Goal: Information Seeking & Learning: Learn about a topic

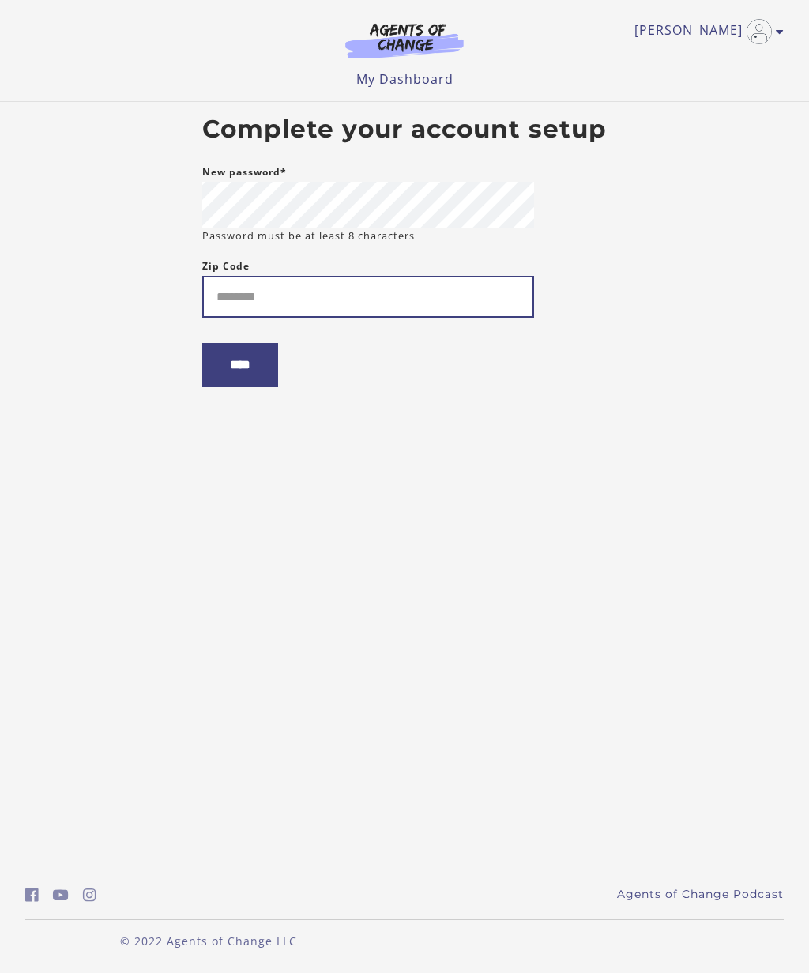
click at [306, 296] on input "Zip Code" at bounding box center [368, 297] width 332 height 42
type input "*****"
click at [251, 383] on input "****" at bounding box center [240, 364] width 76 height 43
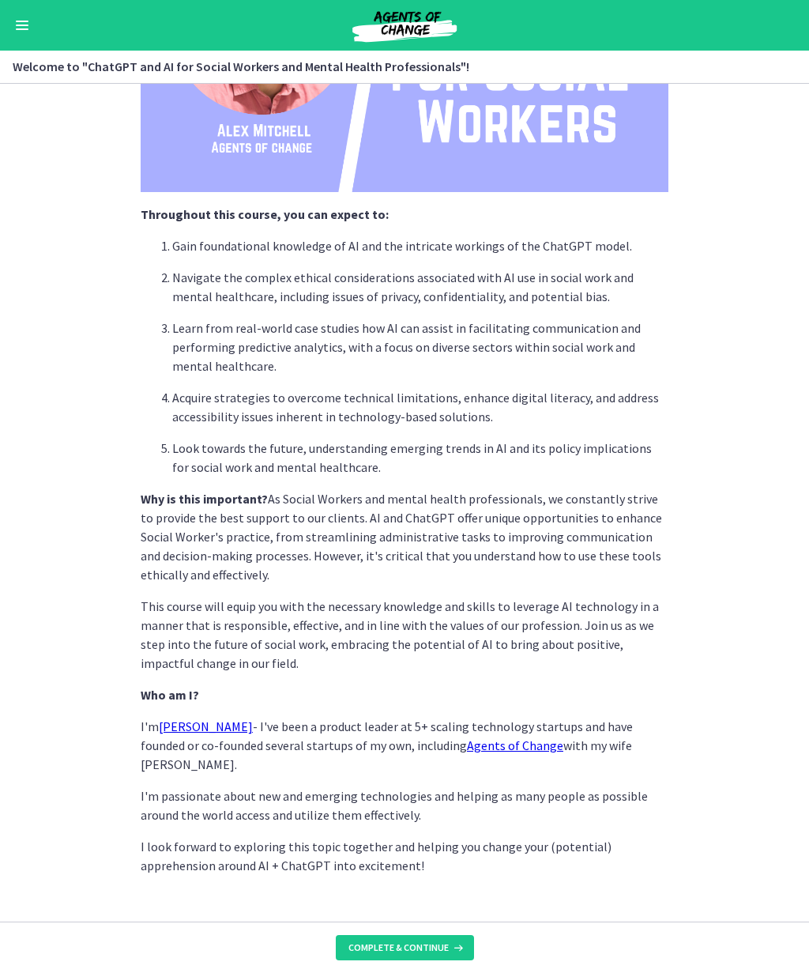
scroll to position [370, 0]
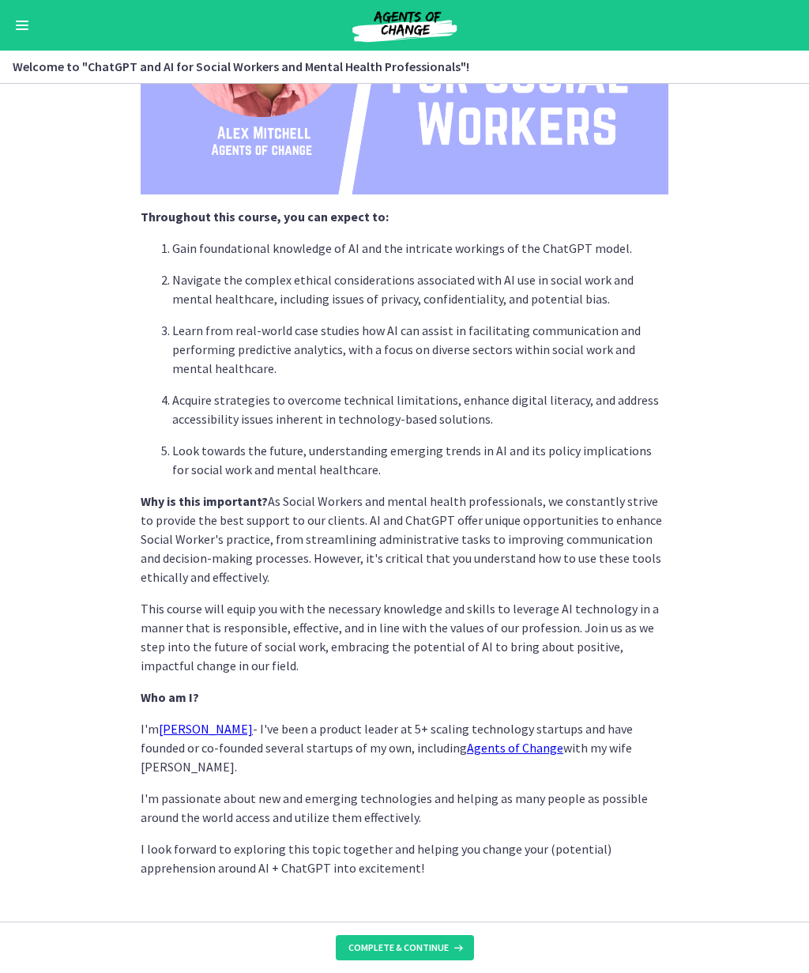
click at [432, 955] on button "Complete & continue" at bounding box center [405, 947] width 138 height 25
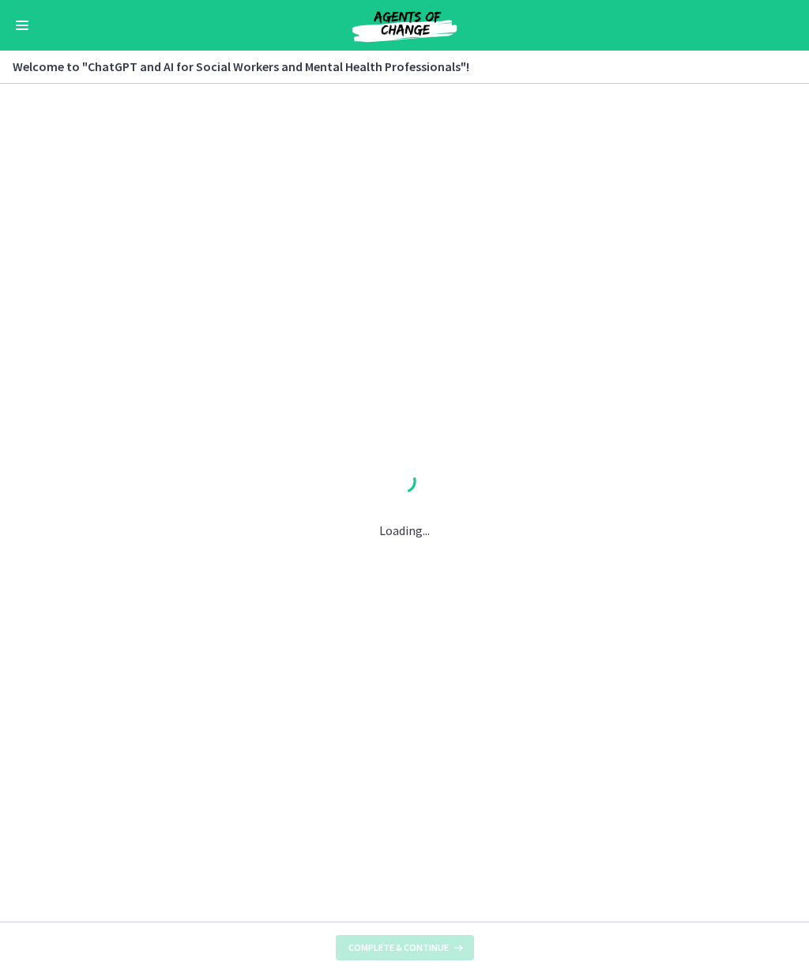
scroll to position [0, 0]
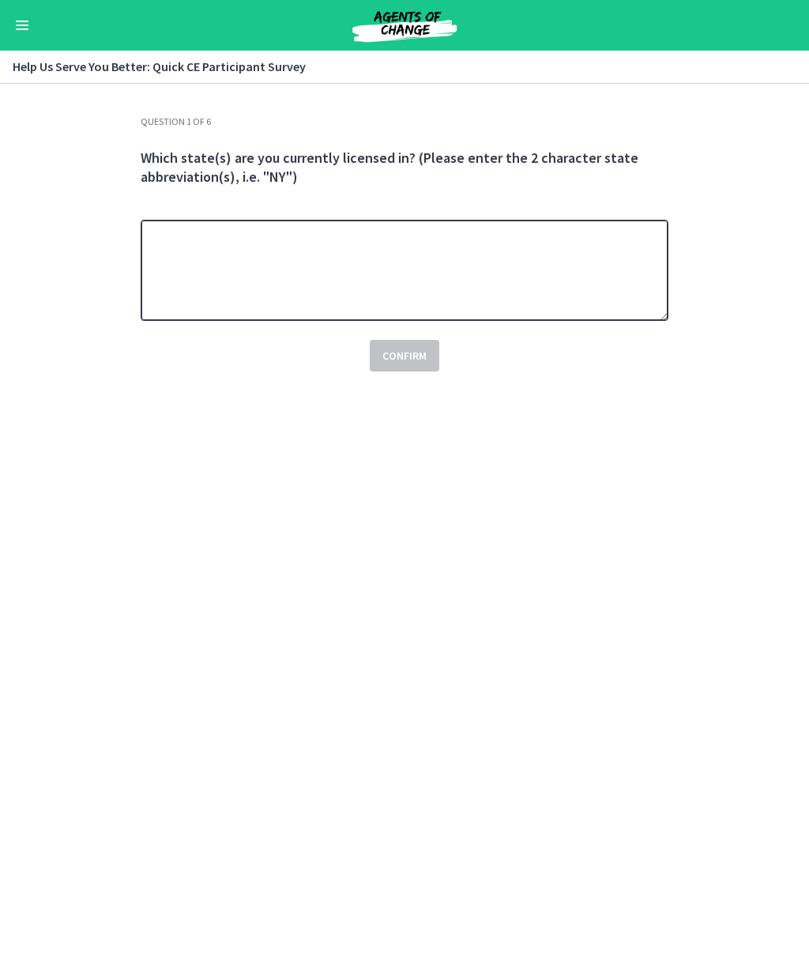
click at [324, 242] on textarea at bounding box center [405, 270] width 528 height 101
type textarea "**"
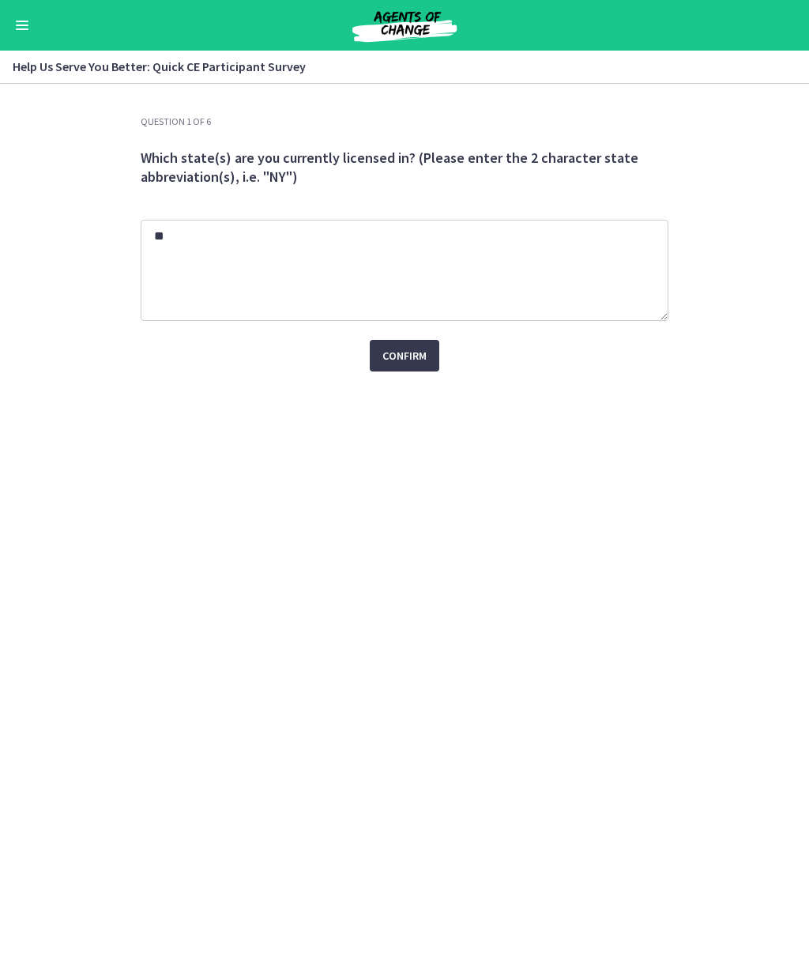
click at [416, 346] on span "Confirm" at bounding box center [405, 355] width 44 height 19
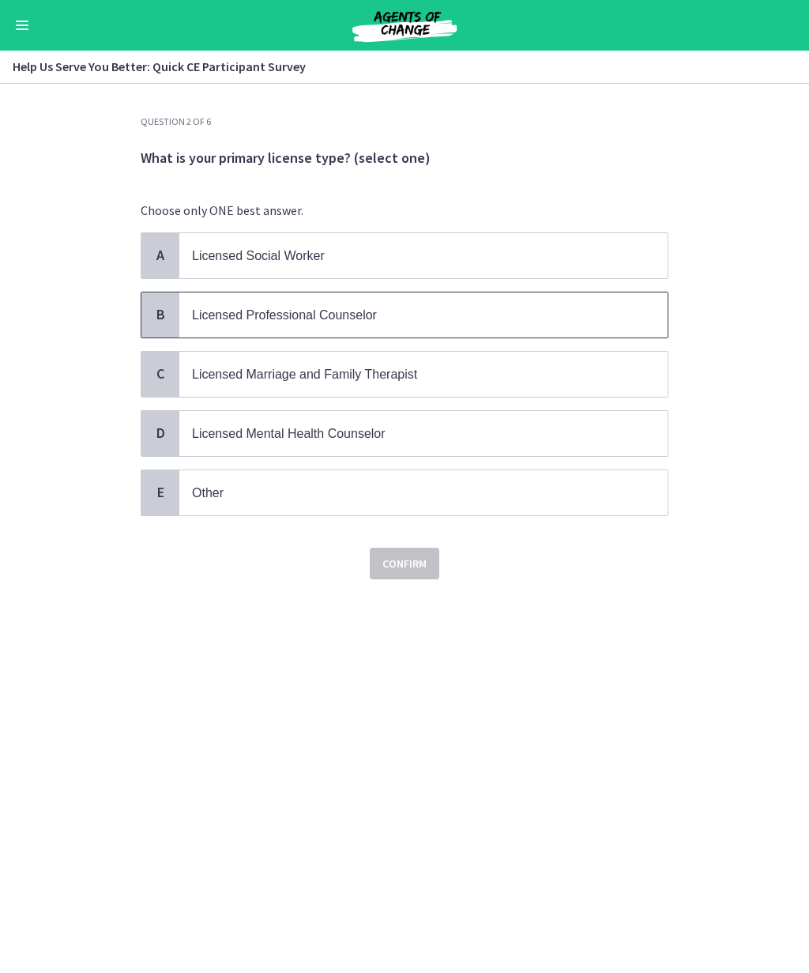
click at [430, 307] on p "Licensed Professional Counselor" at bounding box center [408, 315] width 432 height 20
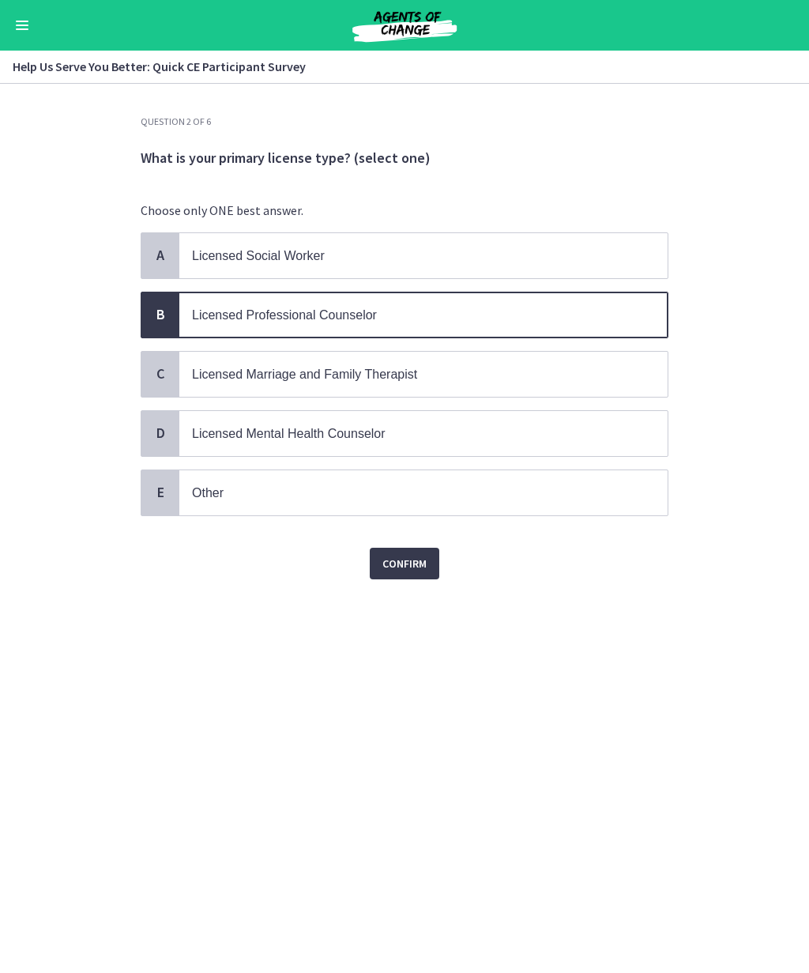
click at [428, 557] on button "Confirm" at bounding box center [405, 564] width 70 height 32
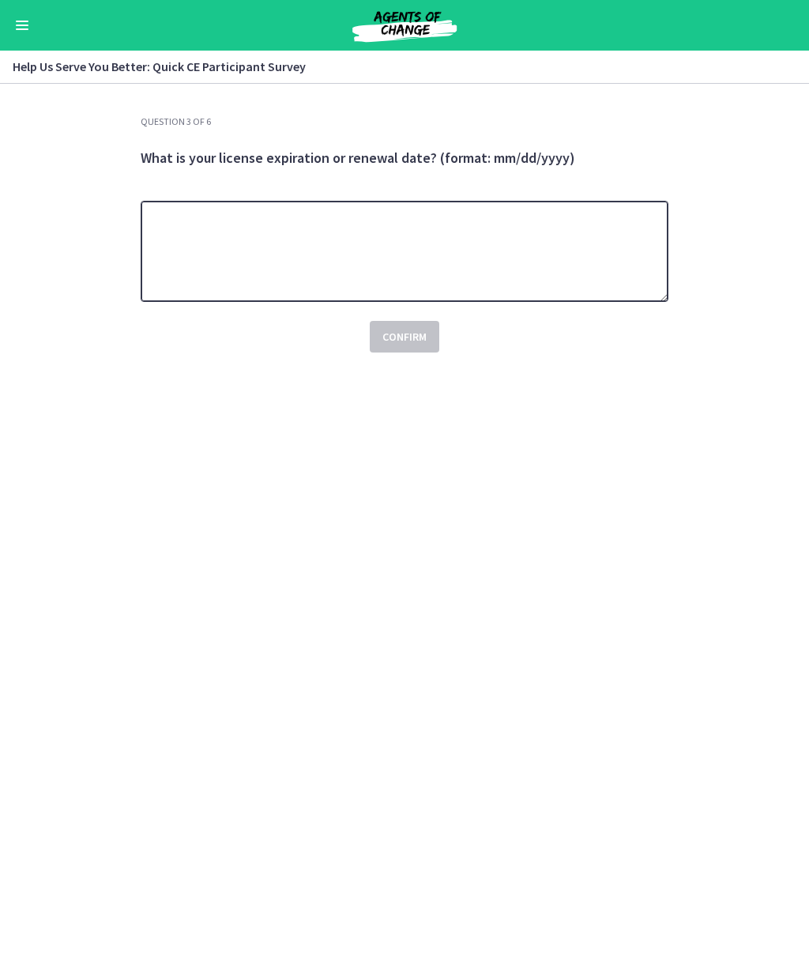
click at [285, 251] on textarea at bounding box center [405, 251] width 528 height 101
type textarea "**********"
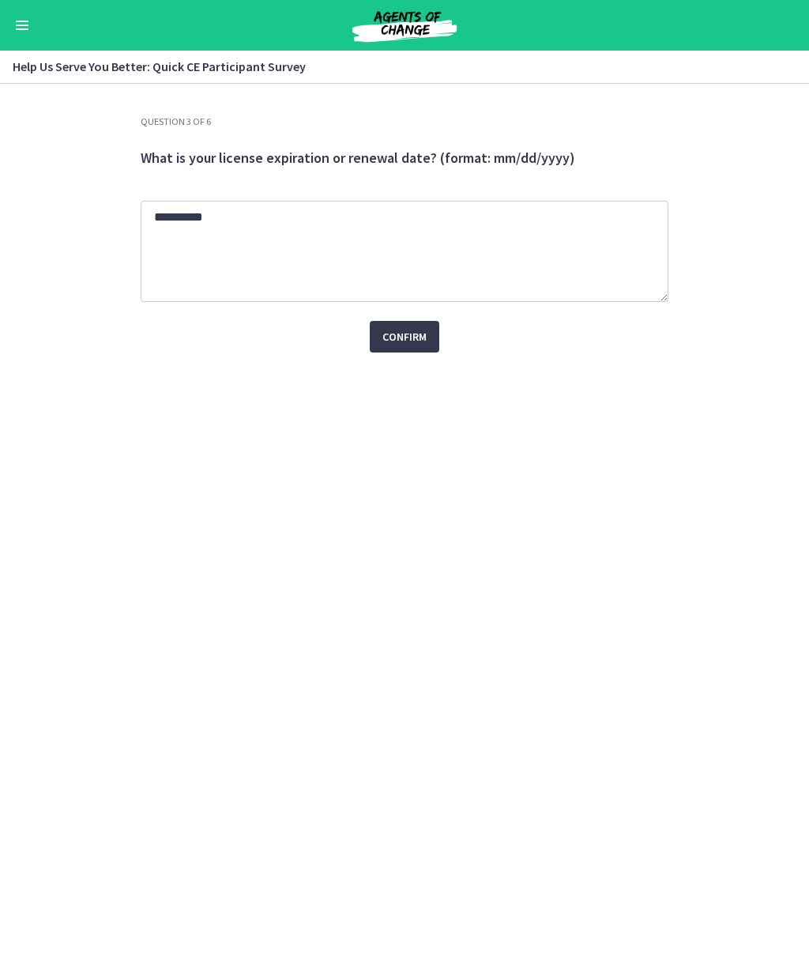
click at [428, 351] on button "Confirm" at bounding box center [405, 337] width 70 height 32
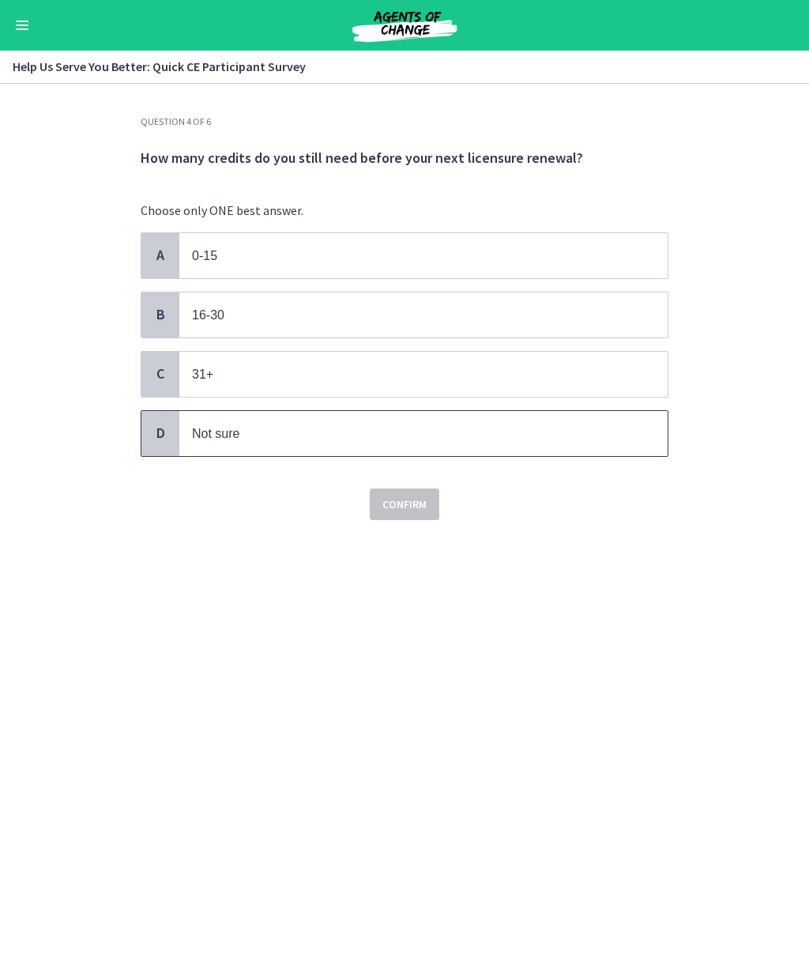
click at [318, 424] on p "Not sure" at bounding box center [408, 434] width 432 height 20
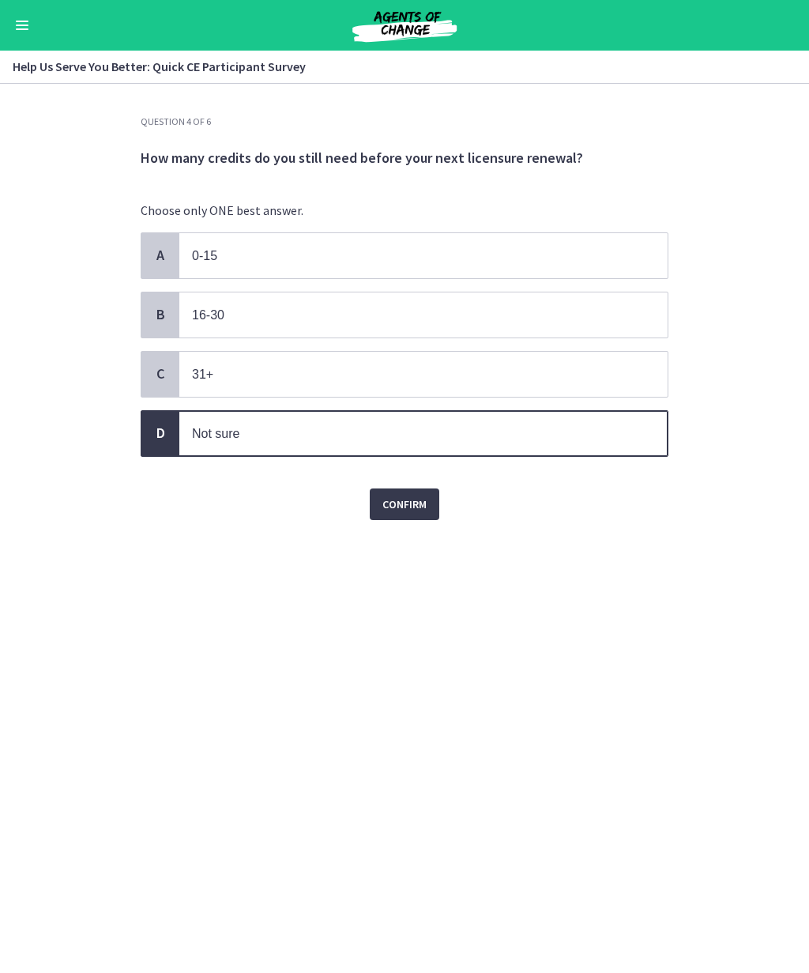
click at [409, 511] on button "Confirm" at bounding box center [405, 504] width 70 height 32
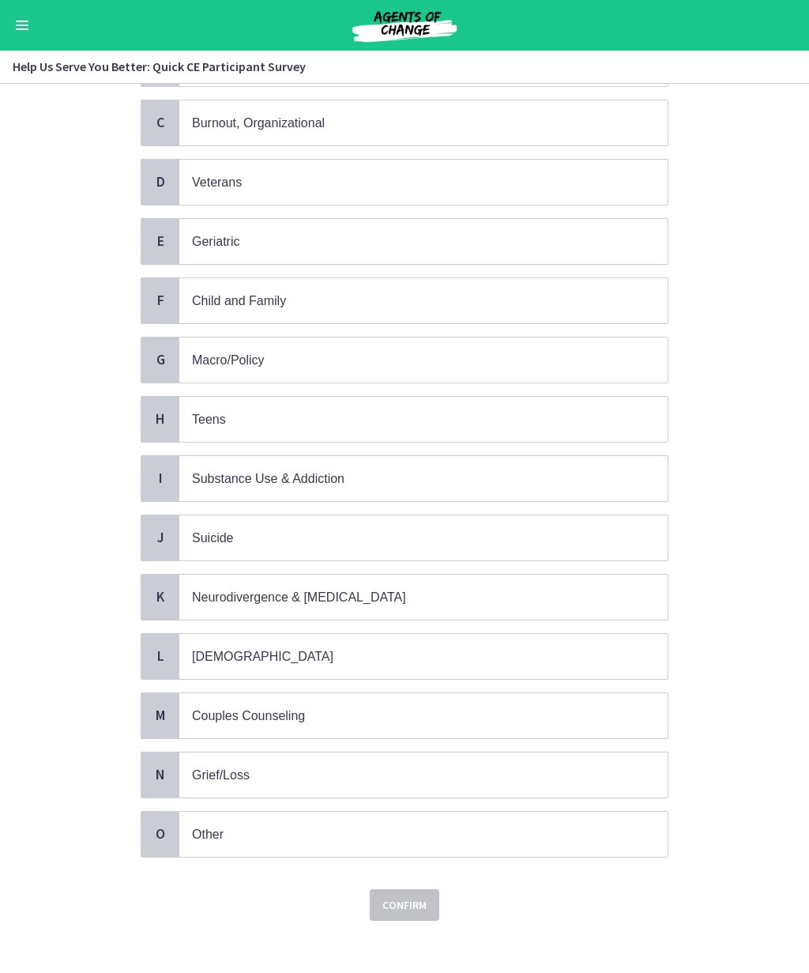
scroll to position [251, 0]
click at [488, 473] on p "Substance Use & Addiction" at bounding box center [408, 479] width 432 height 20
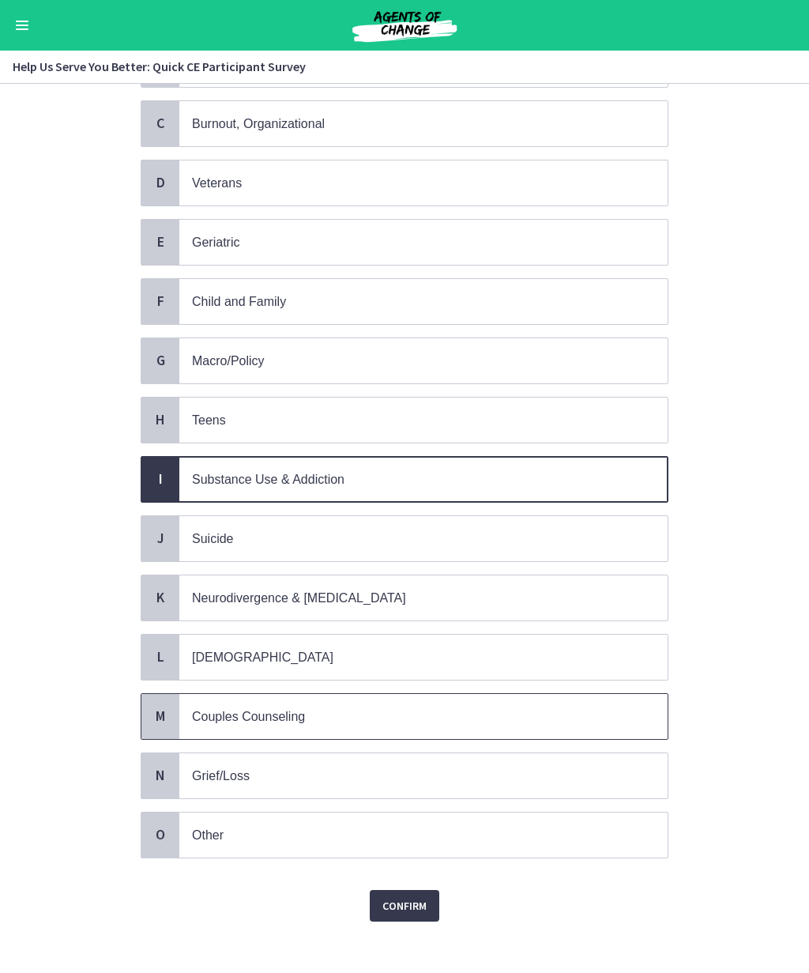
click at [401, 709] on p "Couples Counseling" at bounding box center [408, 717] width 432 height 20
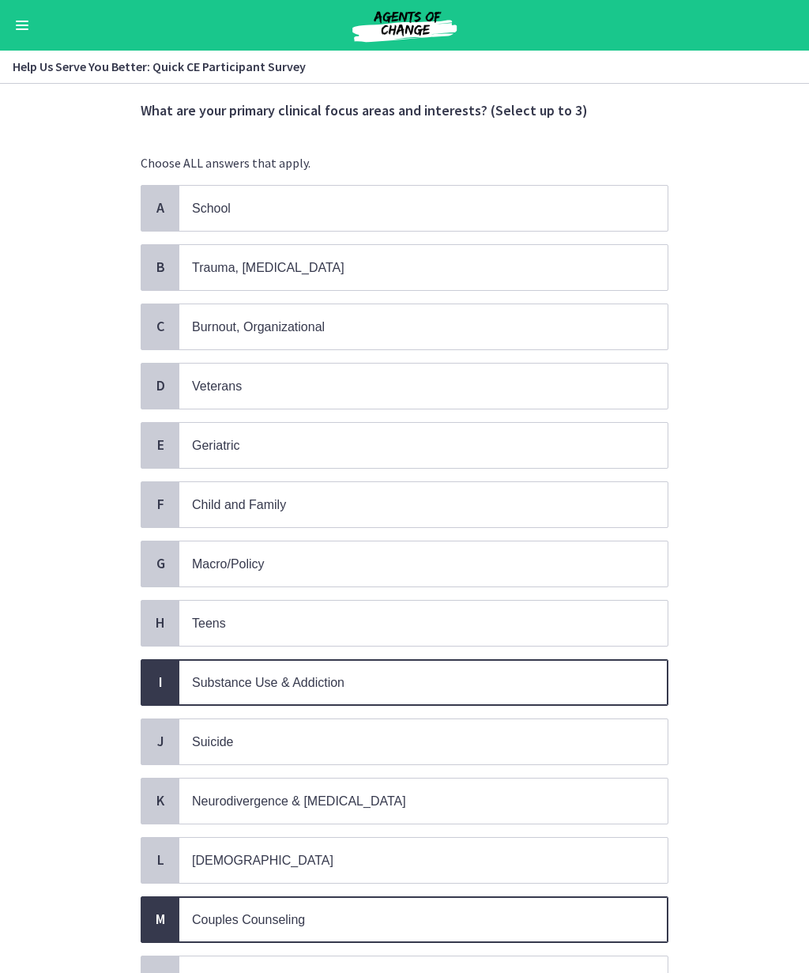
scroll to position [44, 0]
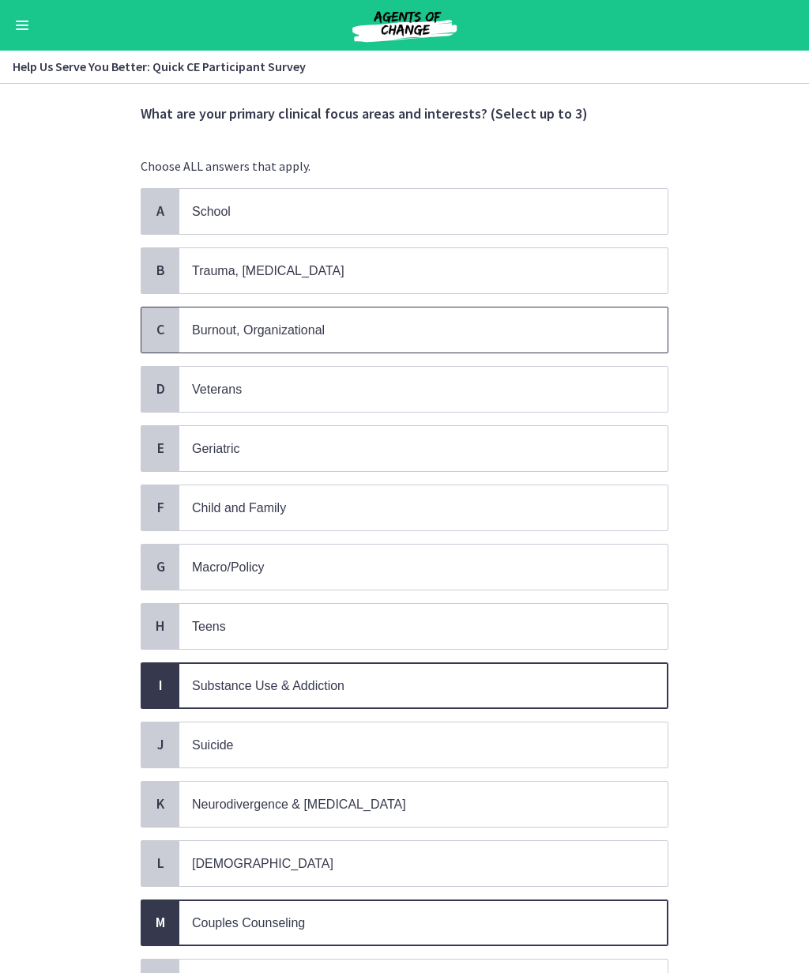
click at [337, 332] on p "Burnout, Organizational" at bounding box center [408, 330] width 432 height 20
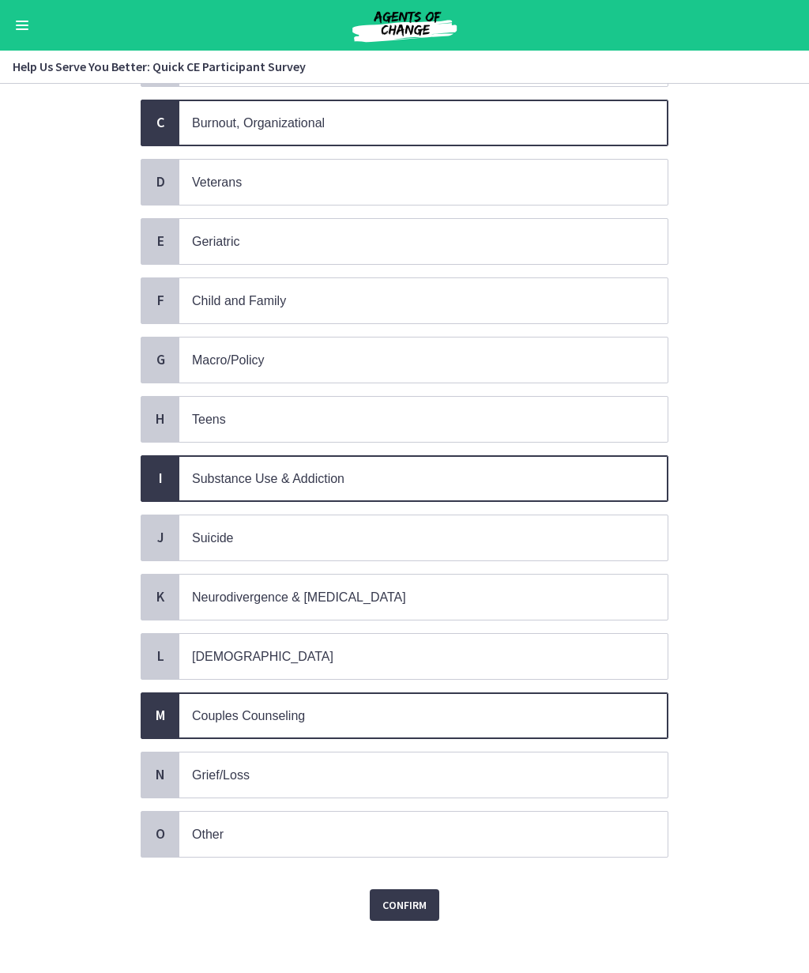
scroll to position [251, 0]
click at [412, 907] on button "Confirm" at bounding box center [405, 906] width 70 height 32
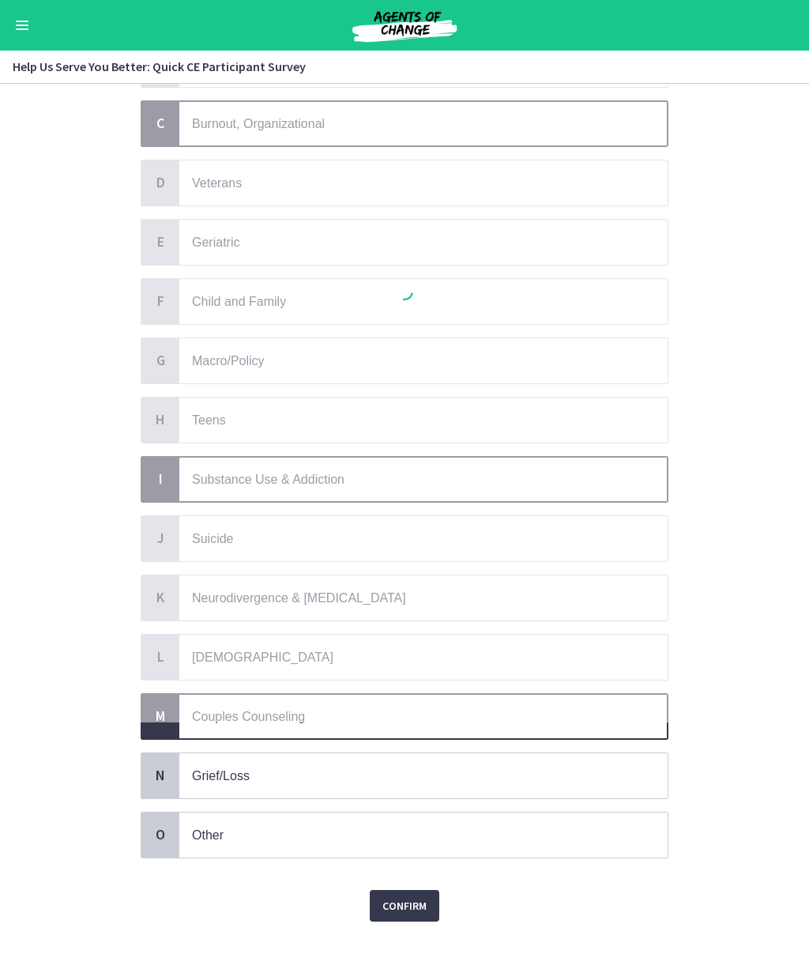
scroll to position [0, 0]
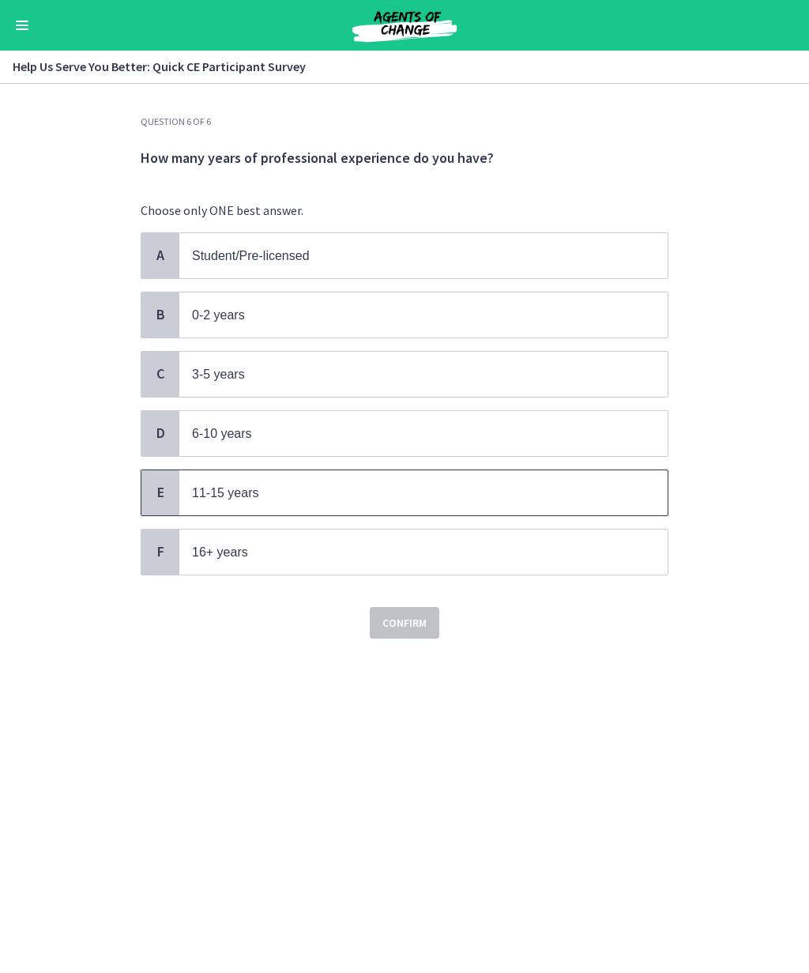
click at [356, 505] on span "11-15 years" at bounding box center [423, 492] width 488 height 45
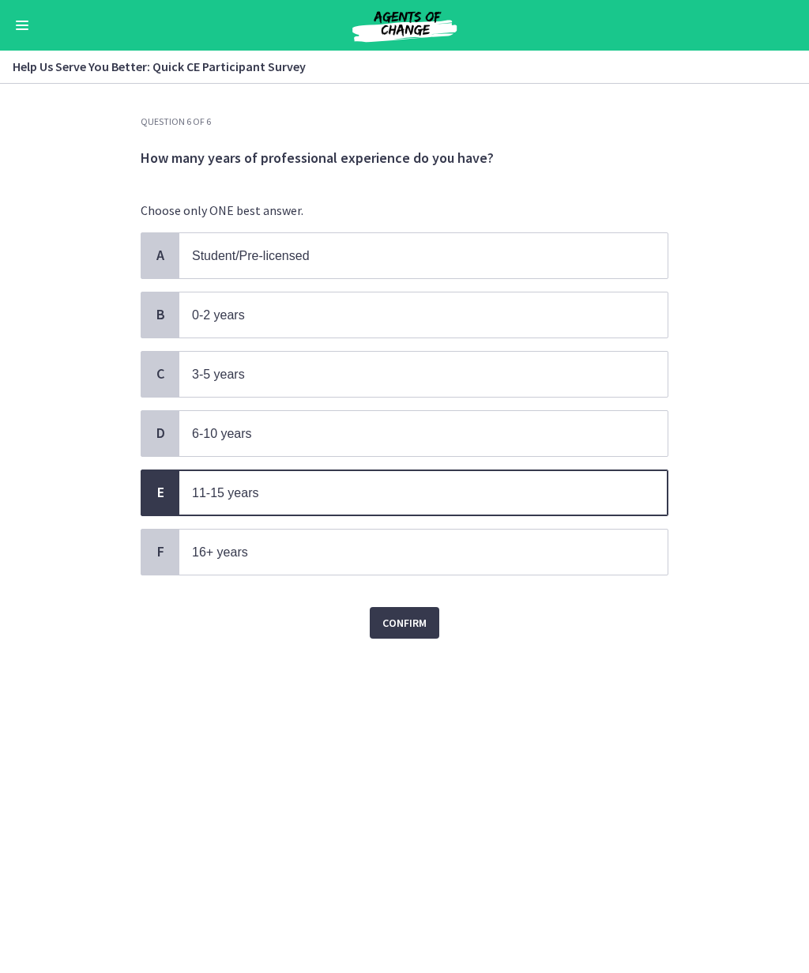
click at [400, 620] on span "Confirm" at bounding box center [405, 622] width 44 height 19
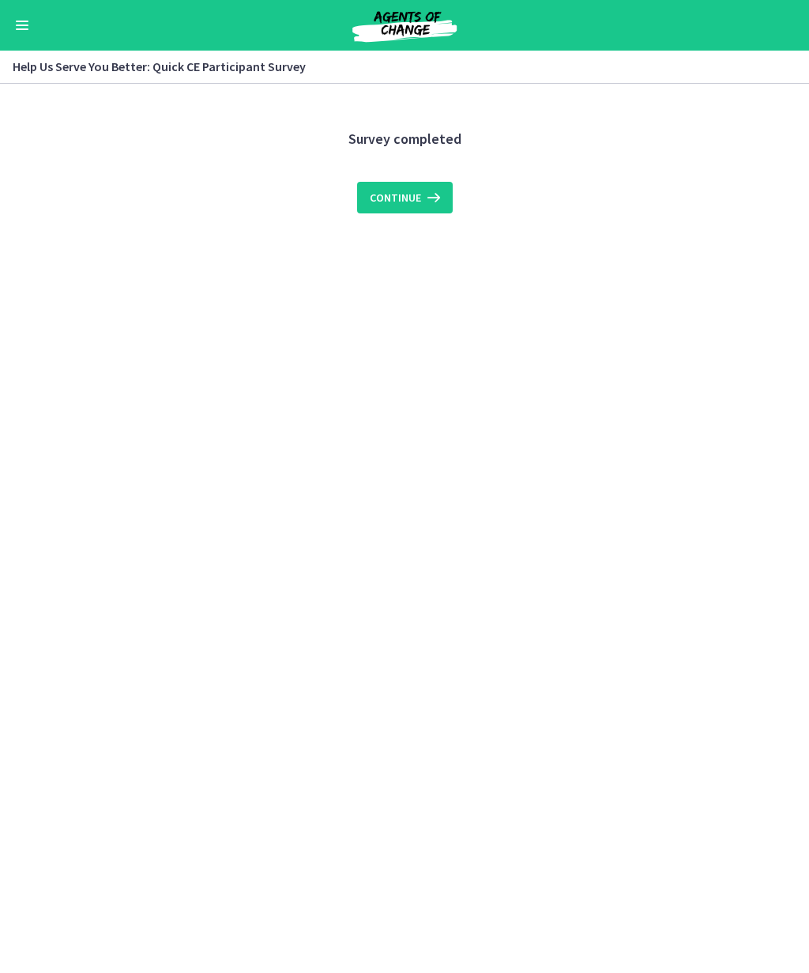
click at [424, 198] on icon at bounding box center [432, 197] width 22 height 19
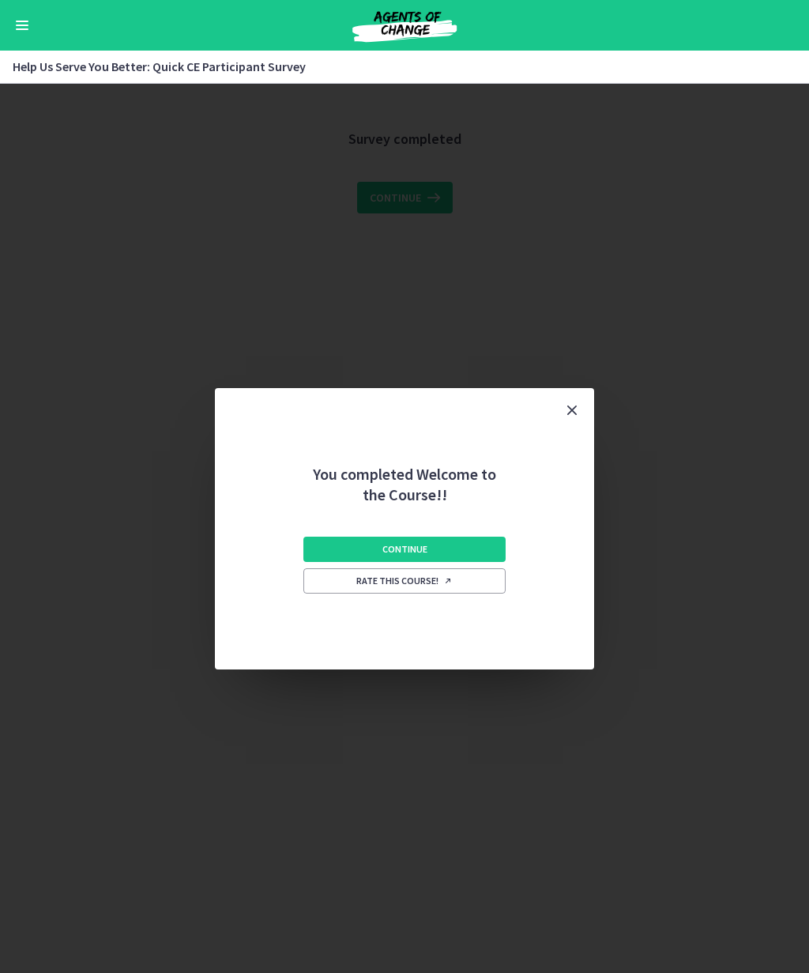
click at [432, 539] on button "Continue" at bounding box center [404, 549] width 202 height 25
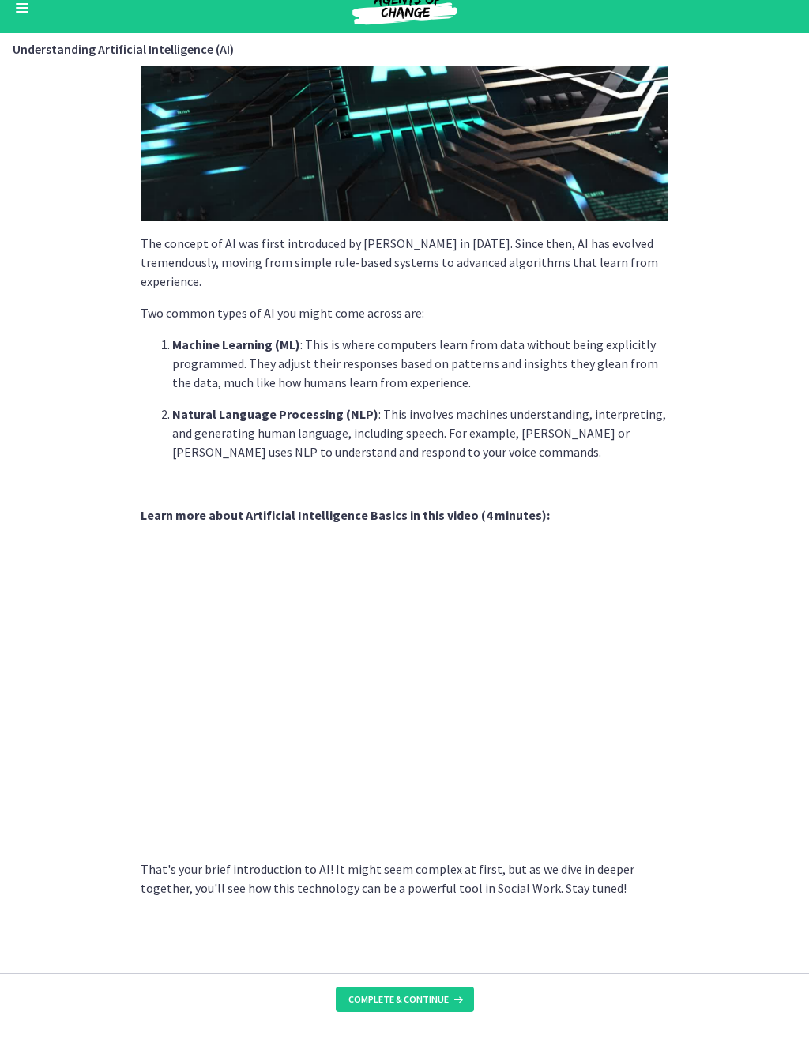
scroll to position [255, 0]
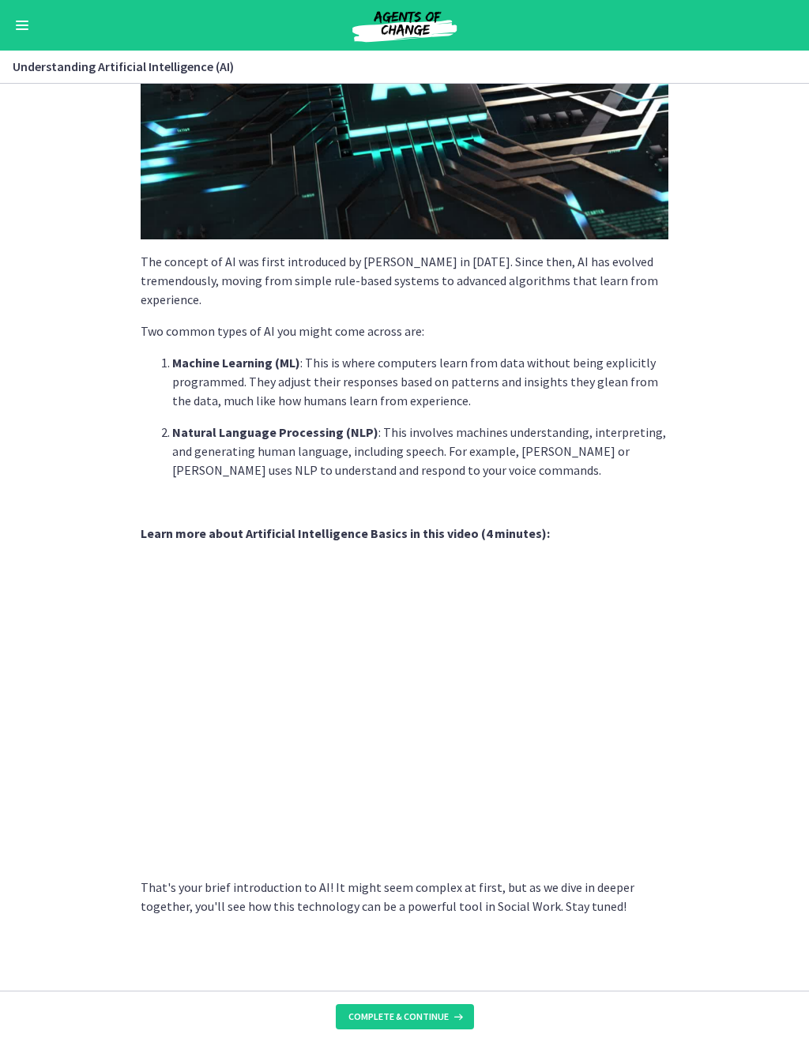
click at [406, 972] on span "Complete & continue" at bounding box center [399, 1017] width 100 height 13
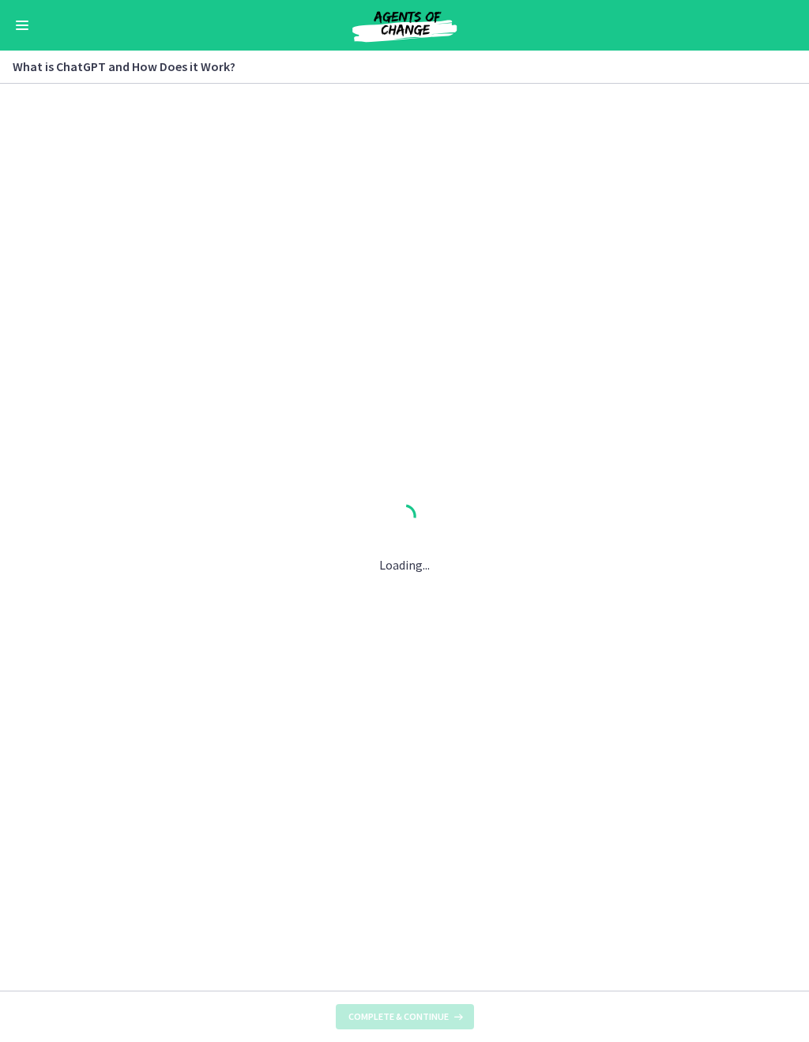
scroll to position [0, 0]
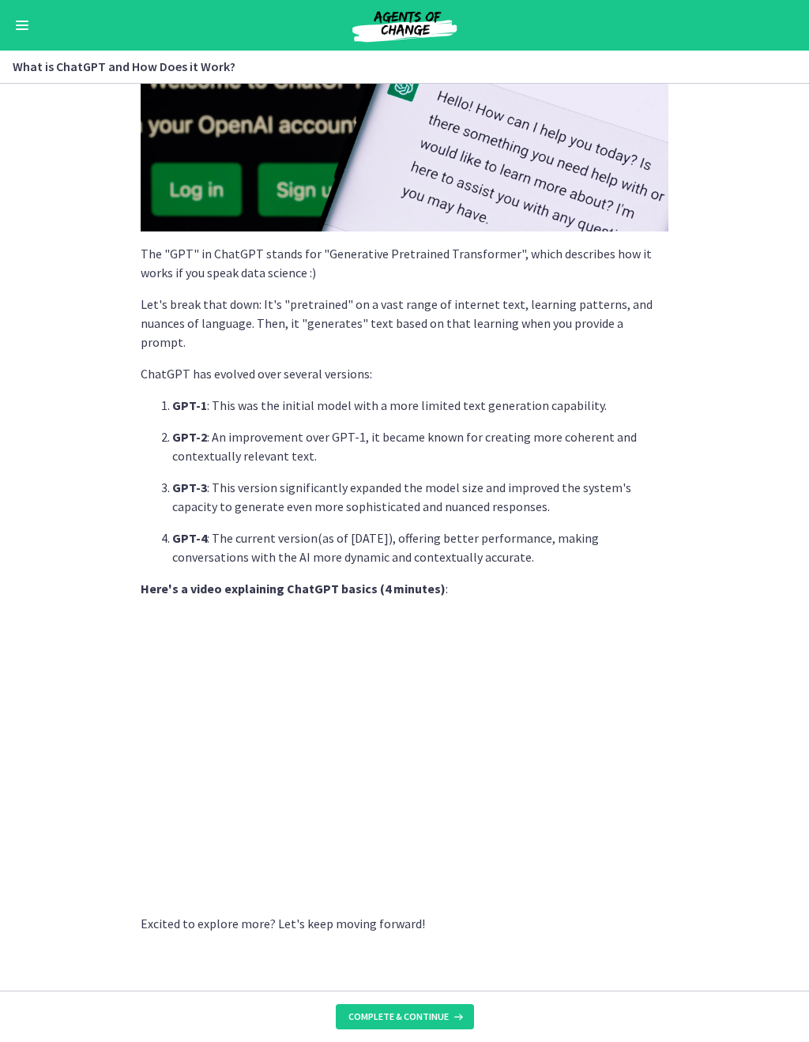
scroll to position [344, 0]
click at [437, 972] on button "Complete & continue" at bounding box center [405, 1017] width 138 height 25
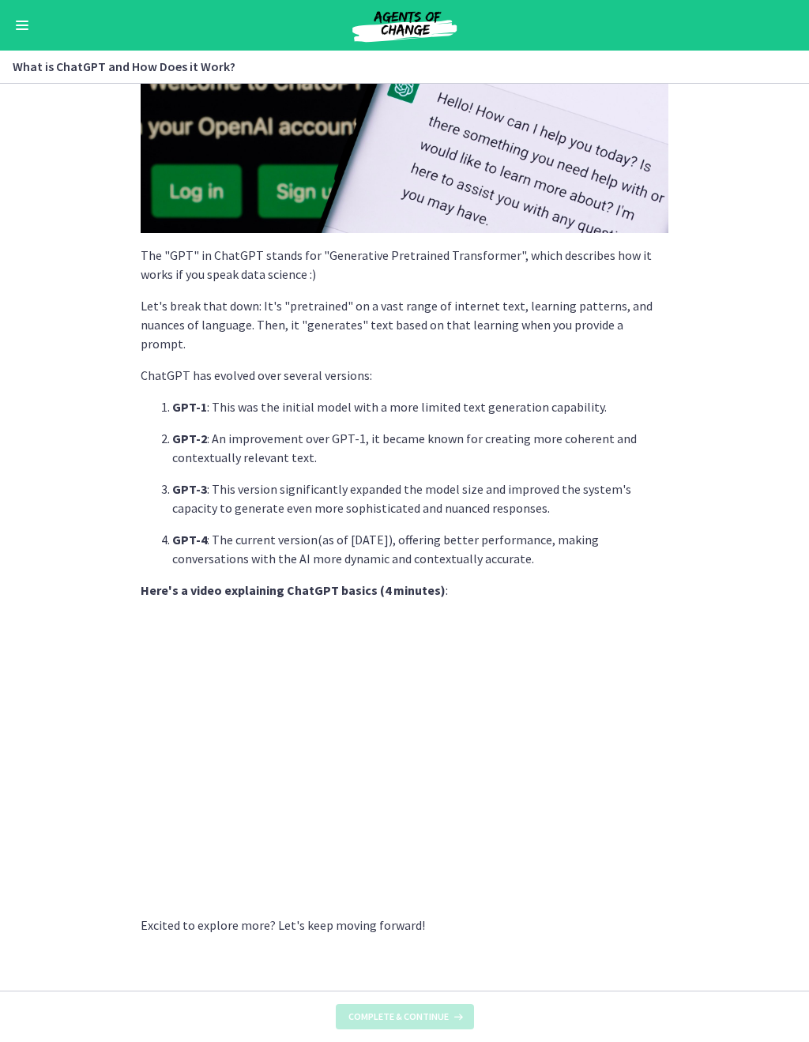
scroll to position [0, 0]
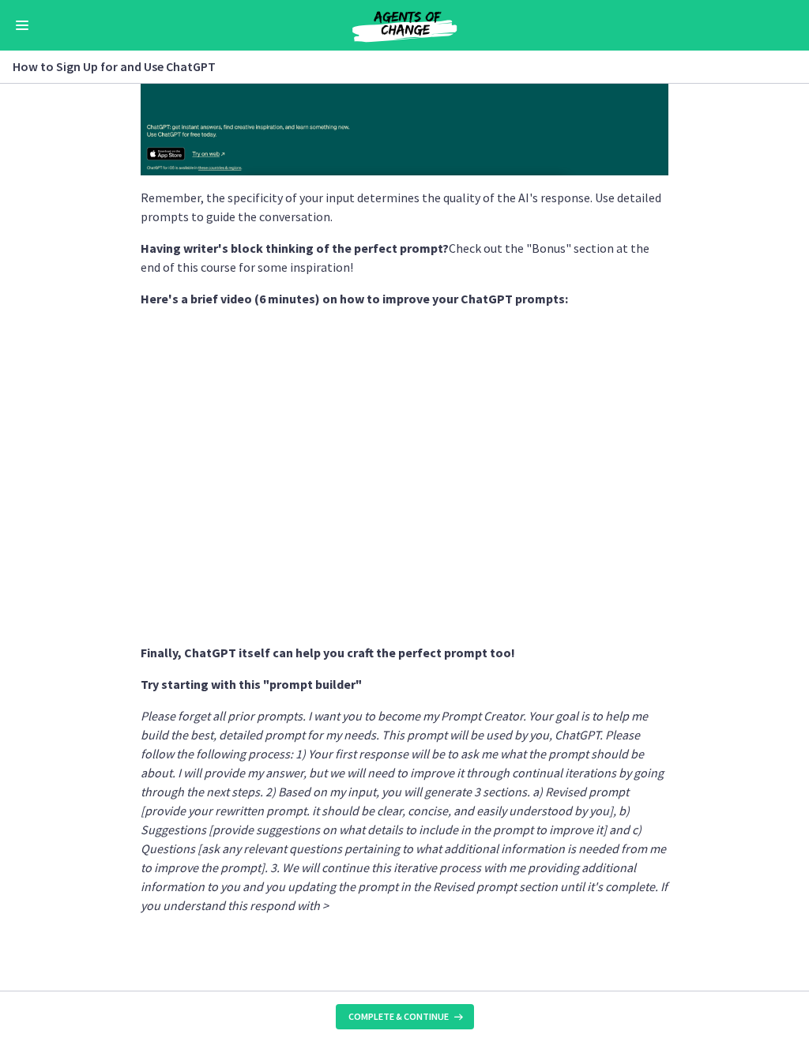
scroll to position [418, 0]
click at [440, 972] on span "Complete & continue" at bounding box center [399, 1017] width 100 height 13
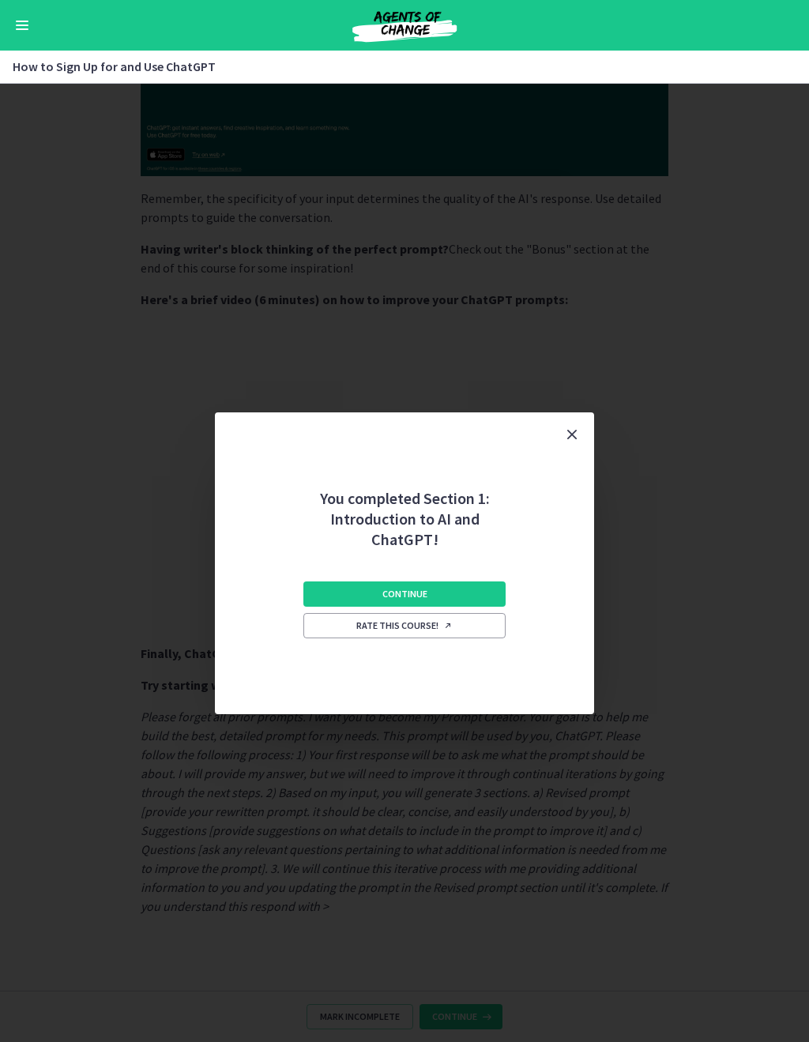
click at [503, 599] on button "Continue" at bounding box center [404, 594] width 202 height 25
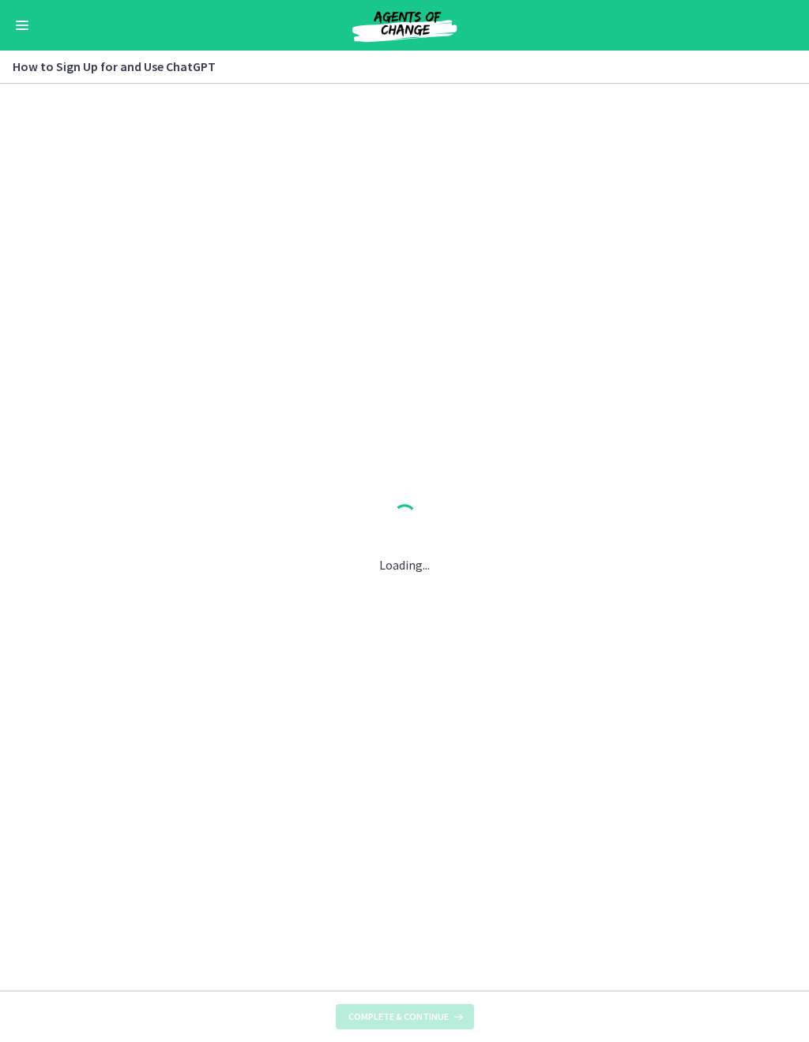
scroll to position [0, 0]
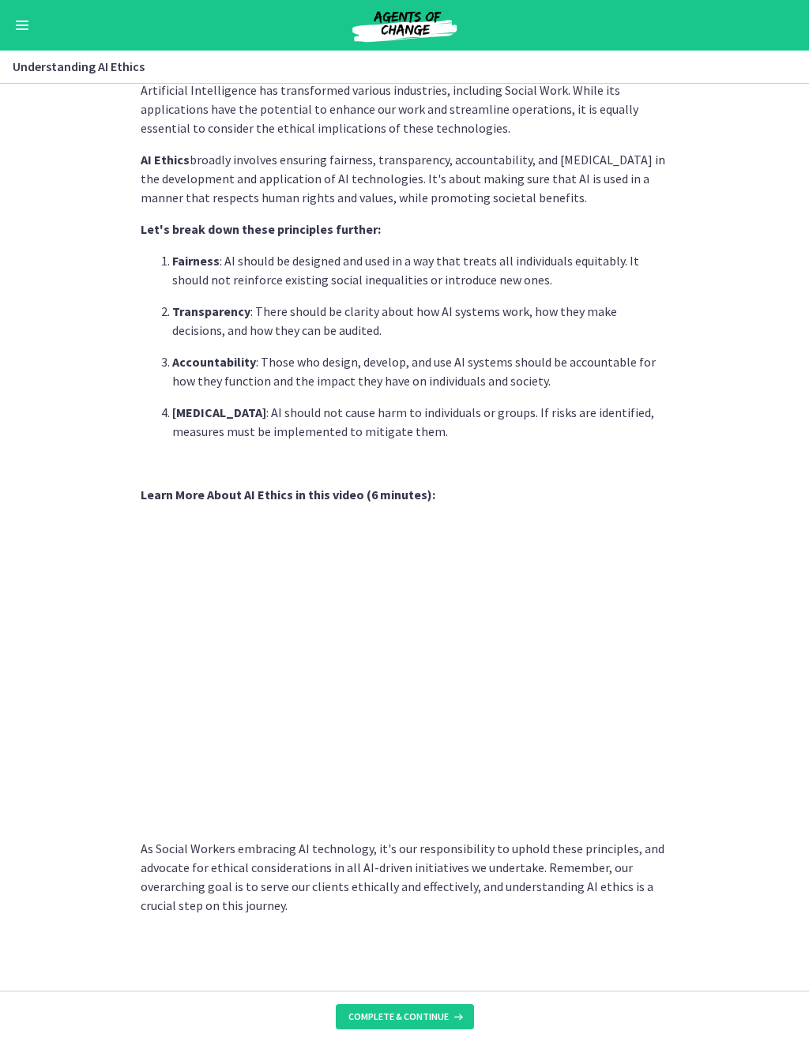
scroll to position [356, 0]
click at [439, 972] on span "Complete & continue" at bounding box center [399, 1017] width 100 height 13
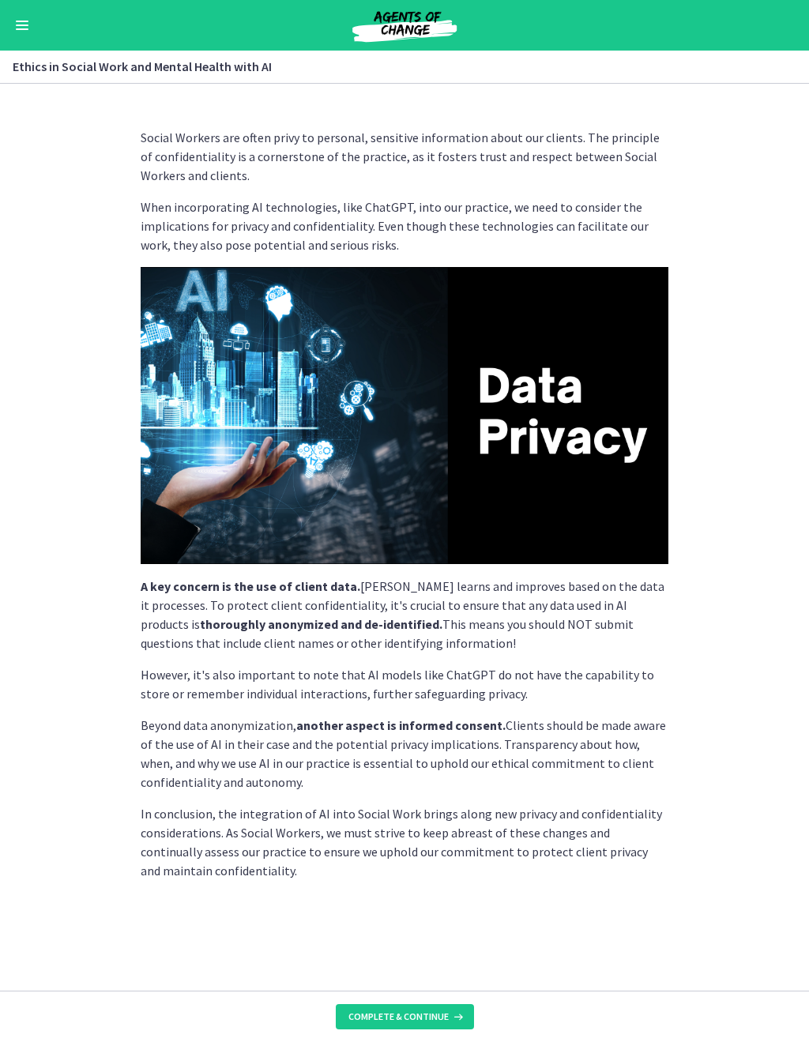
click at [443, 972] on span "Complete & continue" at bounding box center [399, 1017] width 100 height 13
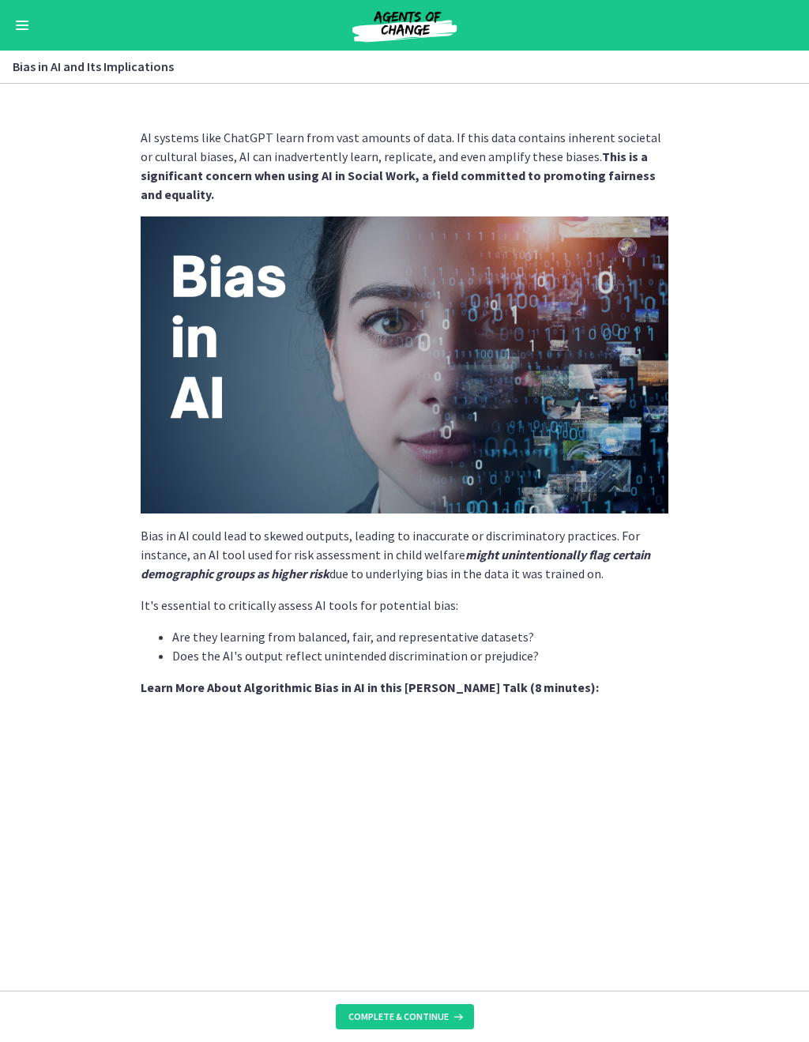
click at [445, 972] on span "Complete & continue" at bounding box center [399, 1017] width 100 height 13
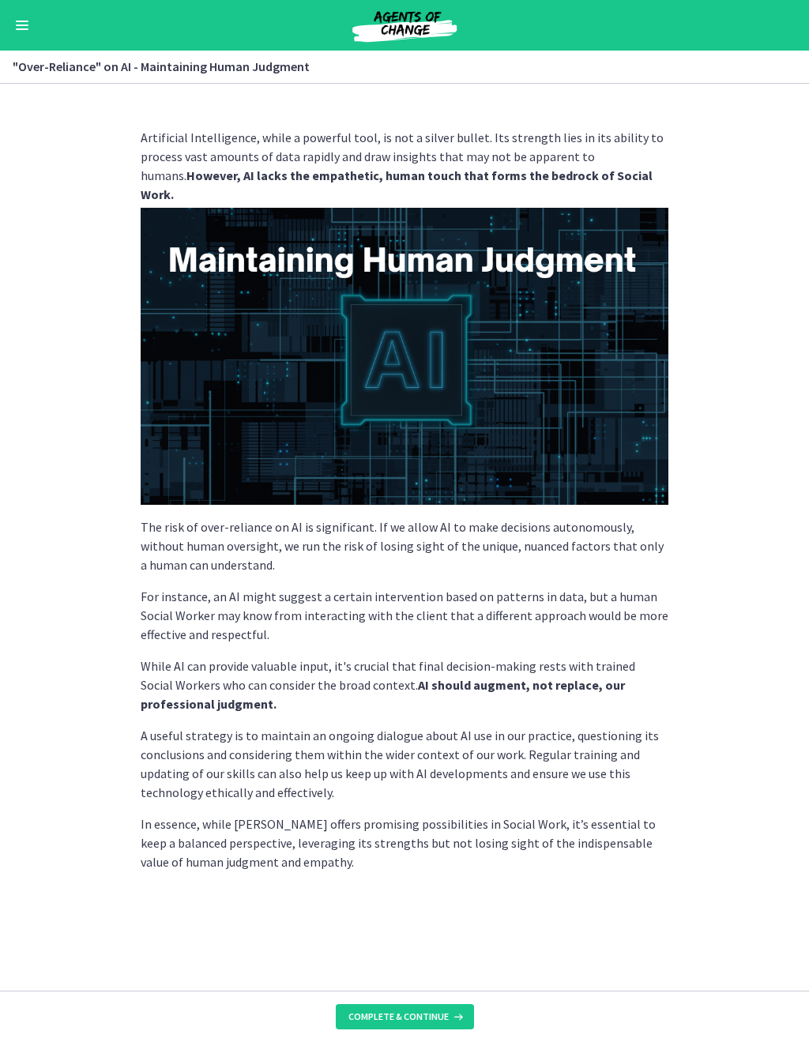
click at [437, 972] on span "Complete & continue" at bounding box center [399, 1017] width 100 height 13
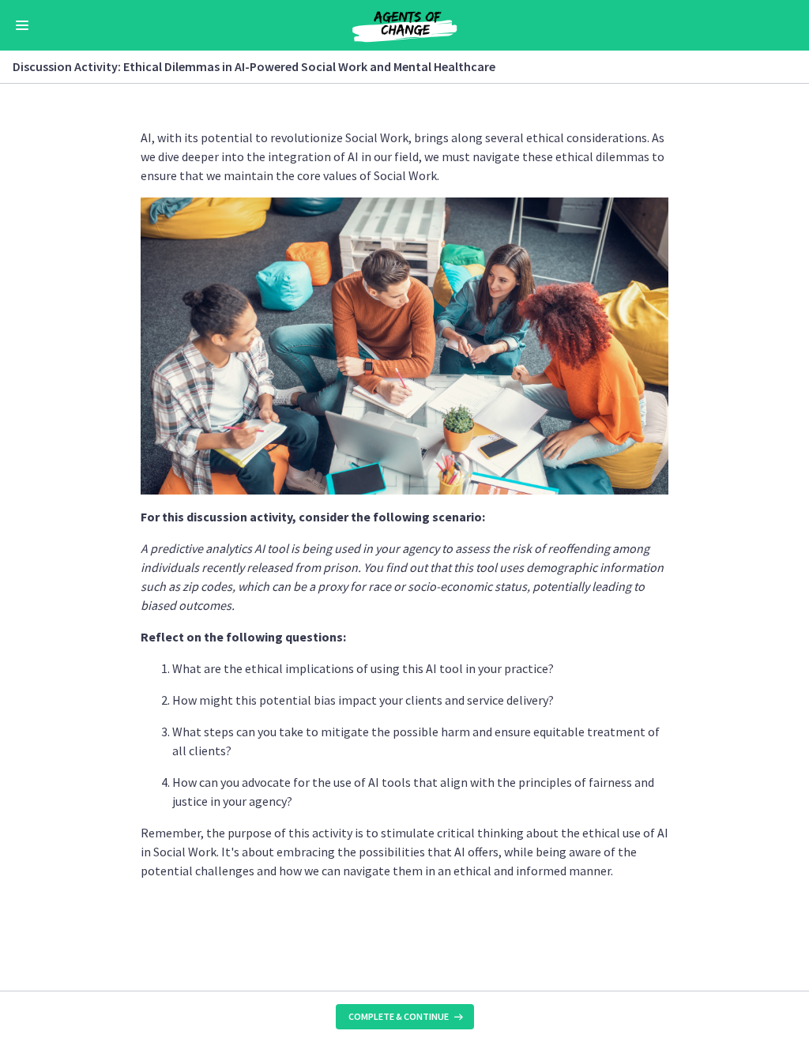
click at [449, 972] on icon at bounding box center [457, 1017] width 16 height 13
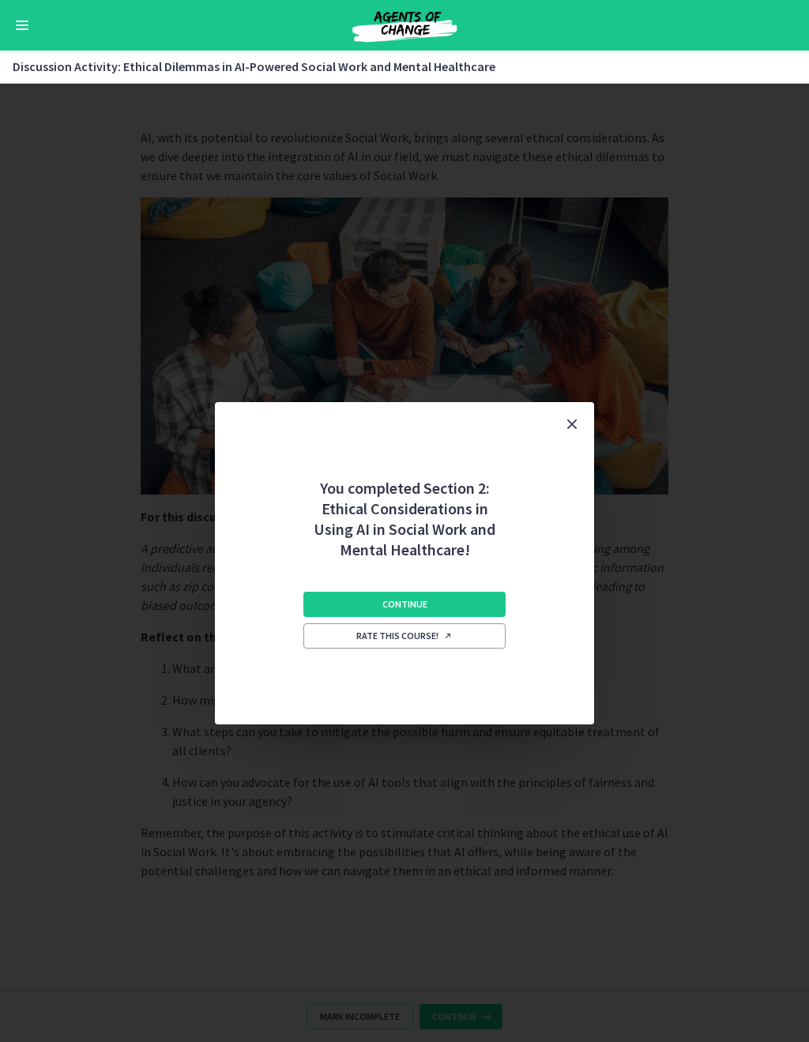
click at [481, 605] on button "Continue" at bounding box center [404, 604] width 202 height 25
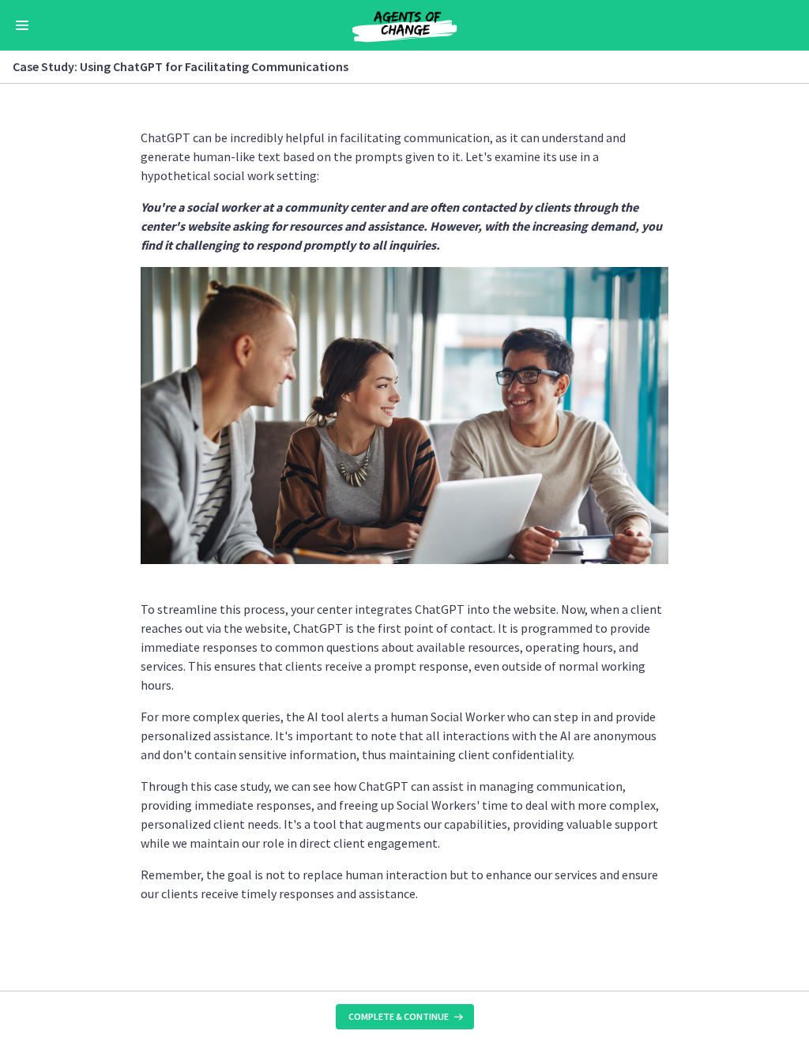
click at [435, 972] on button "Complete & continue" at bounding box center [405, 1017] width 138 height 25
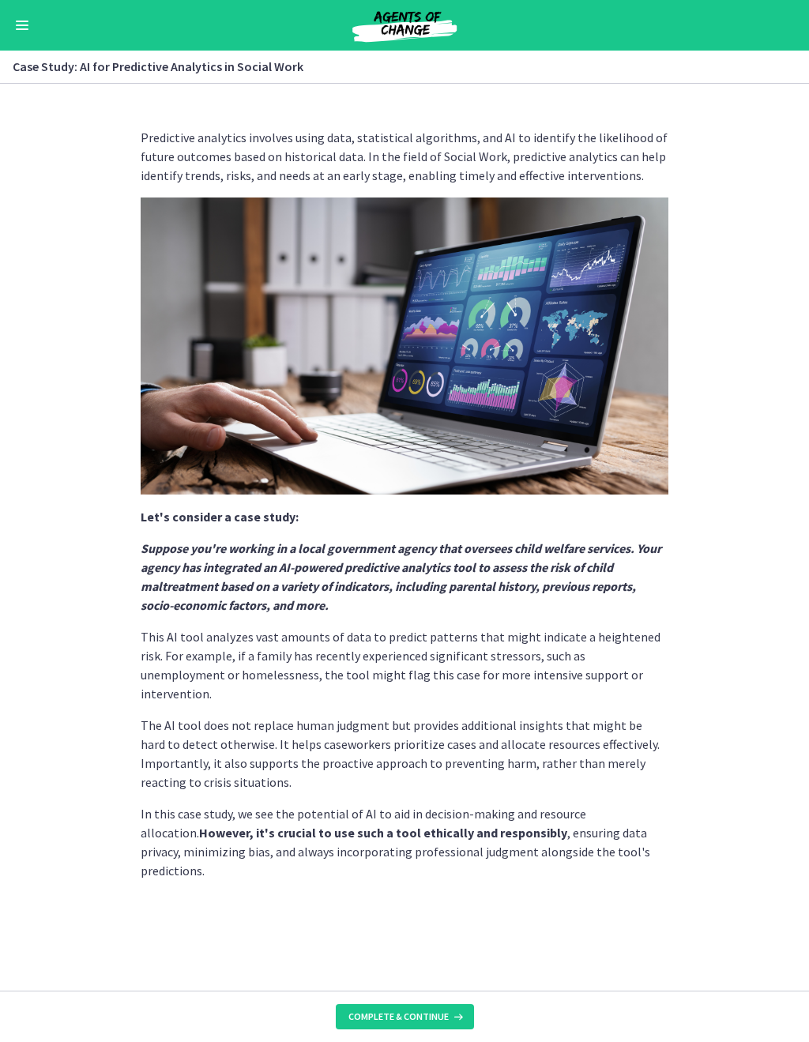
click at [443, 972] on span "Complete & continue" at bounding box center [399, 1017] width 100 height 13
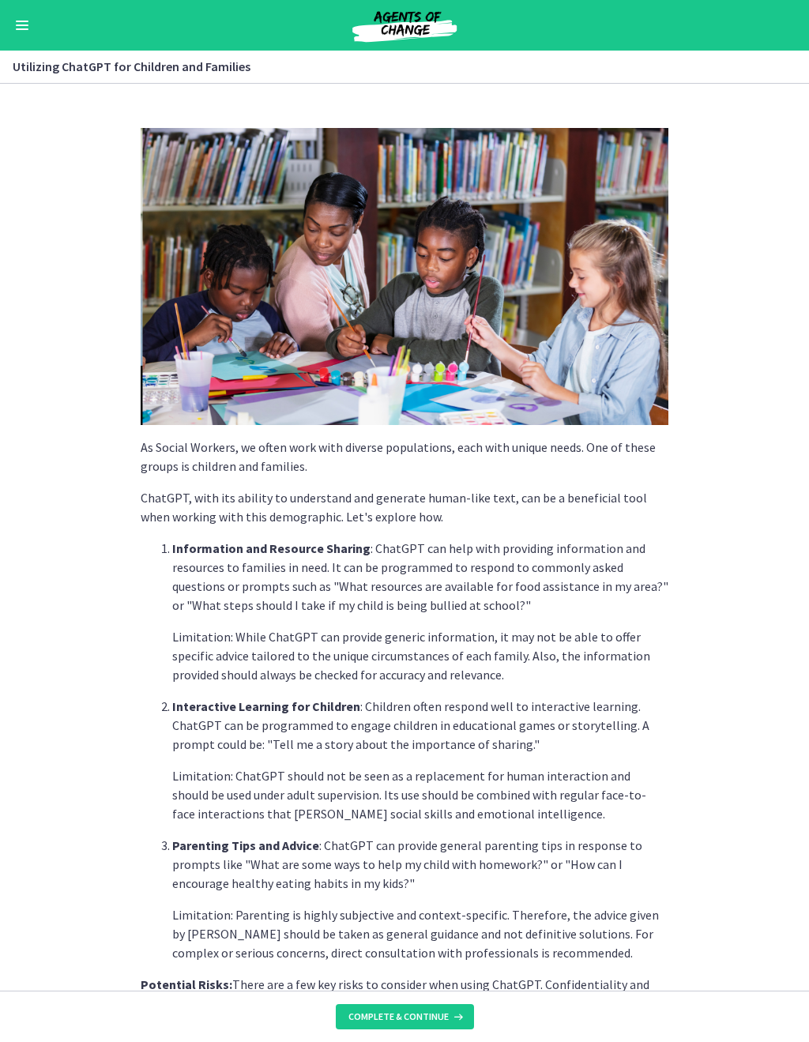
click at [458, 972] on icon at bounding box center [457, 1017] width 16 height 13
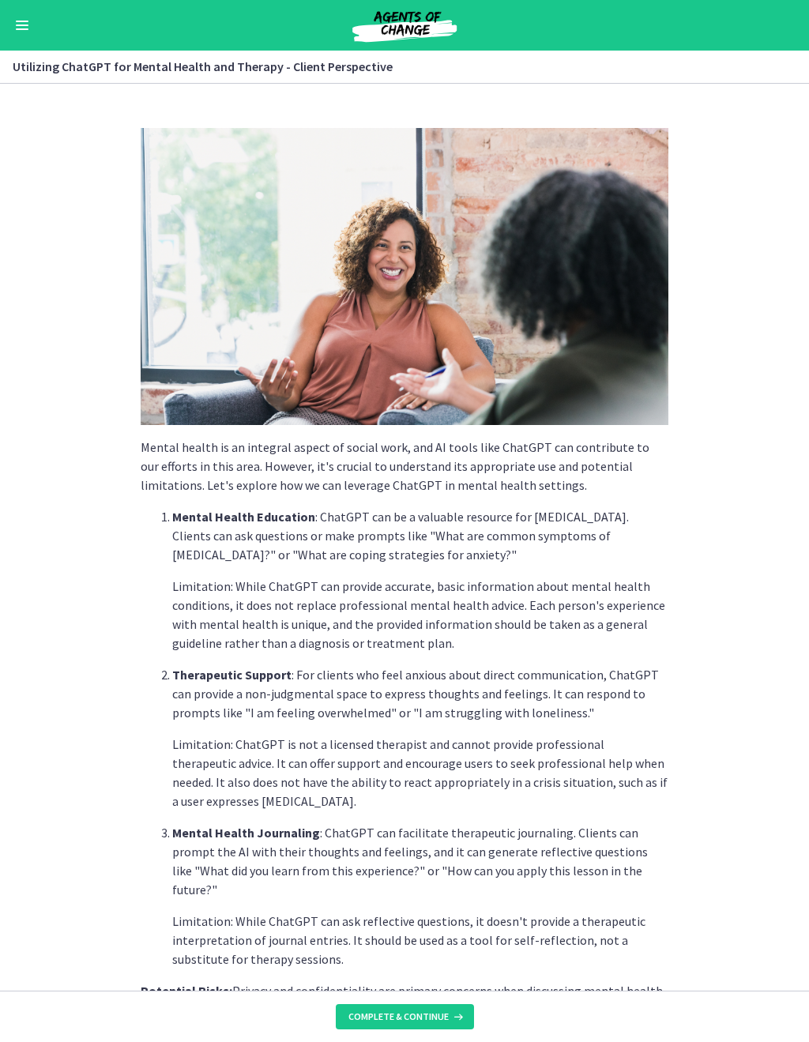
click at [450, 972] on button "Complete & continue" at bounding box center [405, 1017] width 138 height 25
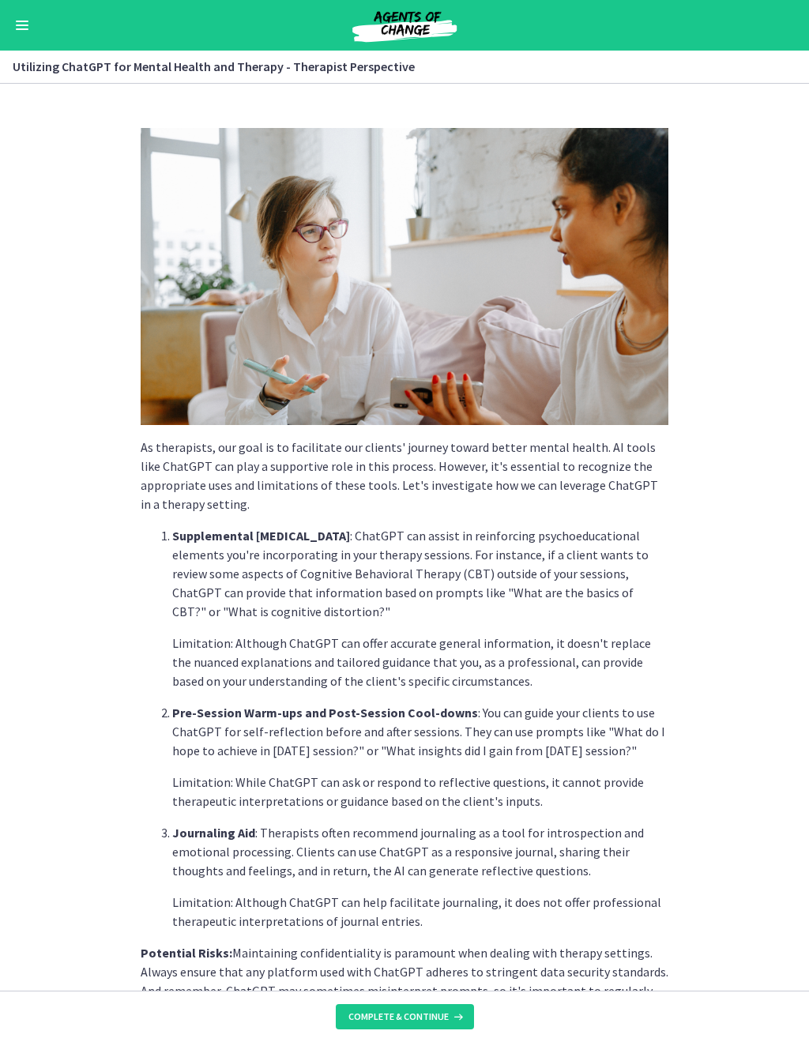
click at [452, 972] on icon at bounding box center [457, 1017] width 16 height 13
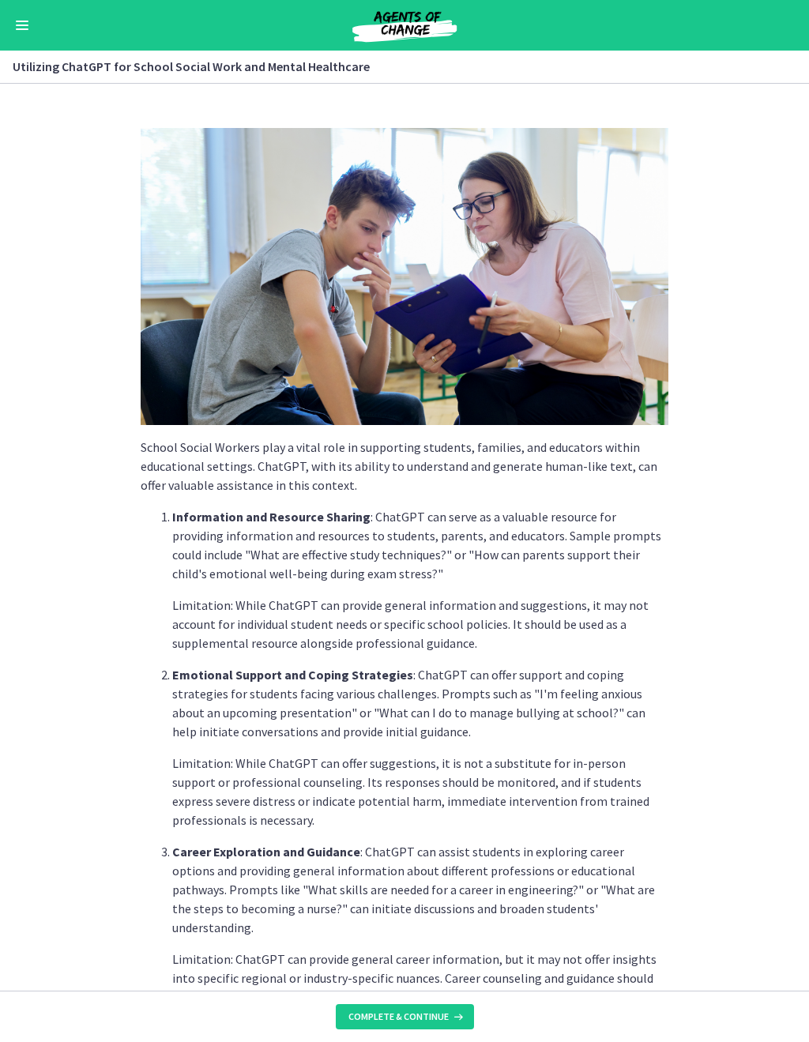
click at [449, 972] on icon at bounding box center [457, 1017] width 16 height 13
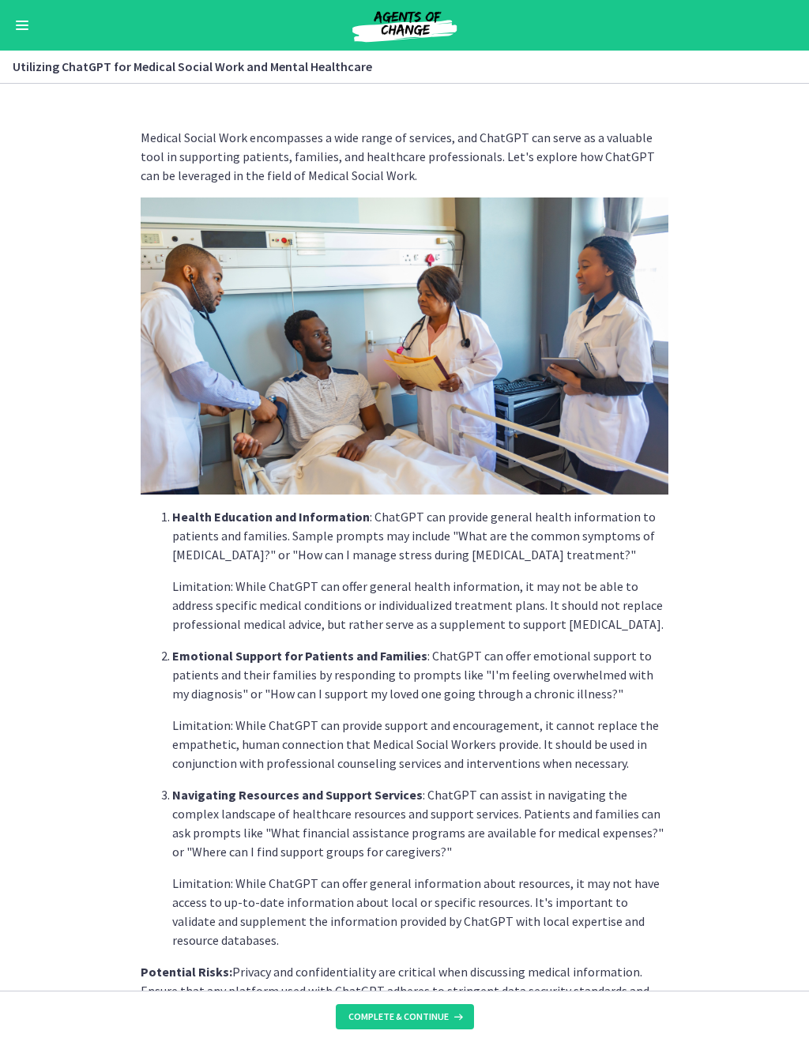
click at [449, 972] on button "Complete & continue" at bounding box center [405, 1017] width 138 height 25
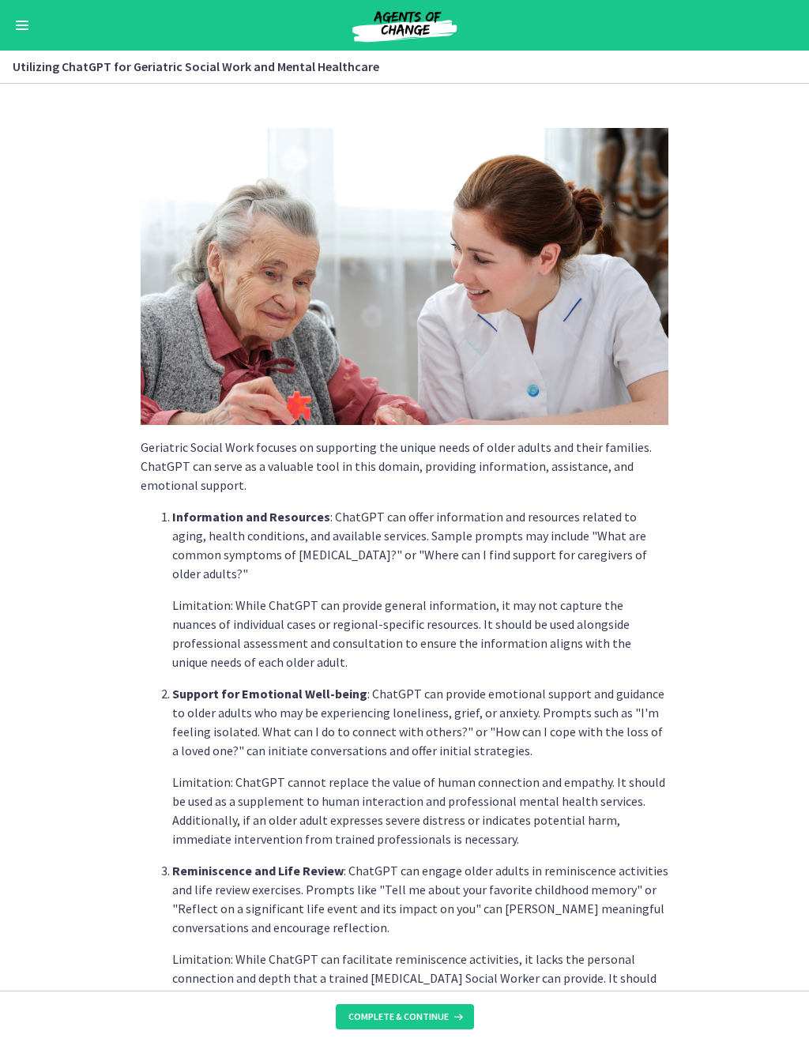
click at [453, 972] on icon at bounding box center [457, 1017] width 16 height 13
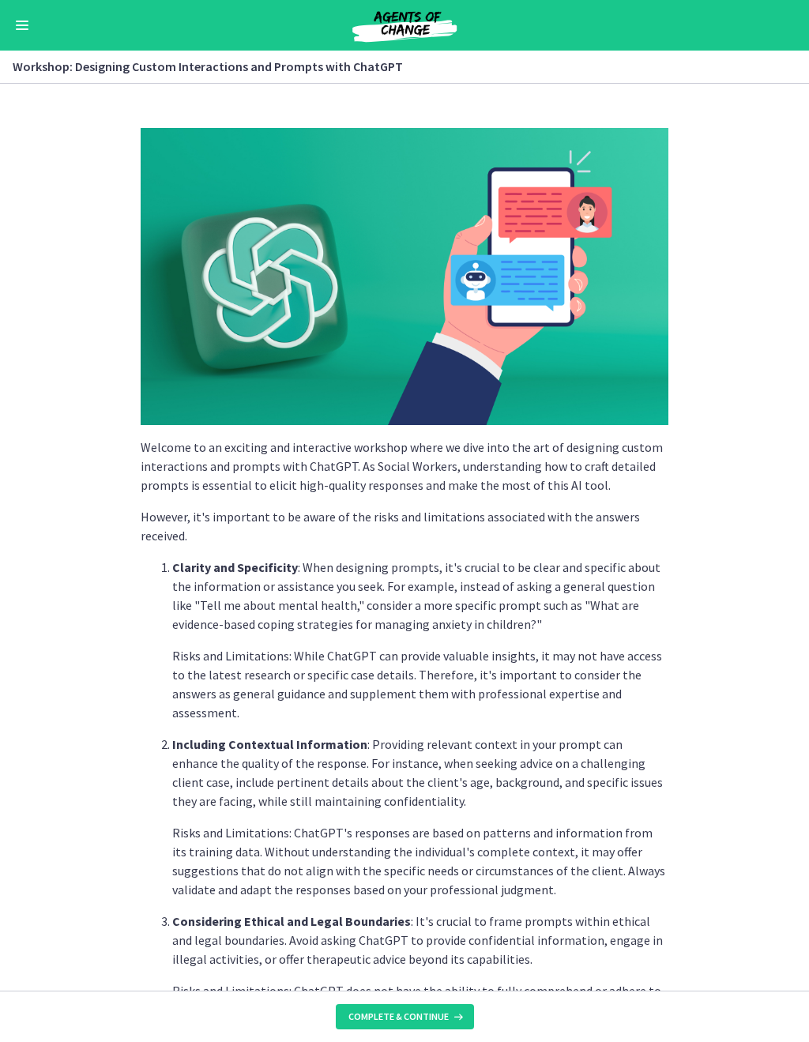
click at [454, 972] on icon at bounding box center [457, 1017] width 16 height 13
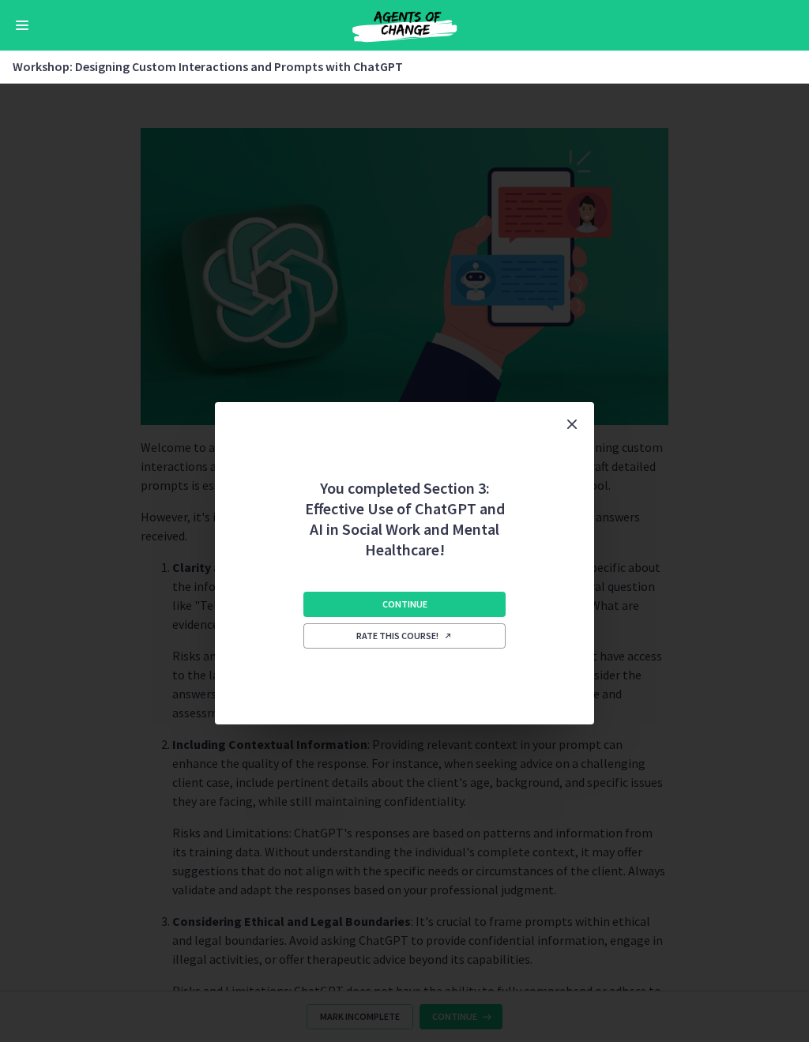
click at [476, 605] on button "Continue" at bounding box center [404, 604] width 202 height 25
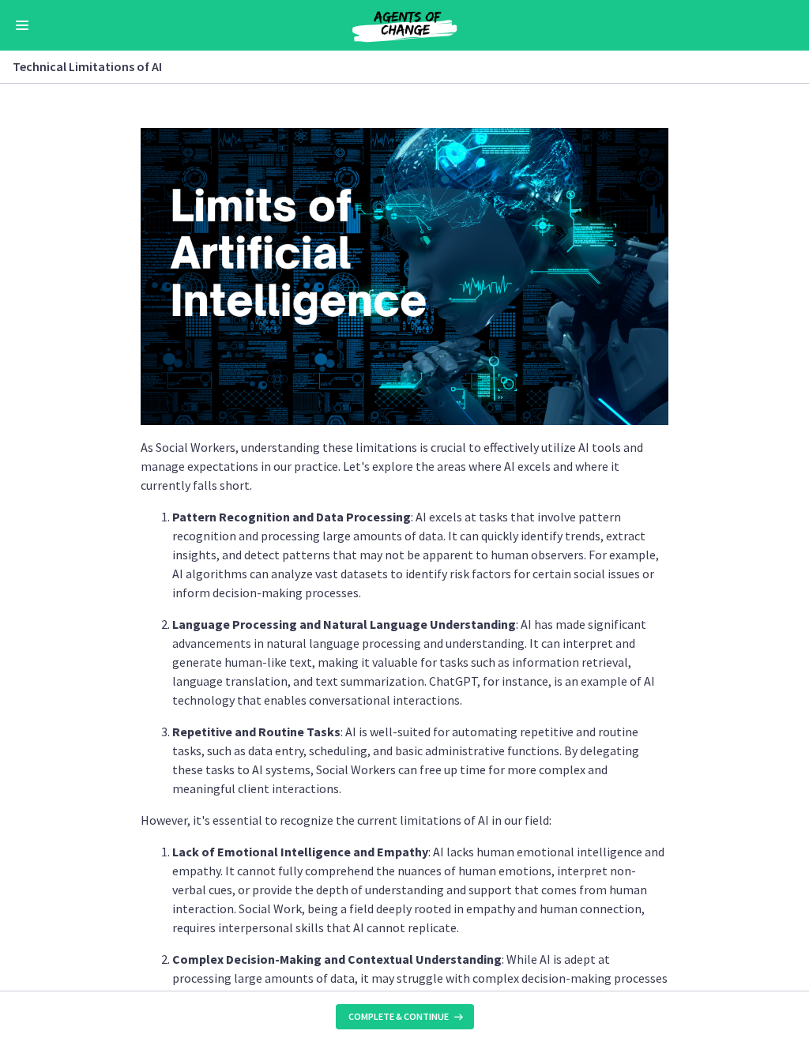
click at [440, 972] on span "Complete & continue" at bounding box center [399, 1017] width 100 height 13
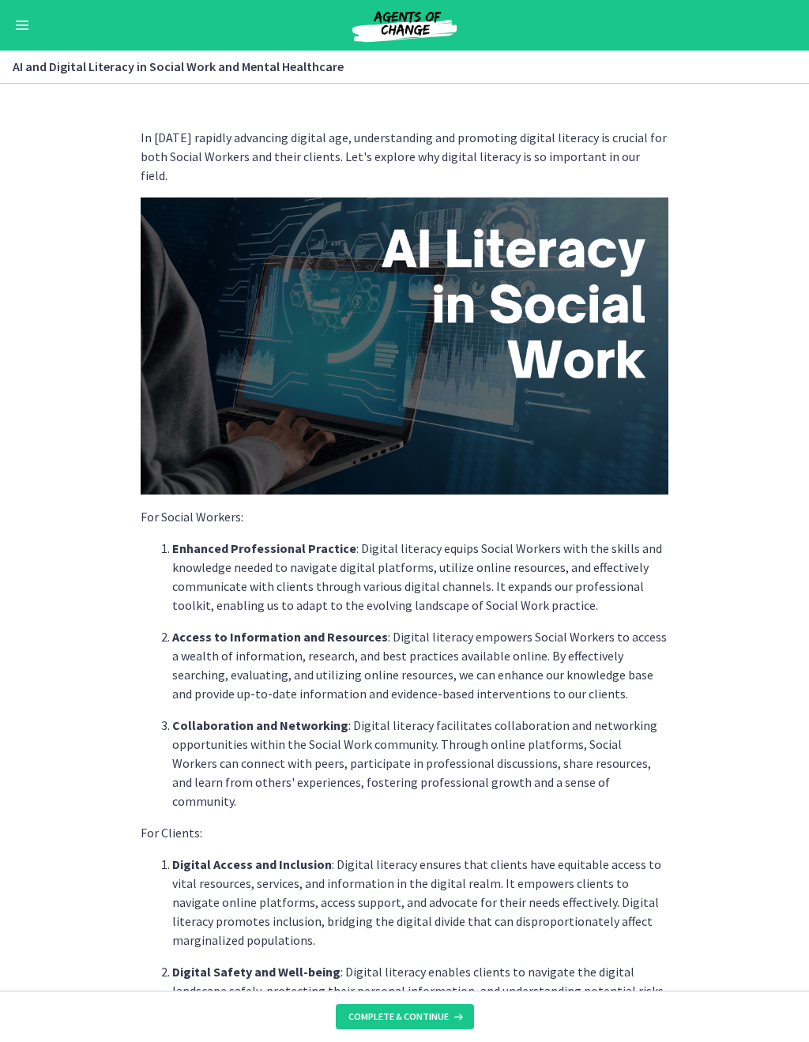
click at [449, 972] on icon at bounding box center [457, 1017] width 16 height 13
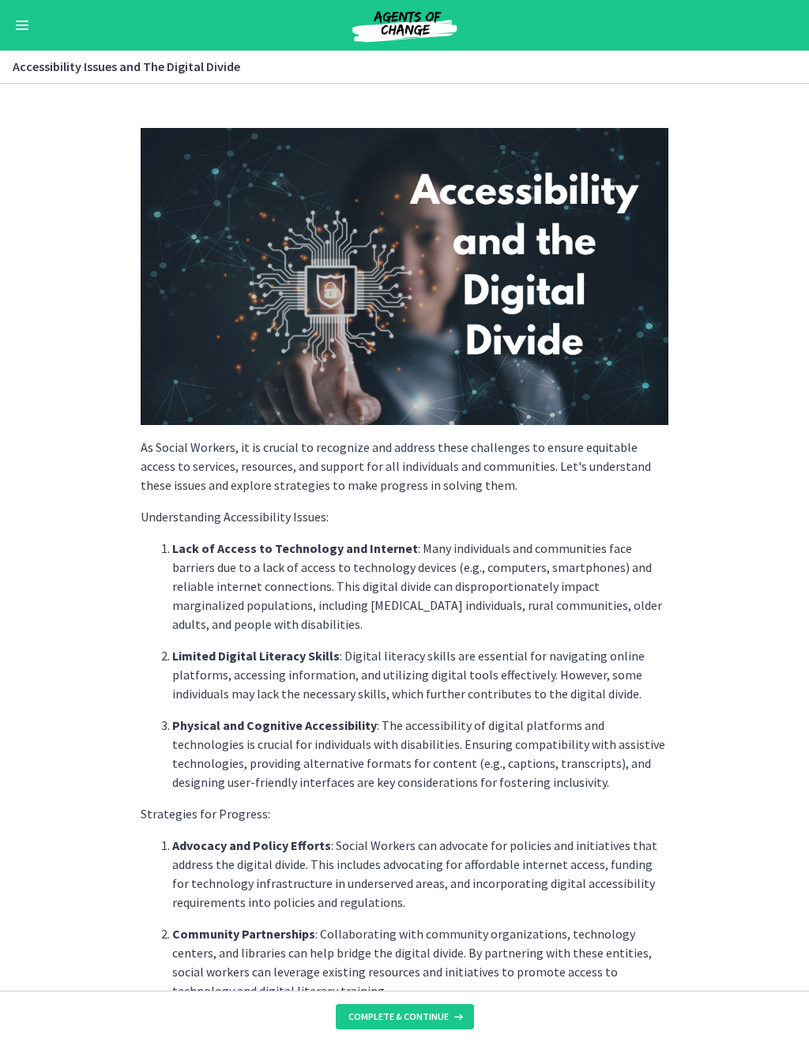
click at [449, 972] on icon at bounding box center [457, 1017] width 16 height 13
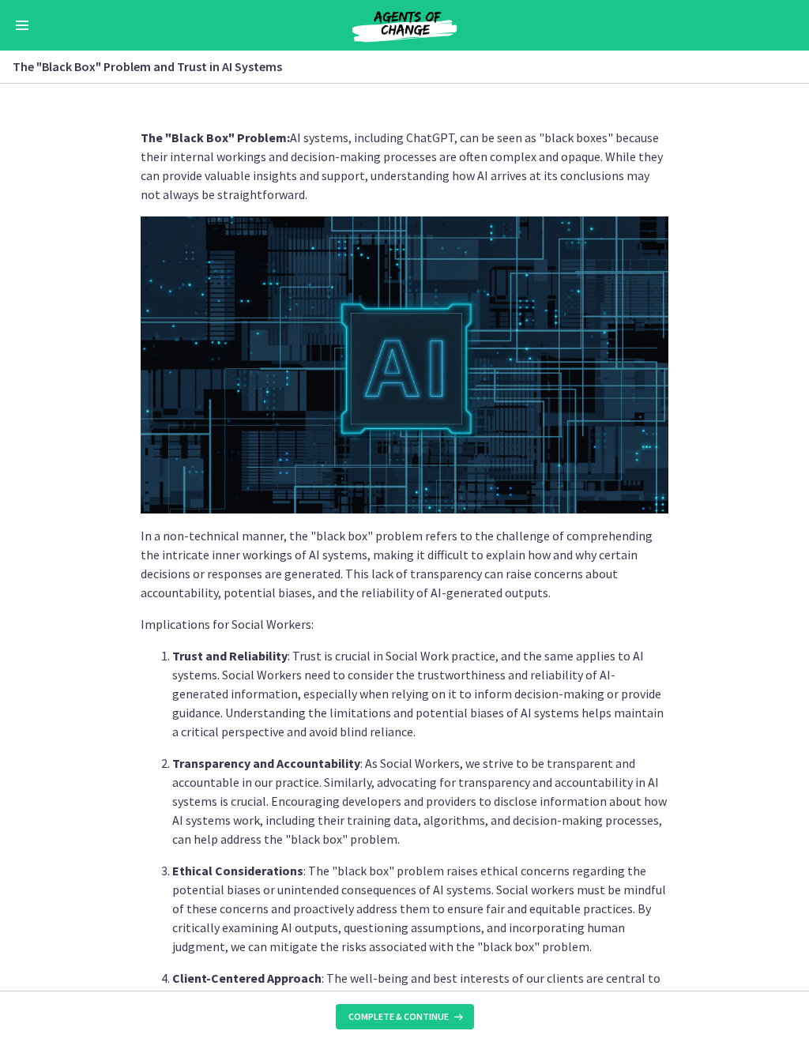
click at [446, 972] on button "Complete & continue" at bounding box center [405, 1017] width 138 height 25
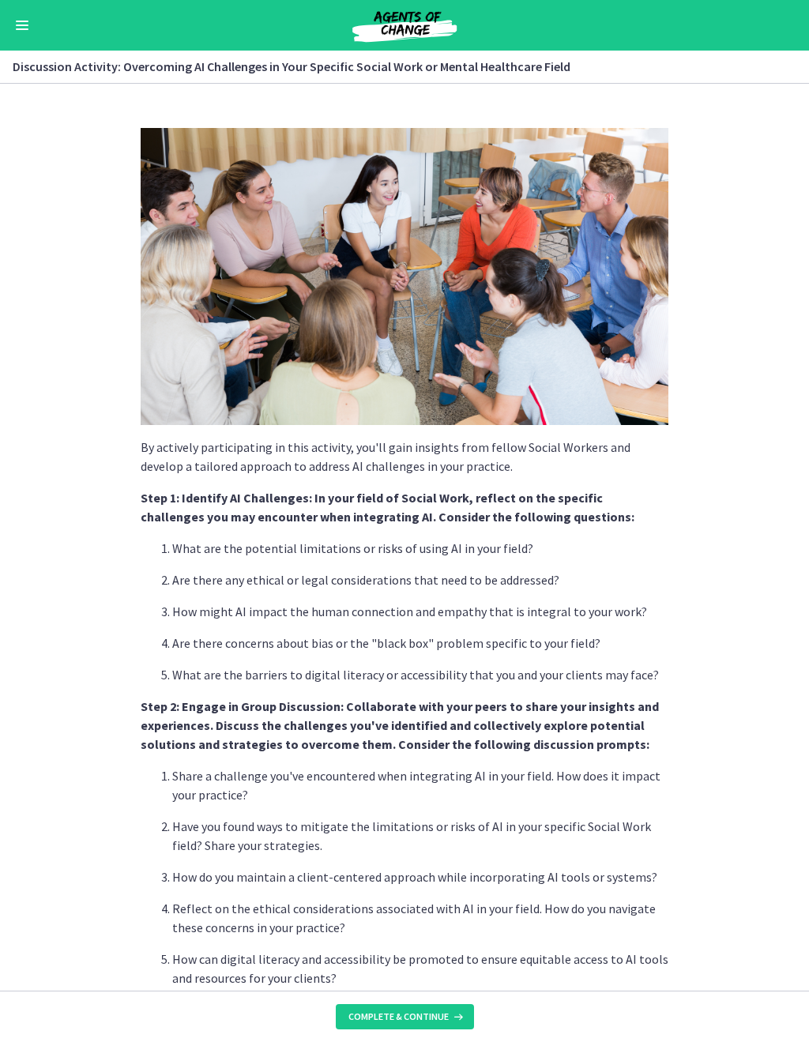
click at [452, 972] on icon at bounding box center [457, 1017] width 16 height 13
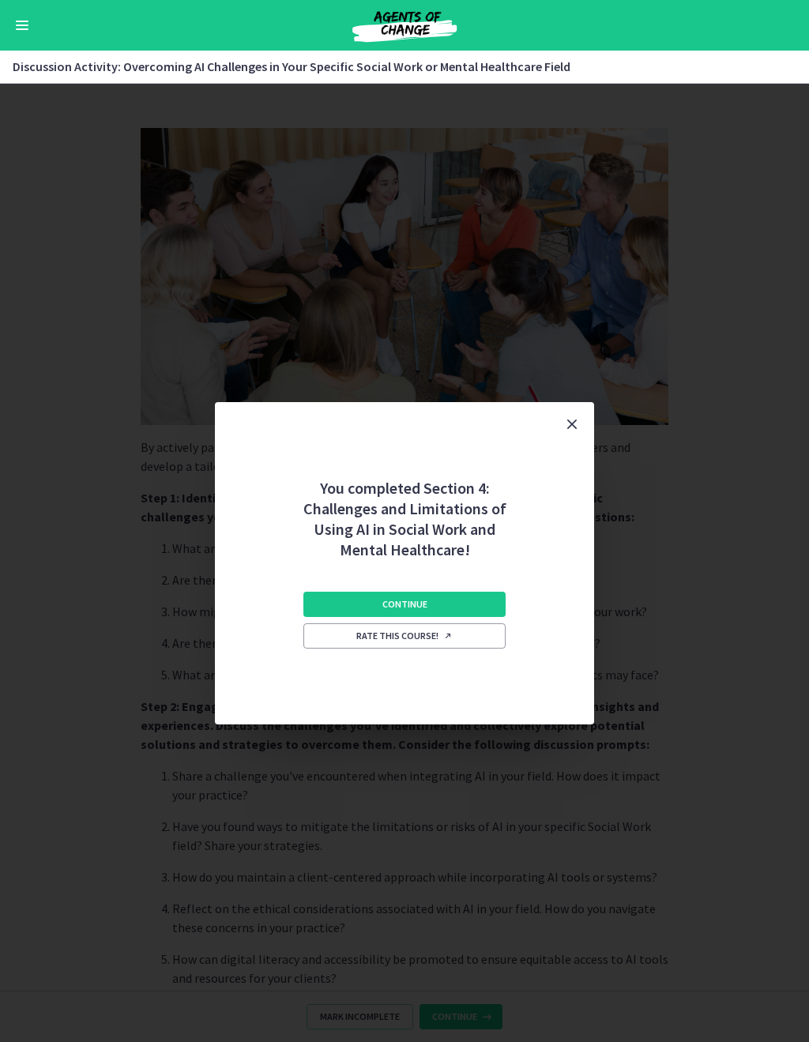
click at [471, 598] on button "Continue" at bounding box center [404, 604] width 202 height 25
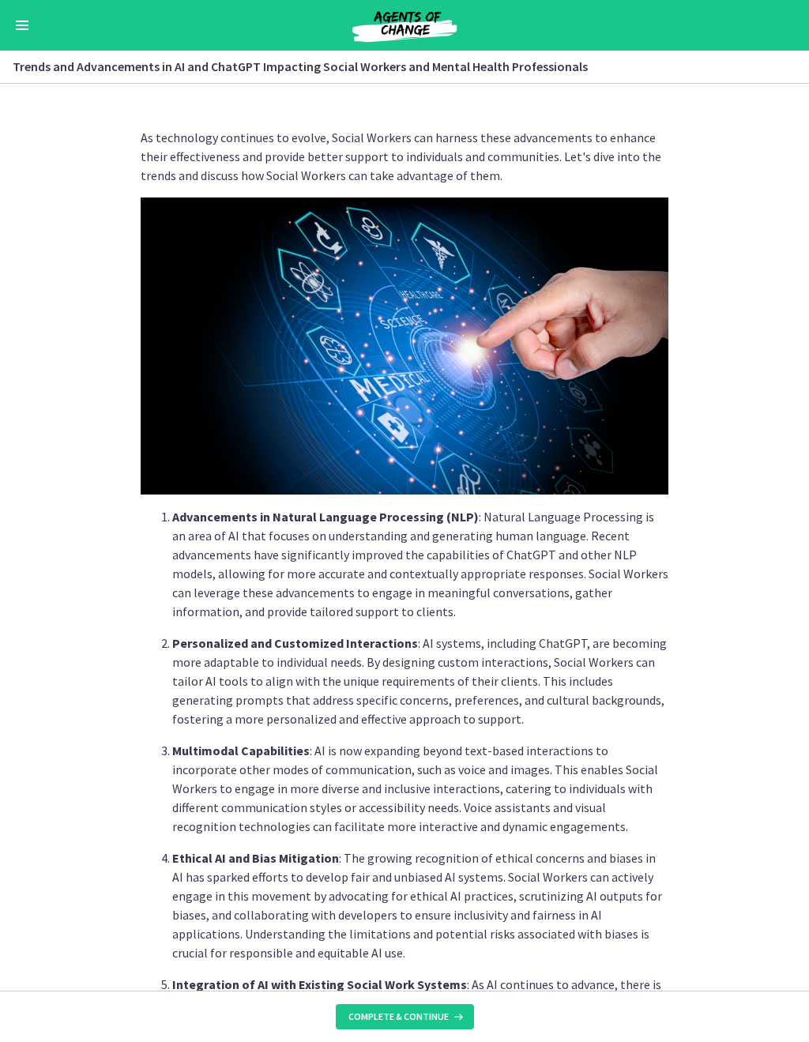
click at [434, 972] on span "Complete & continue" at bounding box center [399, 1017] width 100 height 13
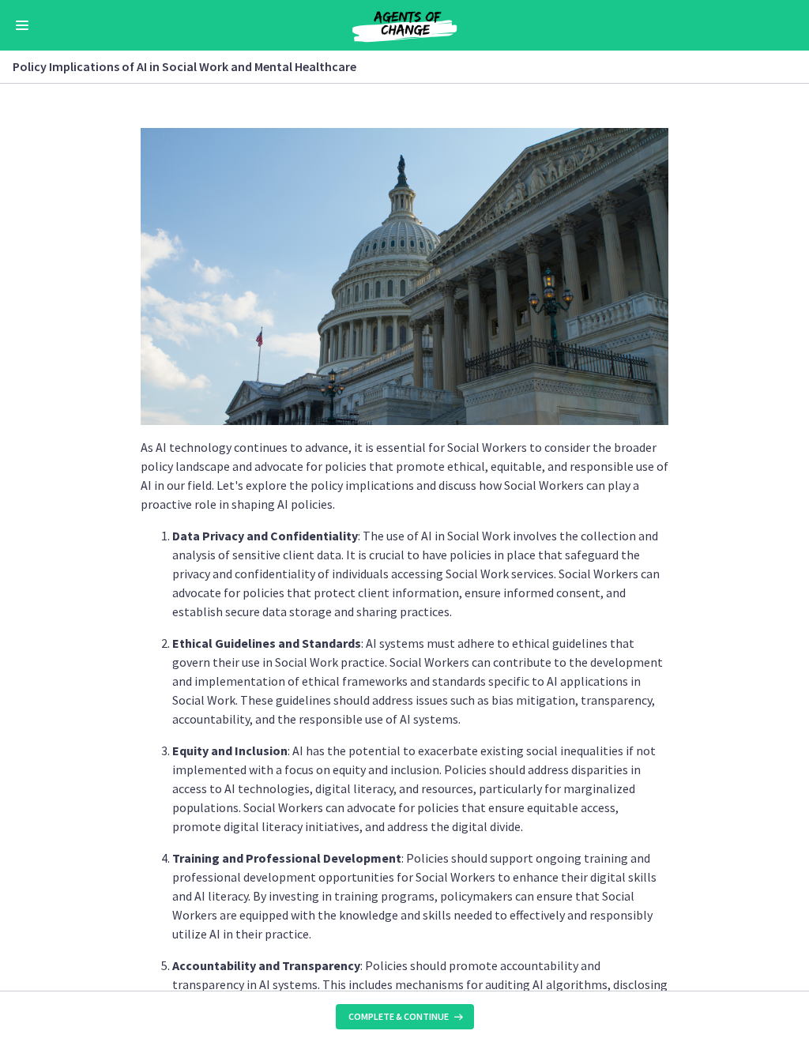
click at [453, 972] on icon at bounding box center [457, 1017] width 16 height 13
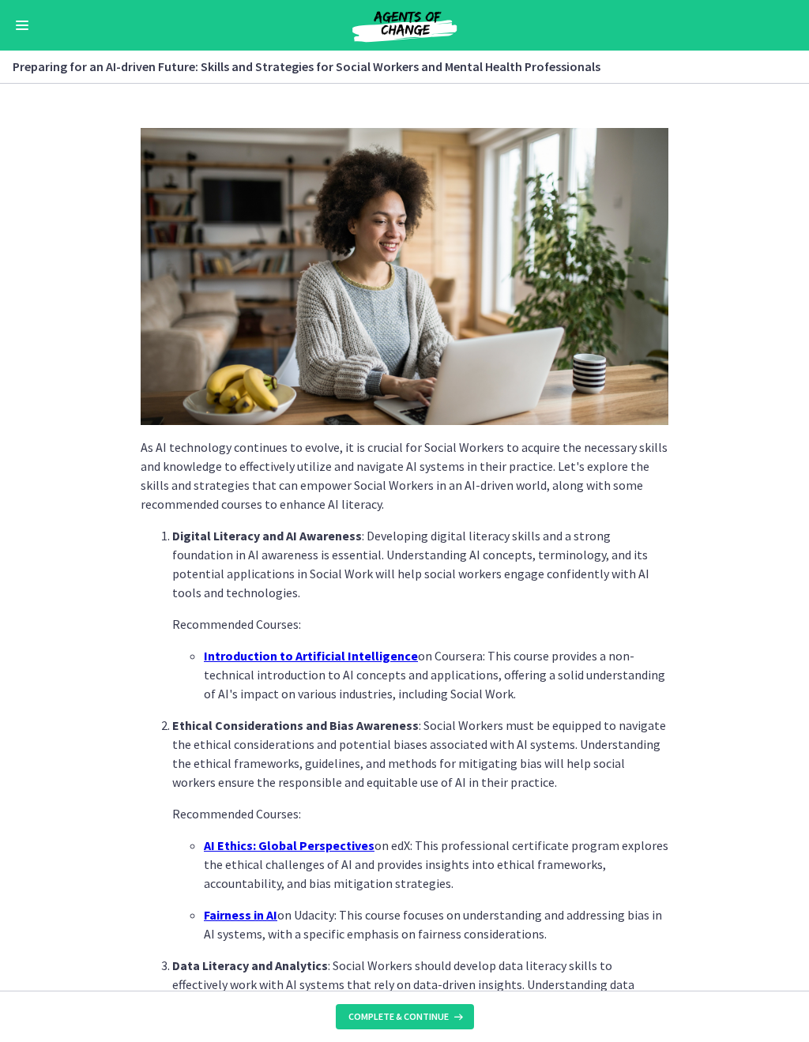
click at [442, 972] on span "Complete & continue" at bounding box center [399, 1017] width 100 height 13
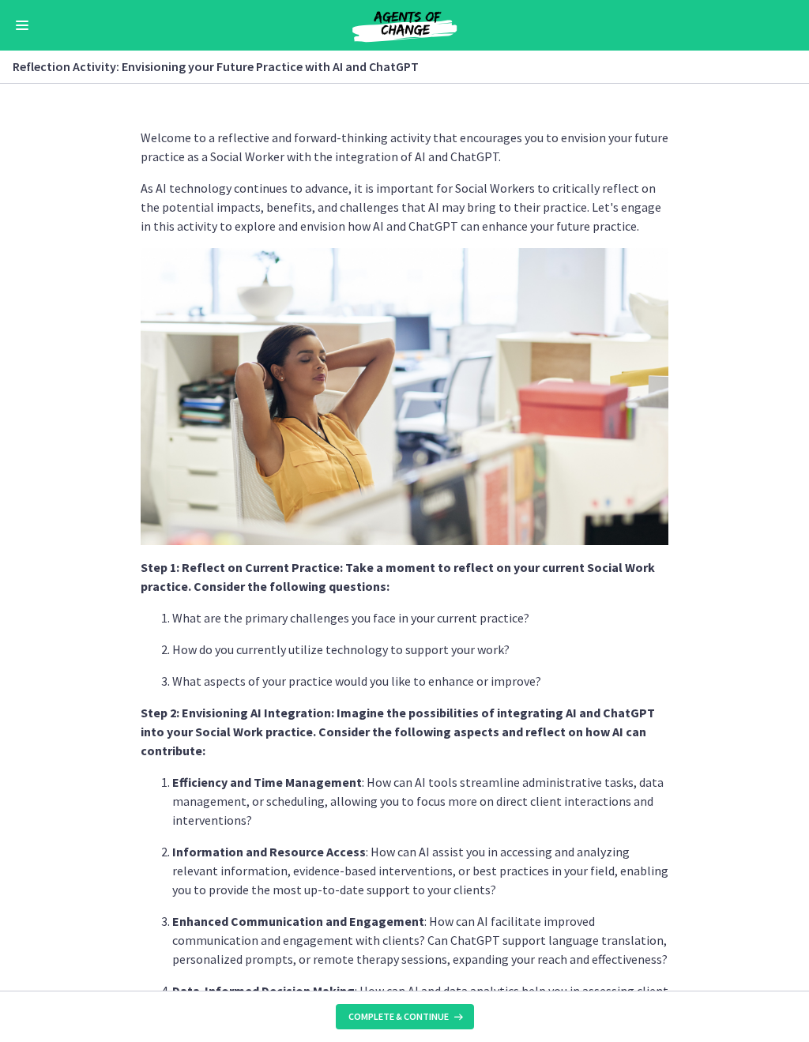
click at [446, 972] on span "Complete & continue" at bounding box center [399, 1017] width 100 height 13
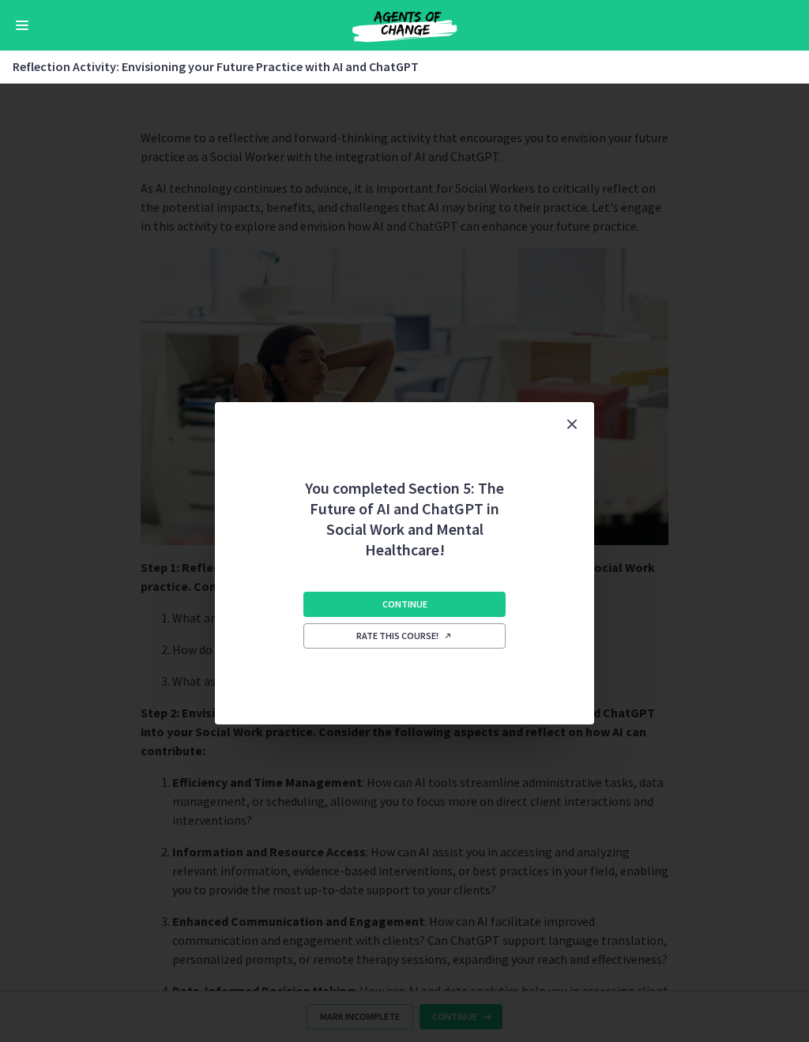
click at [457, 610] on button "Continue" at bounding box center [404, 604] width 202 height 25
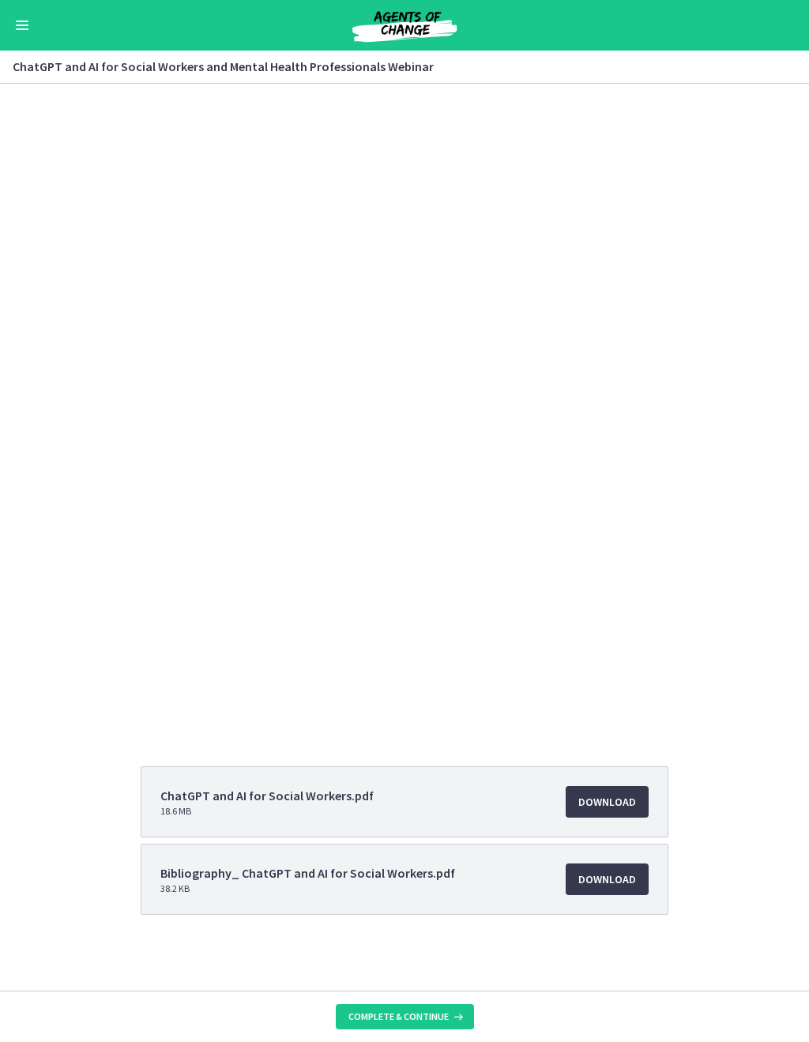
scroll to position [160, 0]
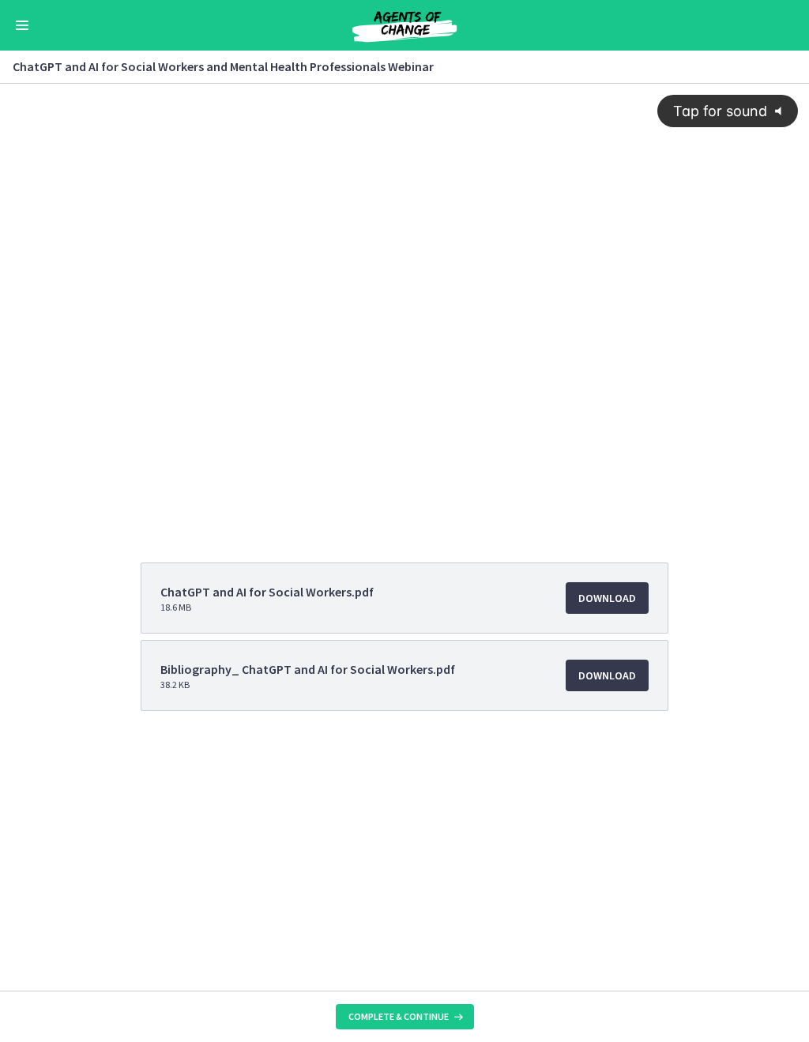
click at [420, 972] on span "Complete & continue" at bounding box center [399, 1017] width 100 height 13
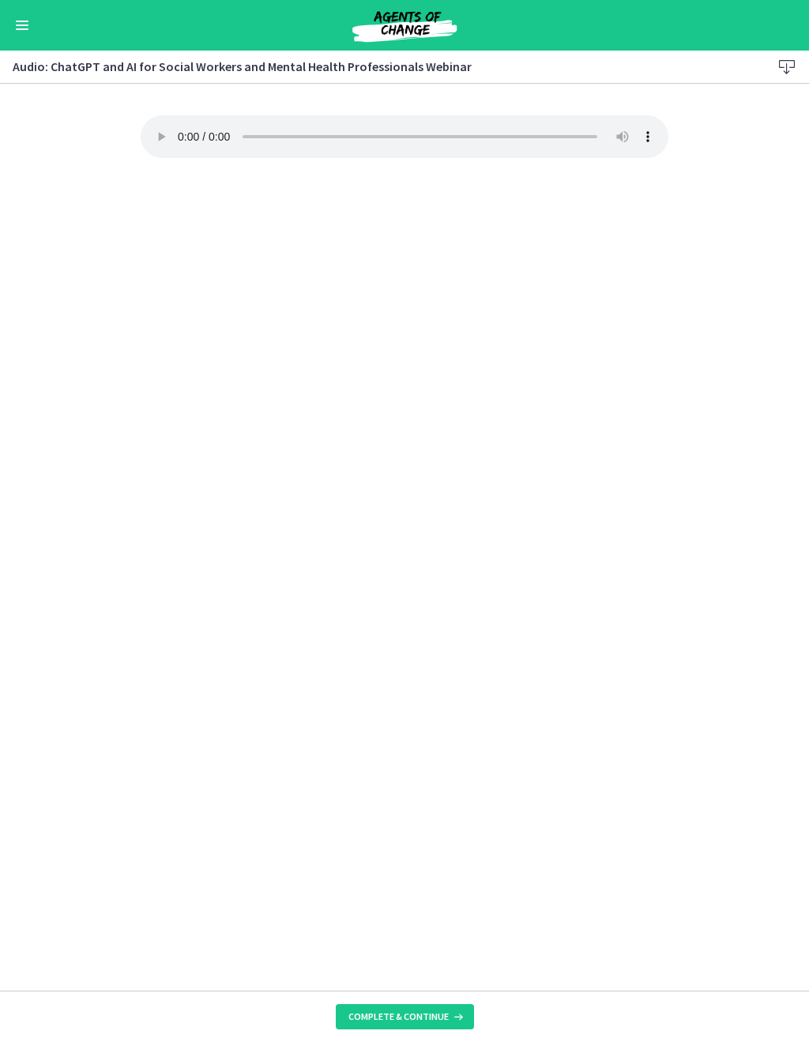
click at [435, 972] on span "Complete & continue" at bounding box center [399, 1017] width 100 height 13
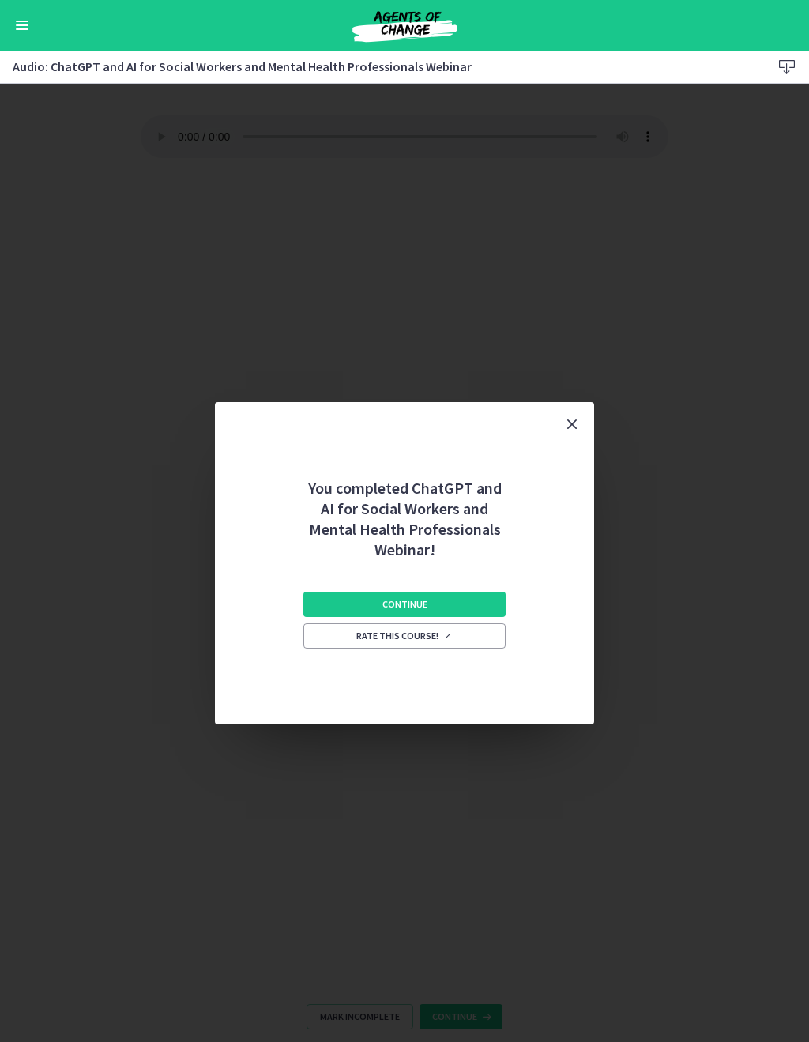
click at [431, 592] on button "Continue" at bounding box center [404, 604] width 202 height 25
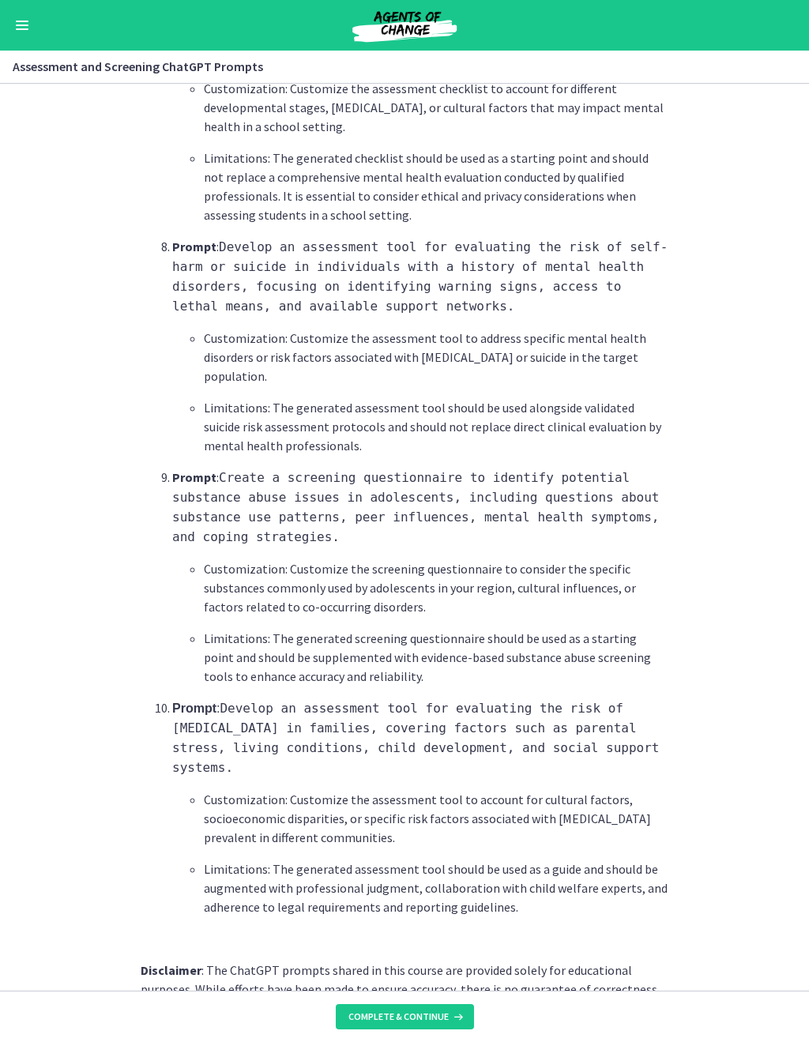
scroll to position [1985, 0]
click at [423, 972] on span "Complete & continue" at bounding box center [399, 1017] width 100 height 13
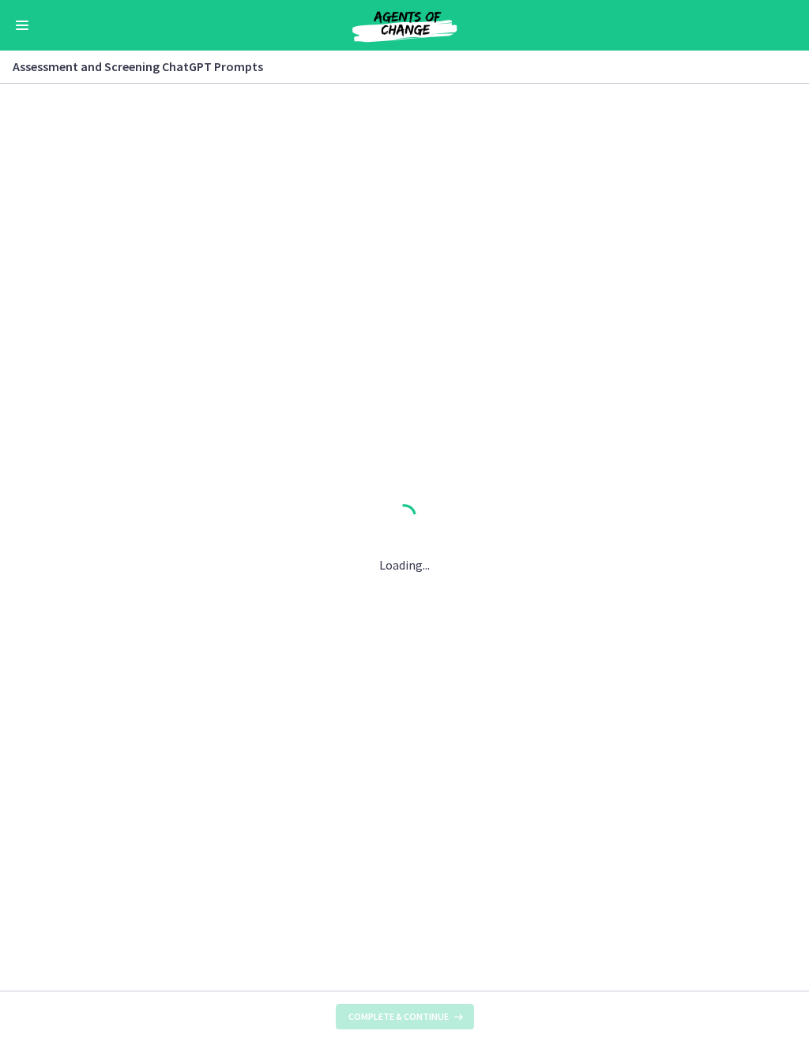
scroll to position [0, 0]
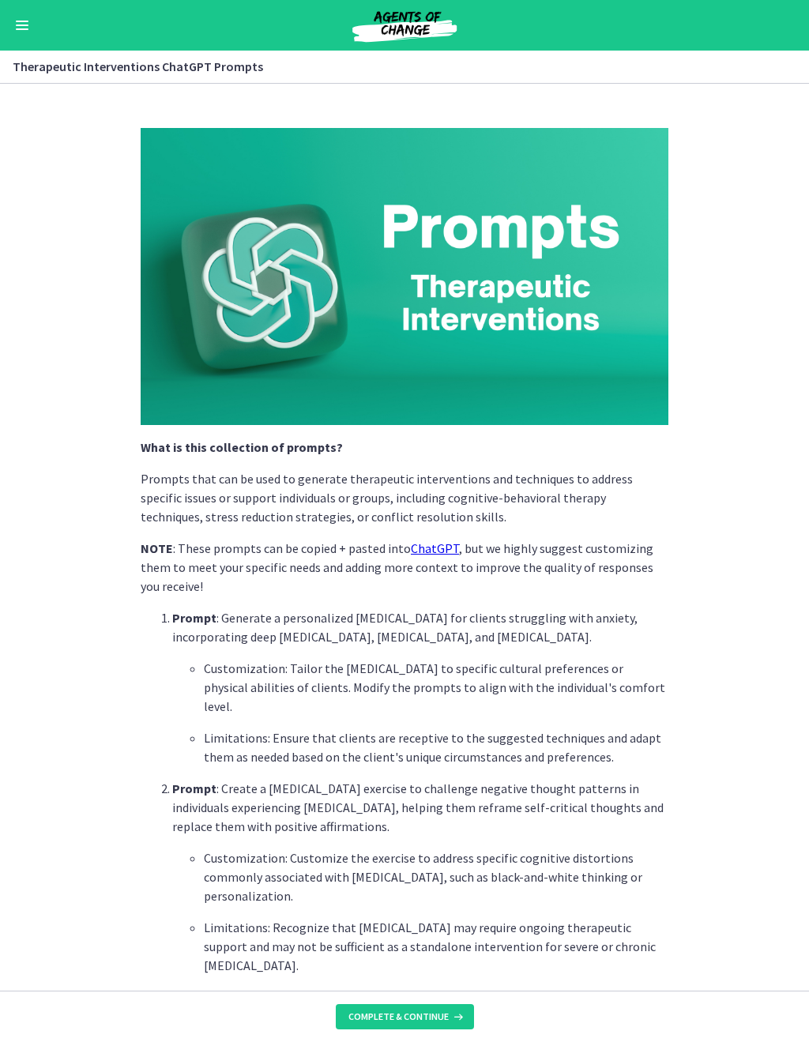
click at [449, 972] on icon at bounding box center [457, 1017] width 16 height 13
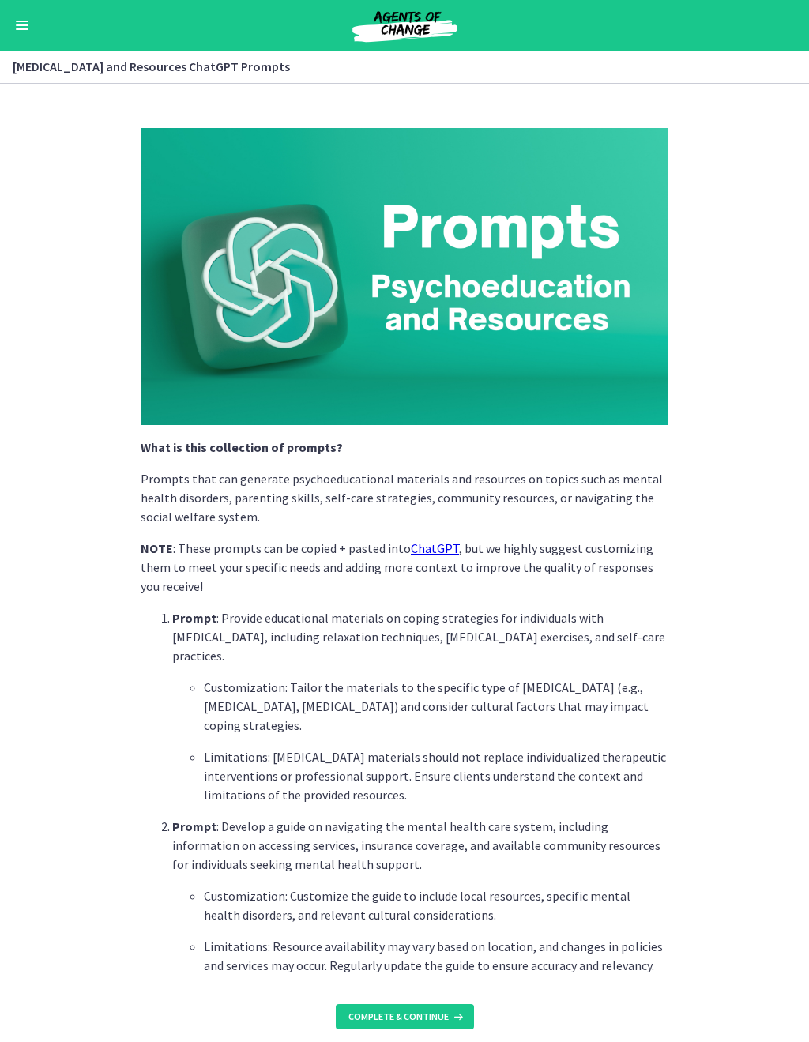
click at [461, 972] on button "Complete & continue" at bounding box center [405, 1017] width 138 height 25
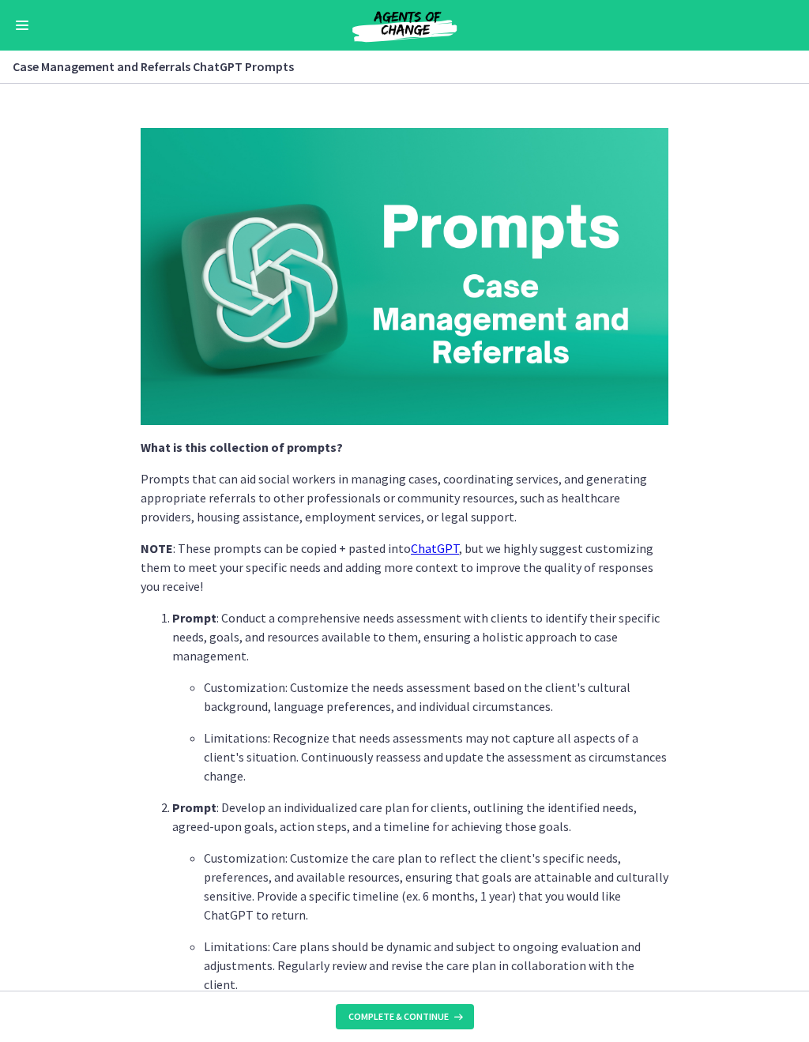
click at [456, 972] on button "Complete & continue" at bounding box center [405, 1017] width 138 height 25
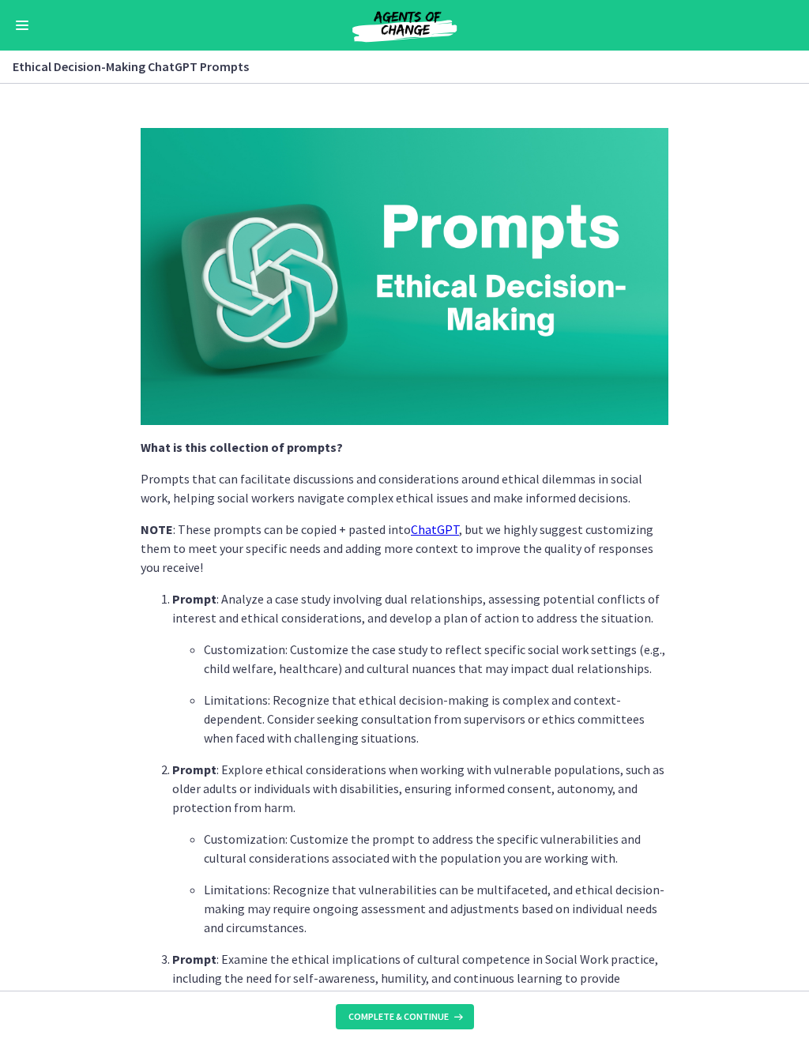
click at [452, 972] on icon at bounding box center [457, 1017] width 16 height 13
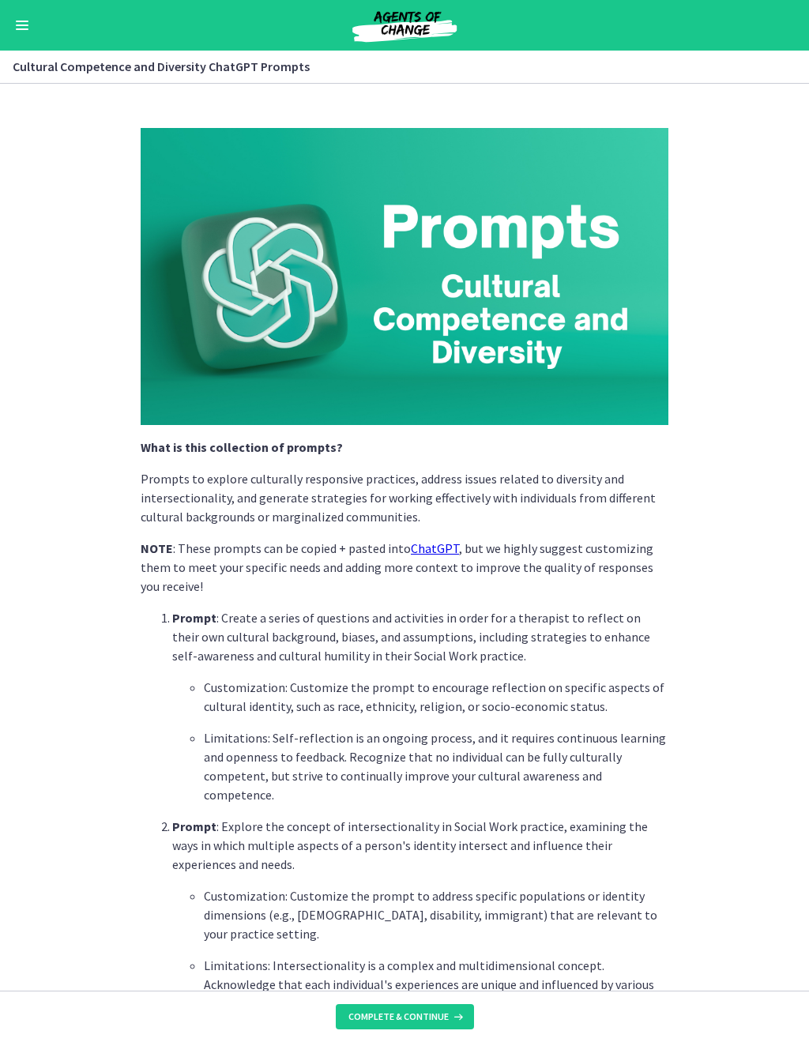
click at [472, 972] on button "Complete & continue" at bounding box center [405, 1017] width 138 height 25
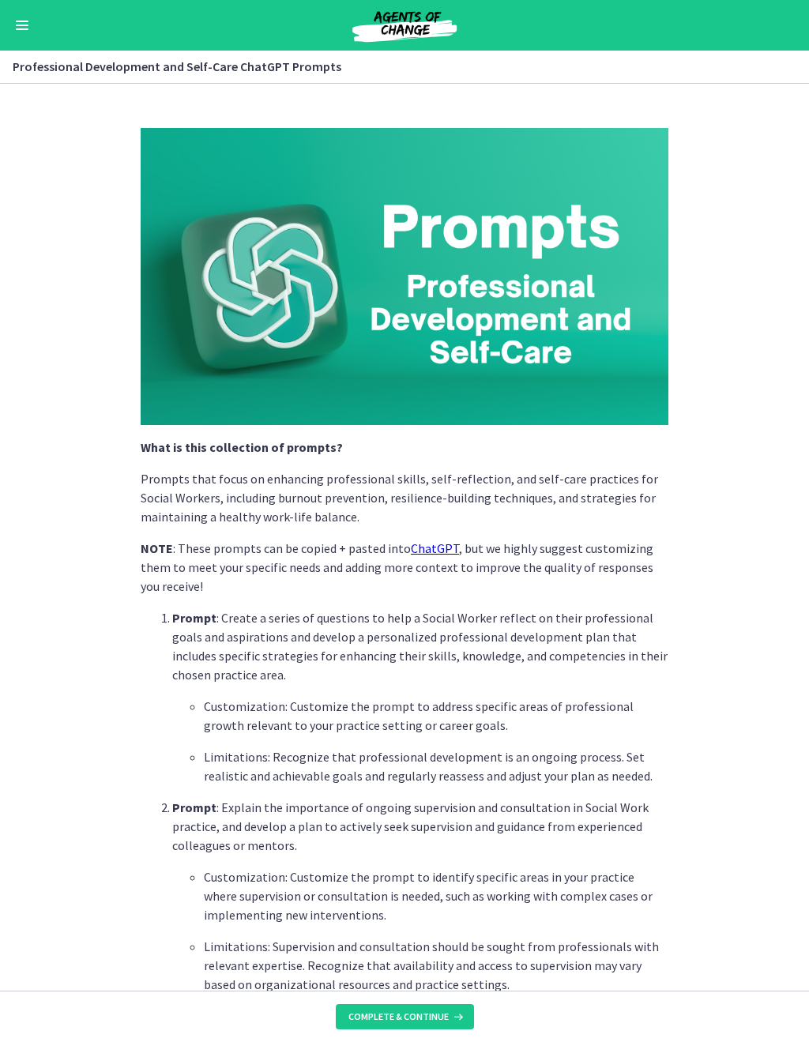
click at [443, 972] on span "Complete & continue" at bounding box center [399, 1017] width 100 height 13
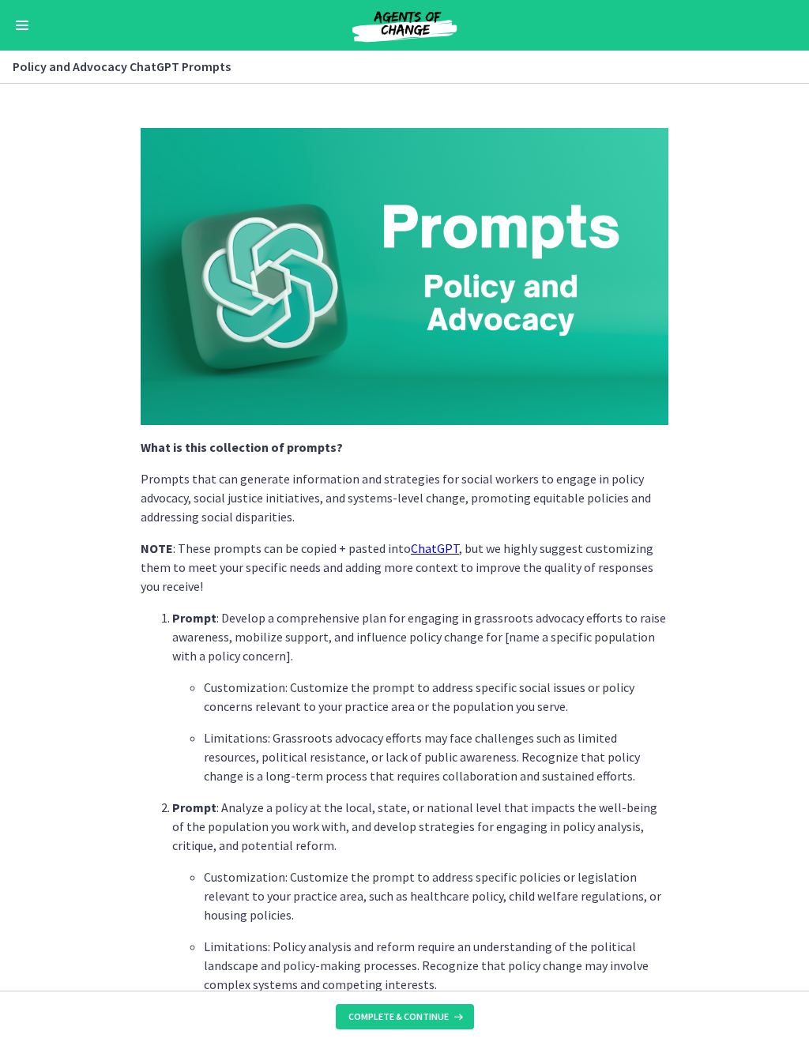
click at [439, 972] on span "Complete & continue" at bounding box center [399, 1017] width 100 height 13
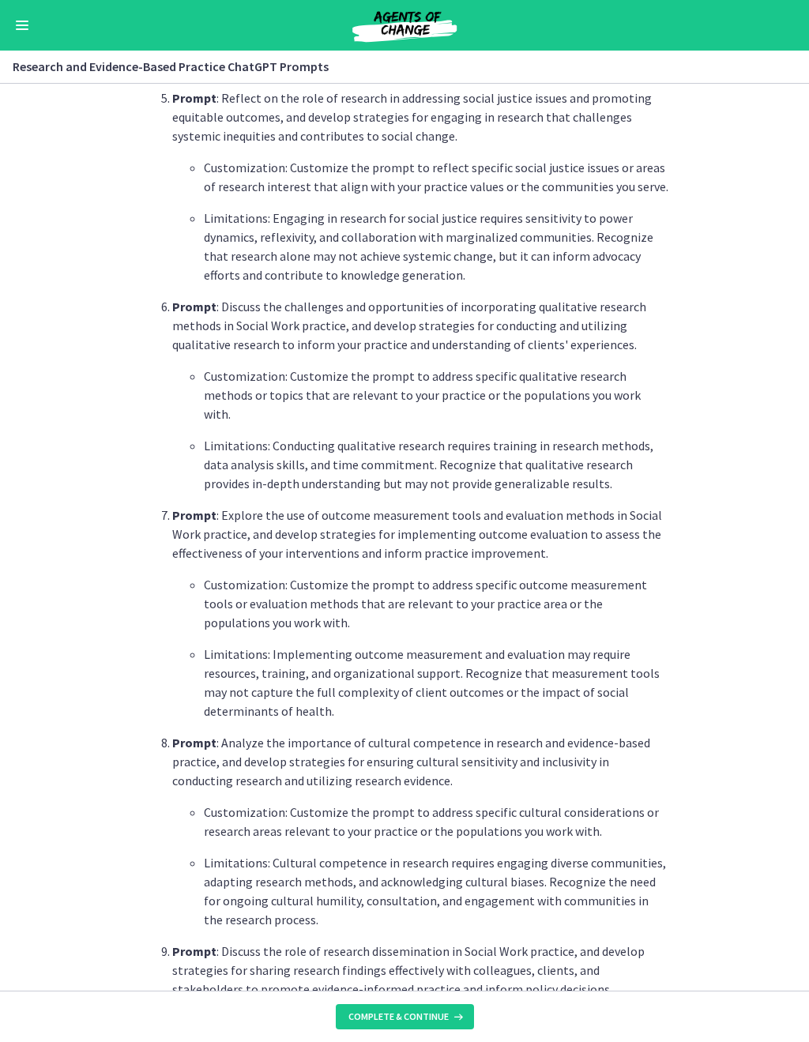
click at [399, 972] on button "Complete & continue" at bounding box center [405, 1017] width 138 height 25
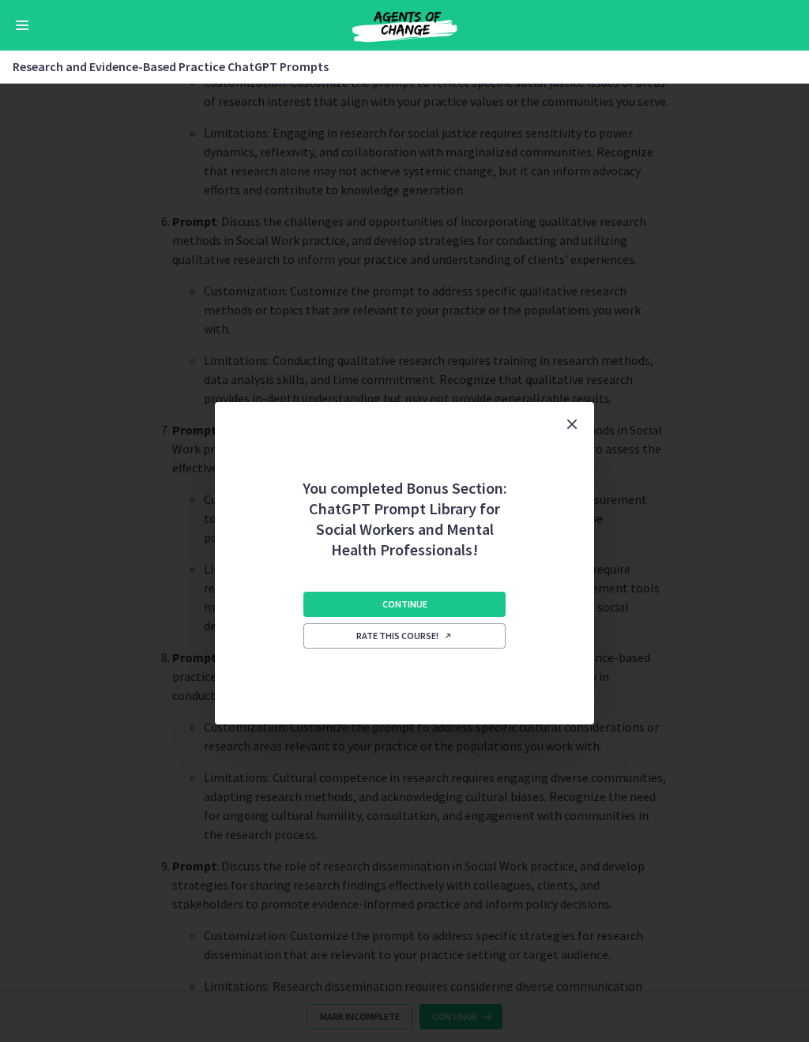
scroll to position [1402, 0]
click at [439, 598] on button "Continue" at bounding box center [404, 604] width 202 height 25
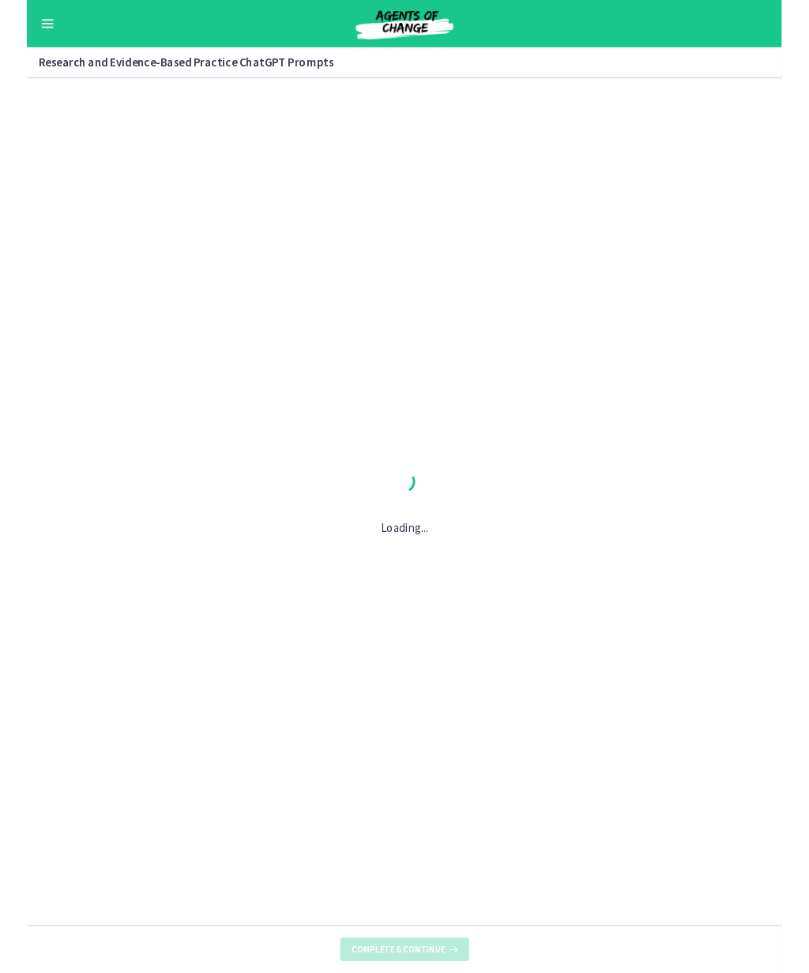
scroll to position [0, 0]
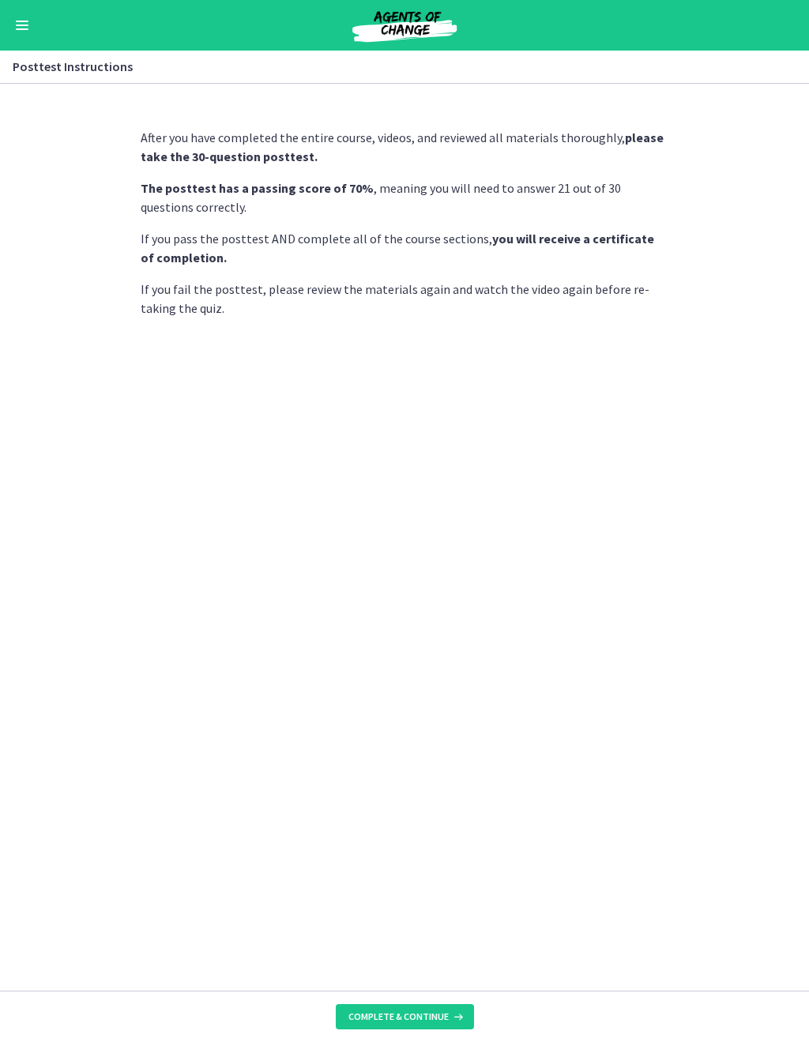
click at [430, 972] on button "Complete & continue" at bounding box center [405, 1017] width 138 height 25
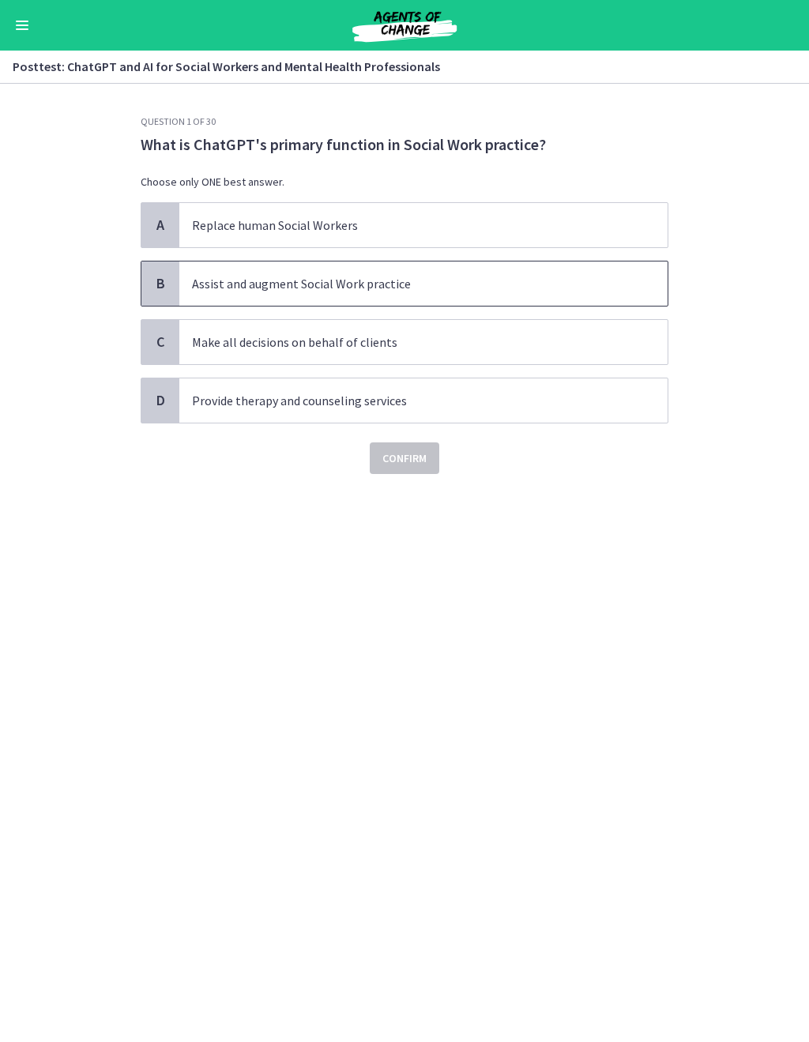
click at [474, 281] on p "Assist and augment Social Work practice" at bounding box center [408, 283] width 432 height 19
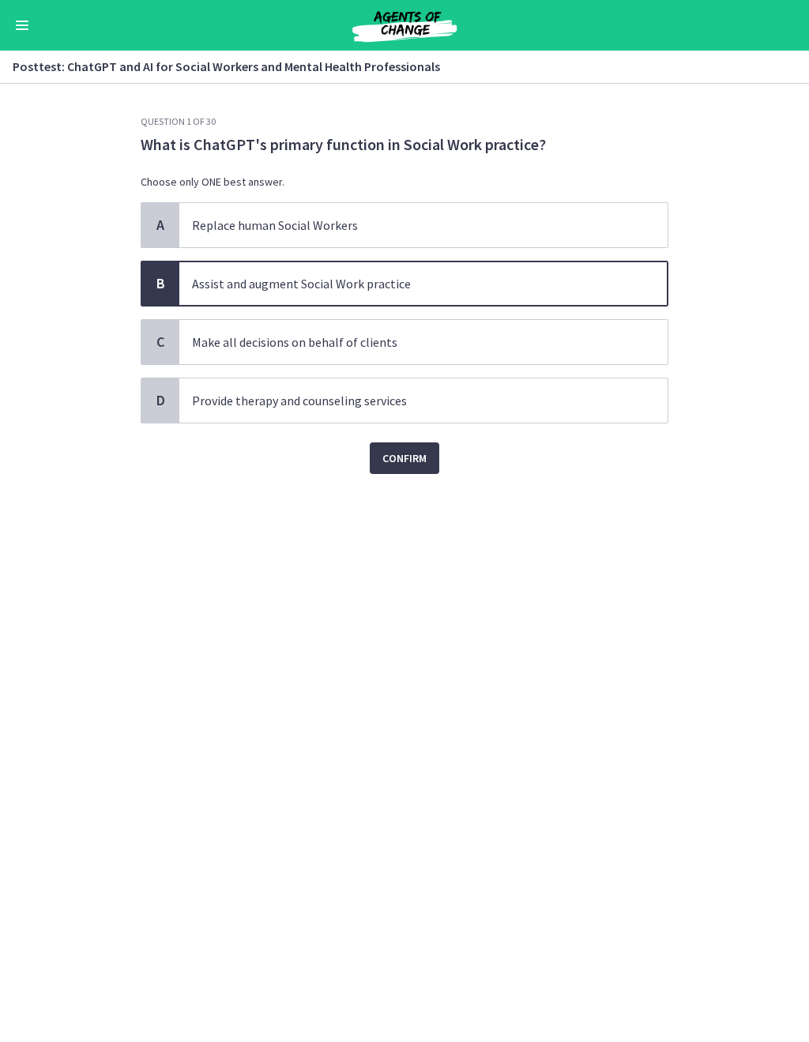
click at [417, 463] on span "Confirm" at bounding box center [405, 458] width 44 height 19
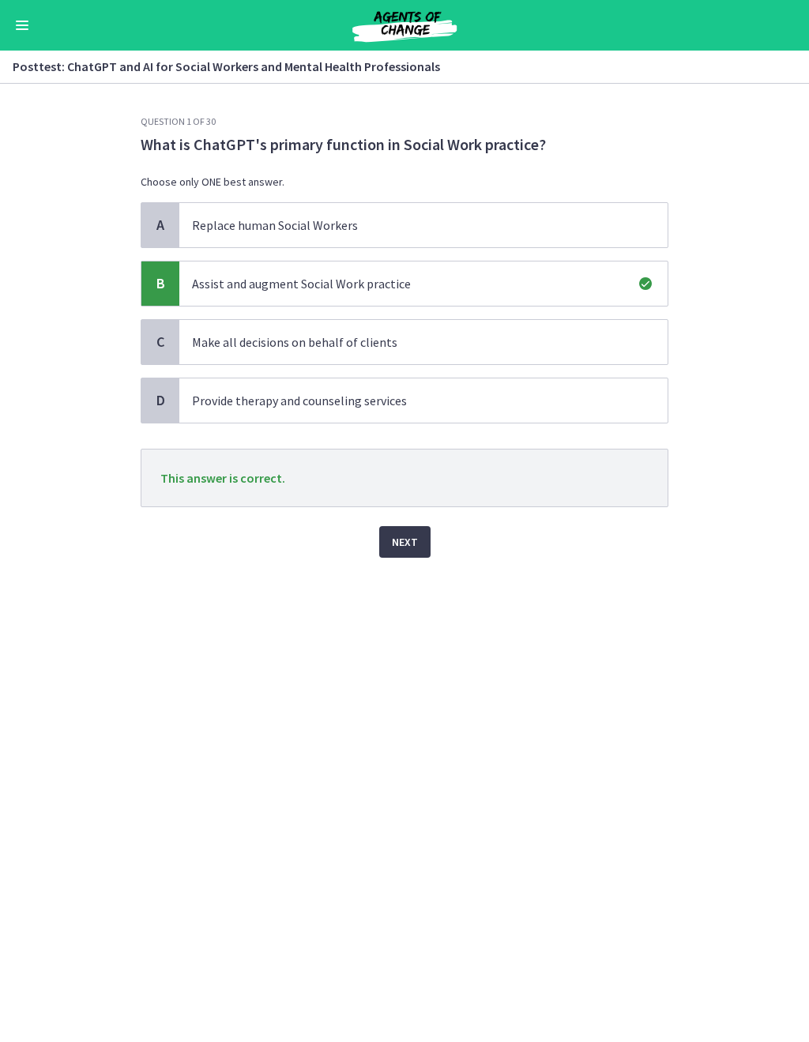
click at [405, 527] on button "Next" at bounding box center [404, 542] width 51 height 32
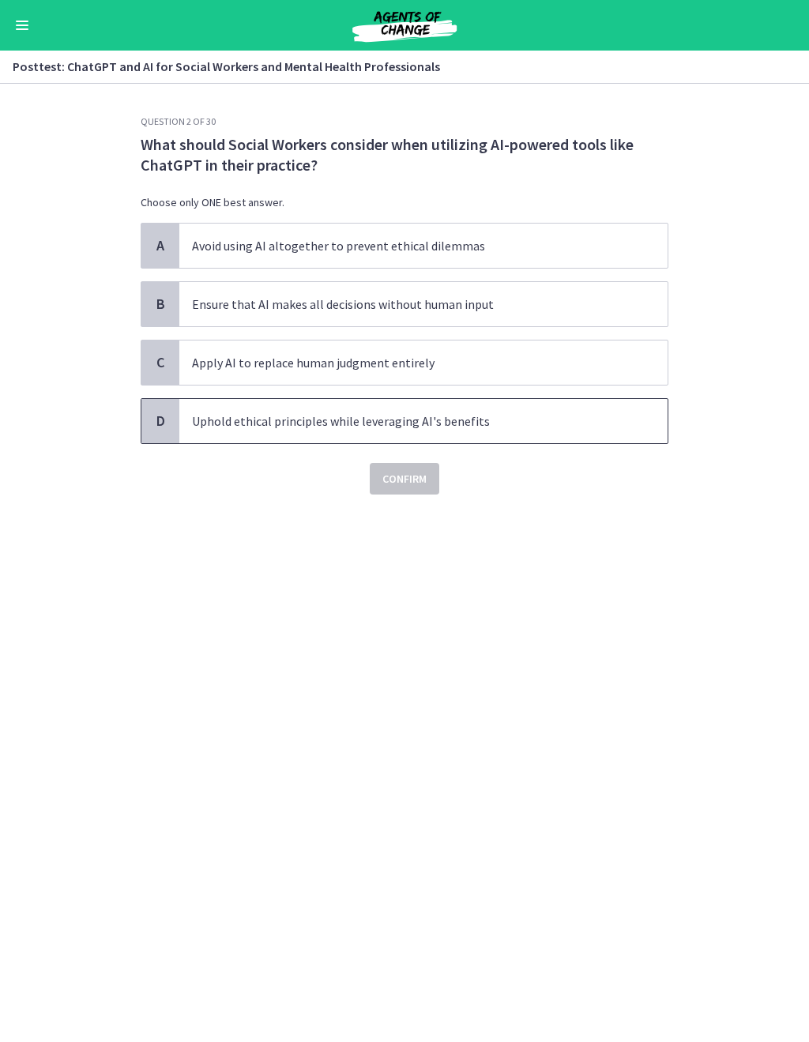
click at [487, 420] on p "Uphold ethical principles while leveraging AI's benefits" at bounding box center [408, 421] width 432 height 19
click at [416, 485] on span "Confirm" at bounding box center [405, 478] width 44 height 19
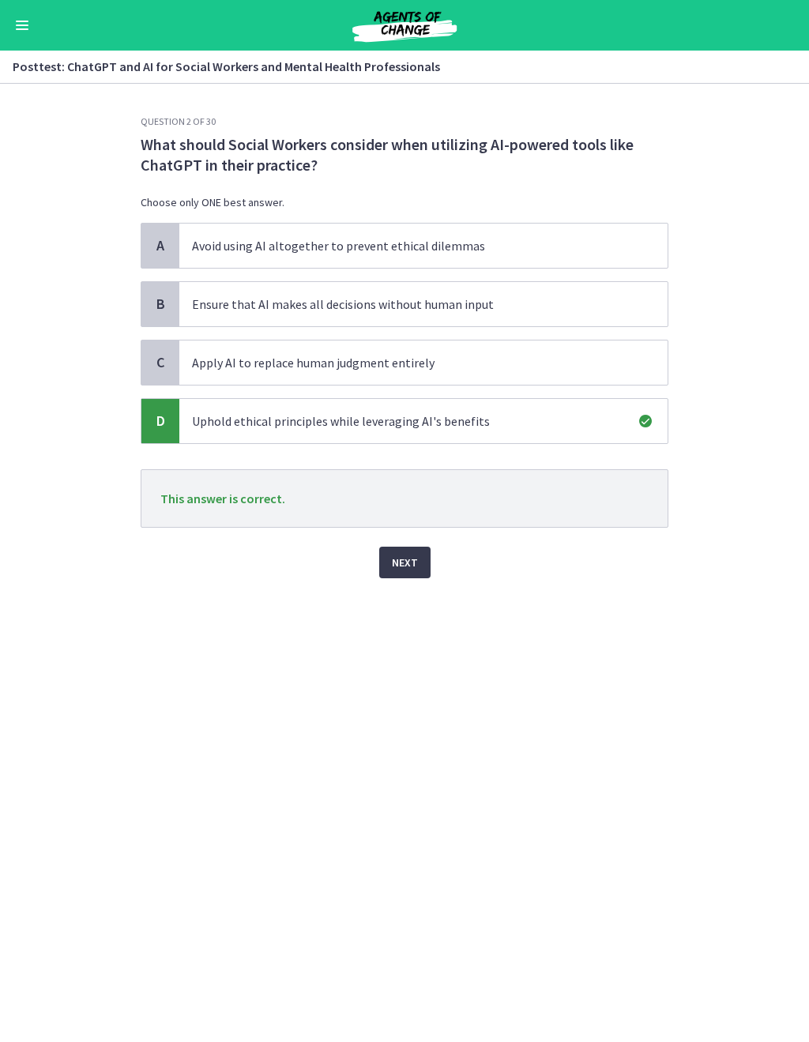
click at [413, 557] on span "Next" at bounding box center [405, 562] width 26 height 19
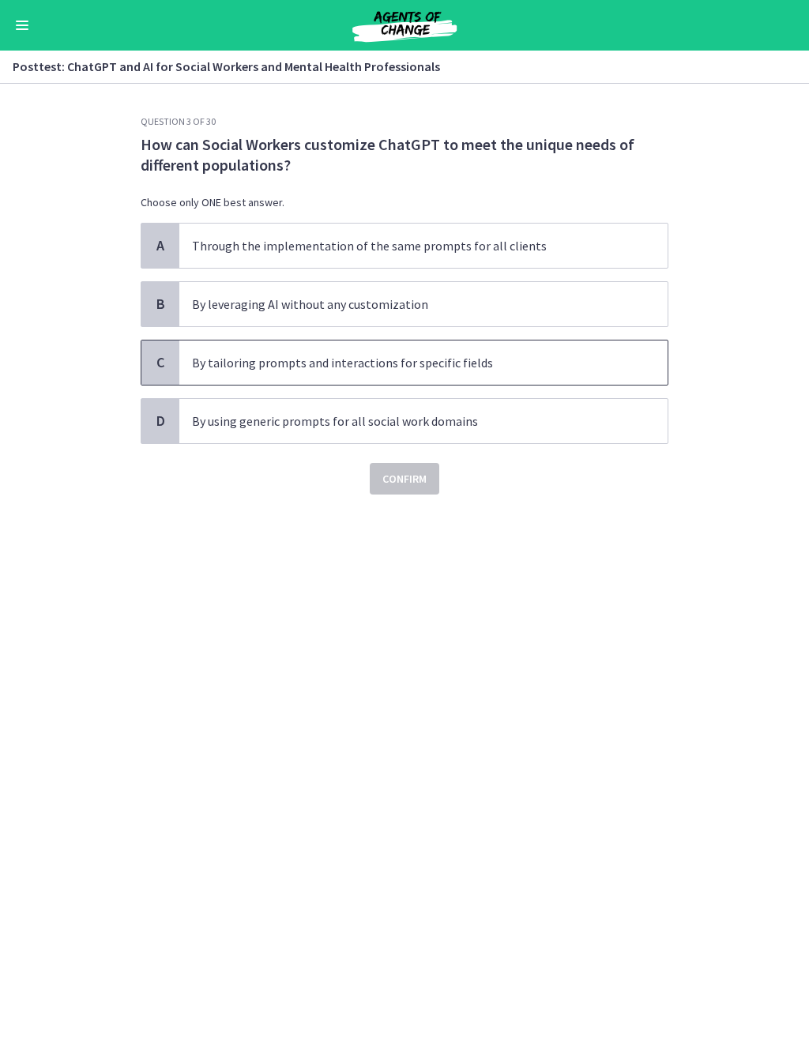
click at [518, 364] on p "By tailoring prompts and interactions for specific fields" at bounding box center [408, 362] width 432 height 19
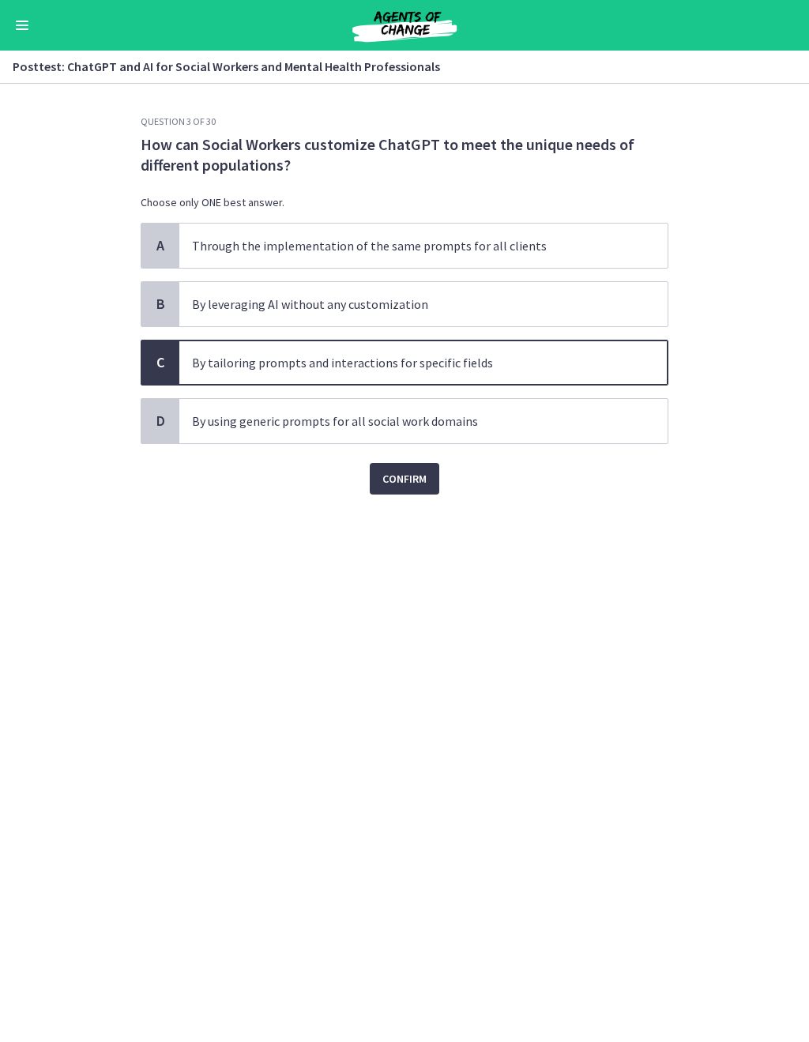
click at [427, 477] on span "Confirm" at bounding box center [405, 478] width 44 height 19
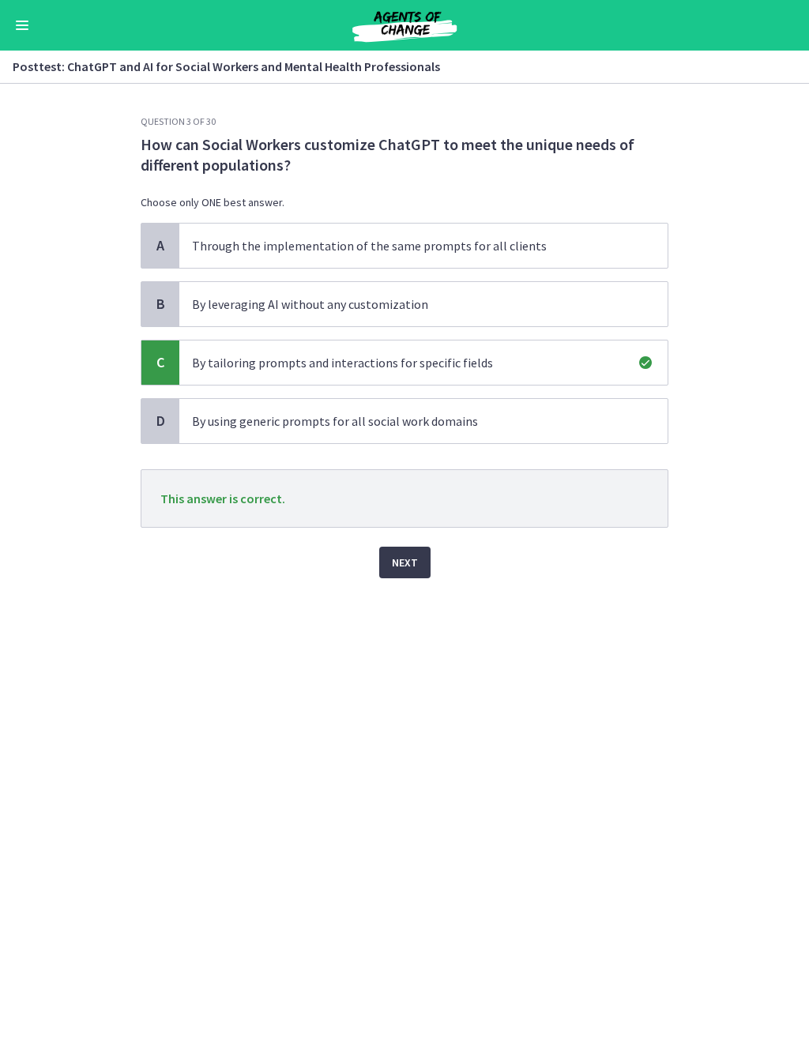
click at [400, 563] on span "Next" at bounding box center [405, 562] width 26 height 19
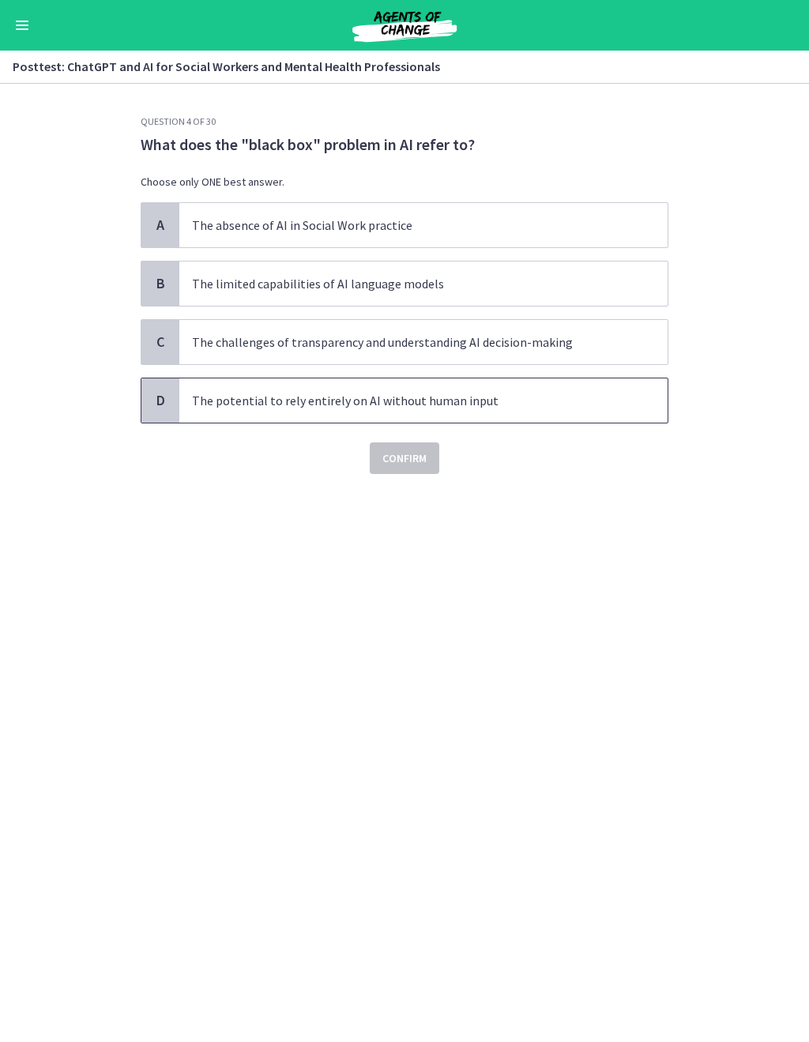
click at [247, 416] on span "The potential to rely entirely on AI without human input" at bounding box center [423, 401] width 488 height 44
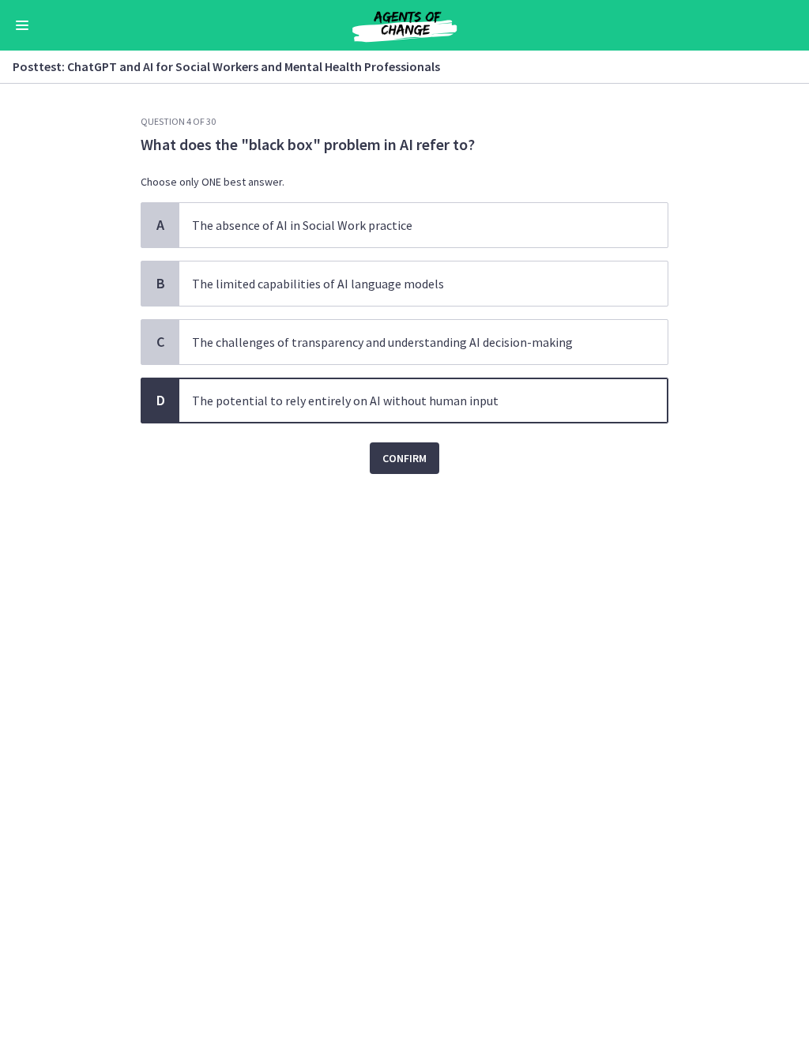
click at [405, 473] on button "Confirm" at bounding box center [405, 459] width 70 height 32
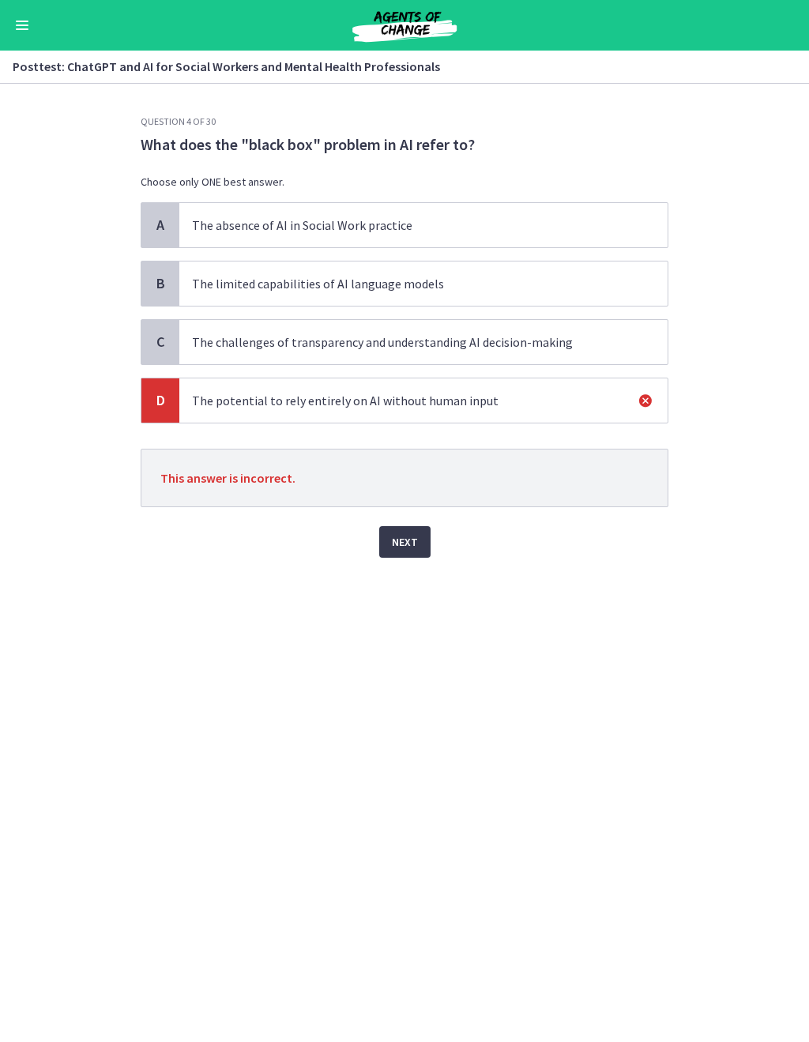
click at [407, 539] on span "Next" at bounding box center [405, 542] width 26 height 19
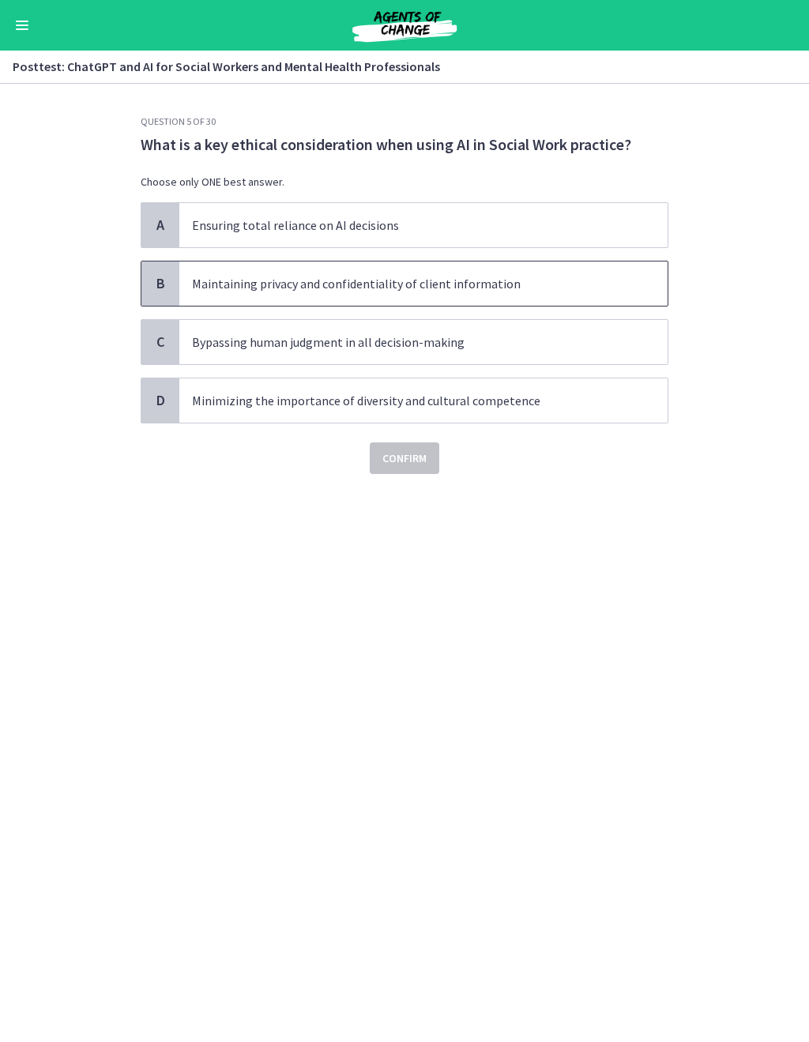
click at [578, 292] on p "Maintaining privacy and confidentiality of client information" at bounding box center [408, 283] width 432 height 19
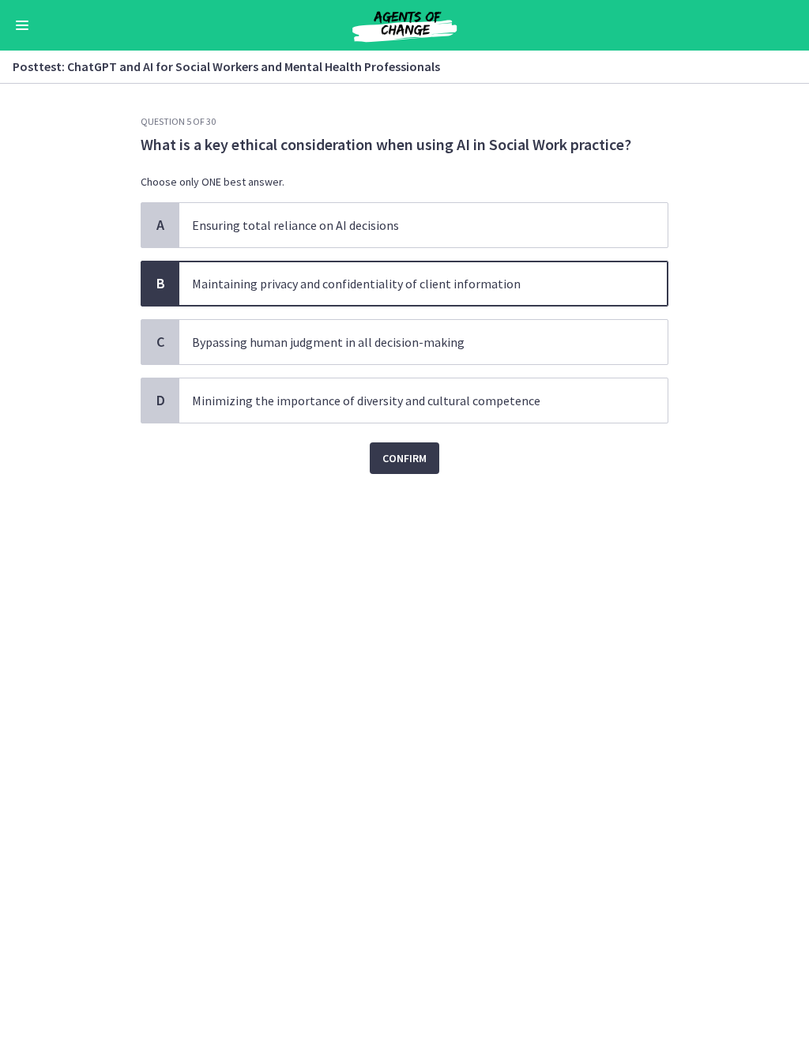
click at [408, 456] on span "Confirm" at bounding box center [405, 458] width 44 height 19
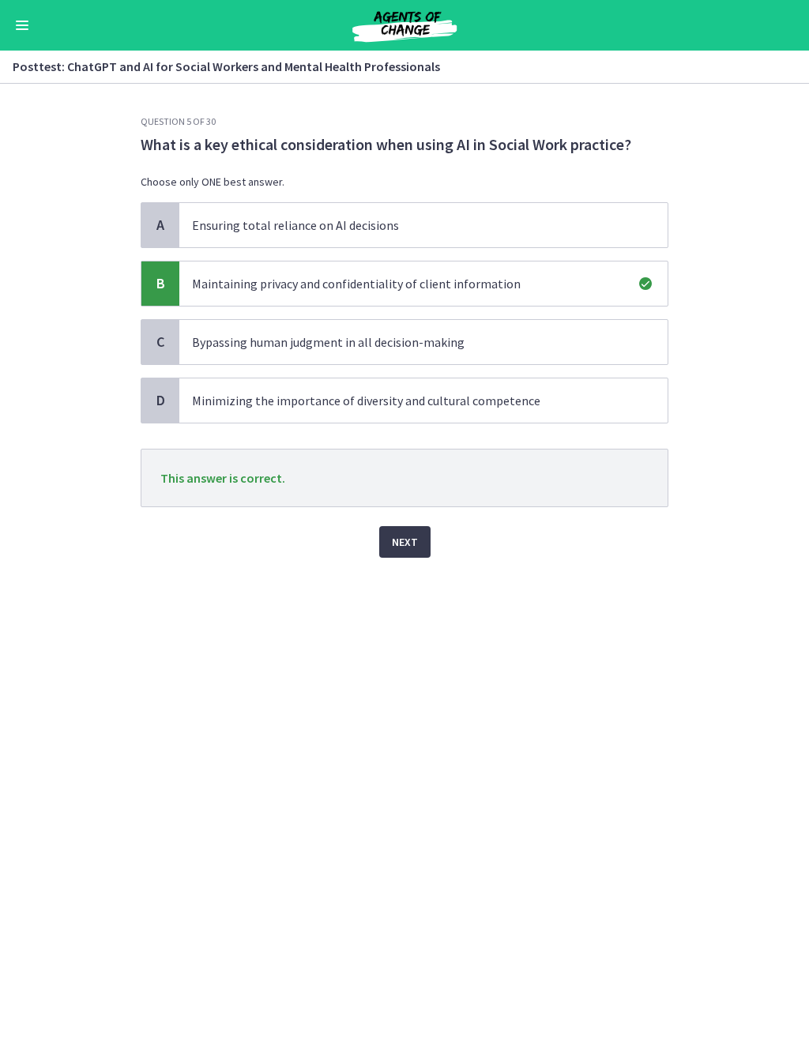
click at [419, 548] on button "Next" at bounding box center [404, 542] width 51 height 32
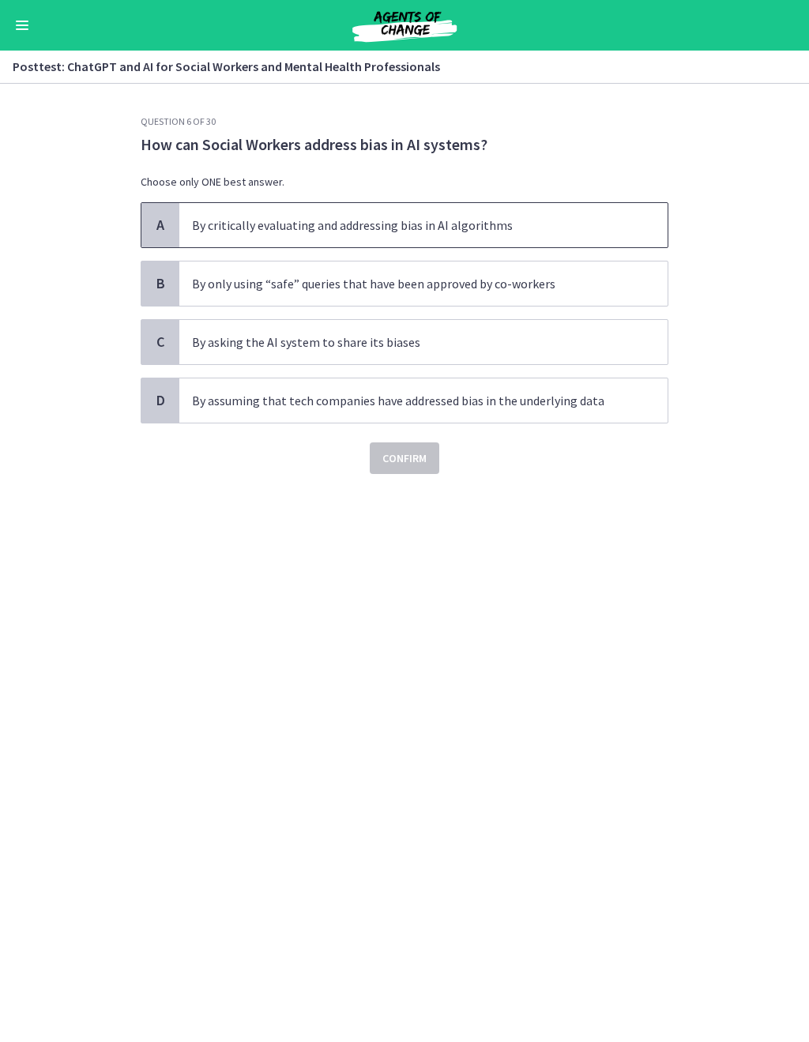
click at [606, 219] on p "By critically evaluating and addressing bias in AI algorithms" at bounding box center [408, 225] width 432 height 19
click at [413, 460] on span "Confirm" at bounding box center [405, 458] width 44 height 19
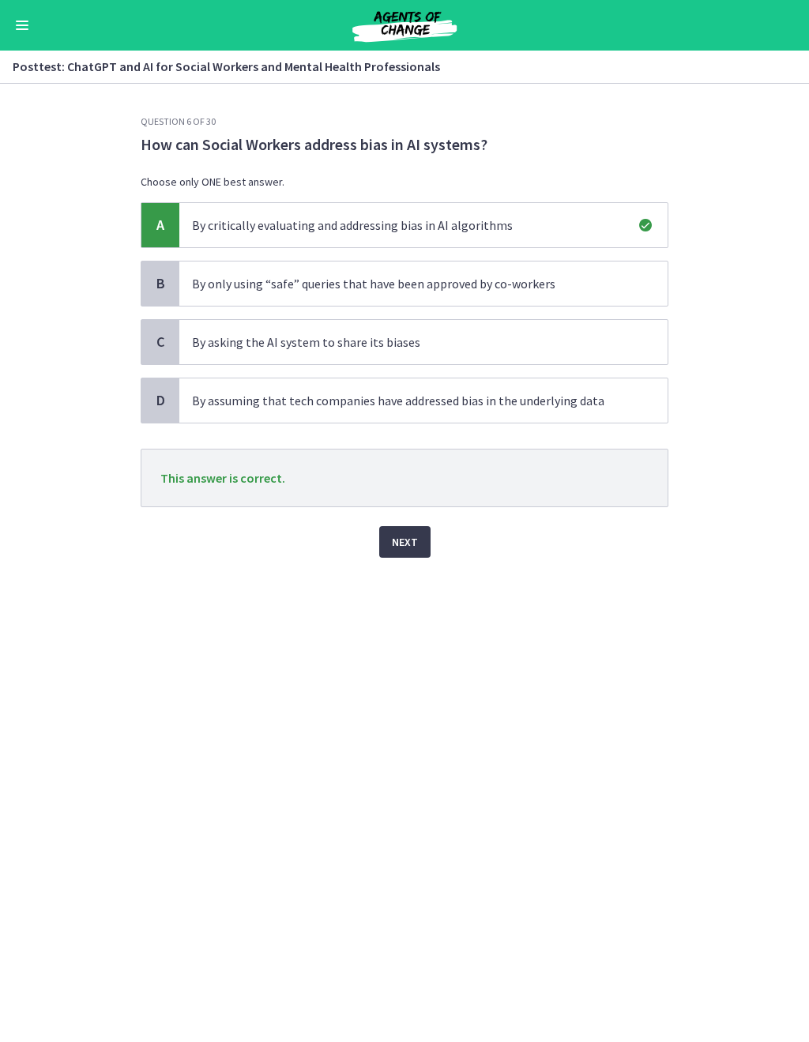
click at [408, 543] on span "Next" at bounding box center [405, 542] width 26 height 19
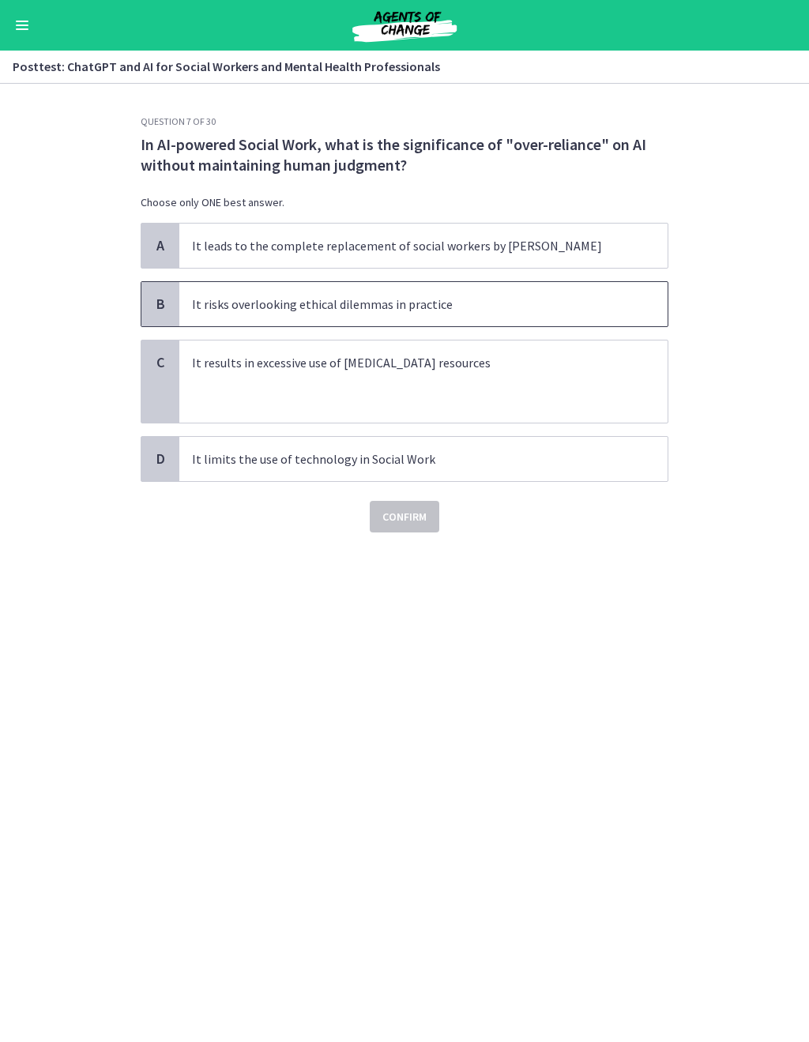
click at [581, 298] on p "It risks overlooking ethical dilemmas in practice" at bounding box center [408, 304] width 432 height 19
click at [414, 526] on button "Confirm" at bounding box center [405, 517] width 70 height 32
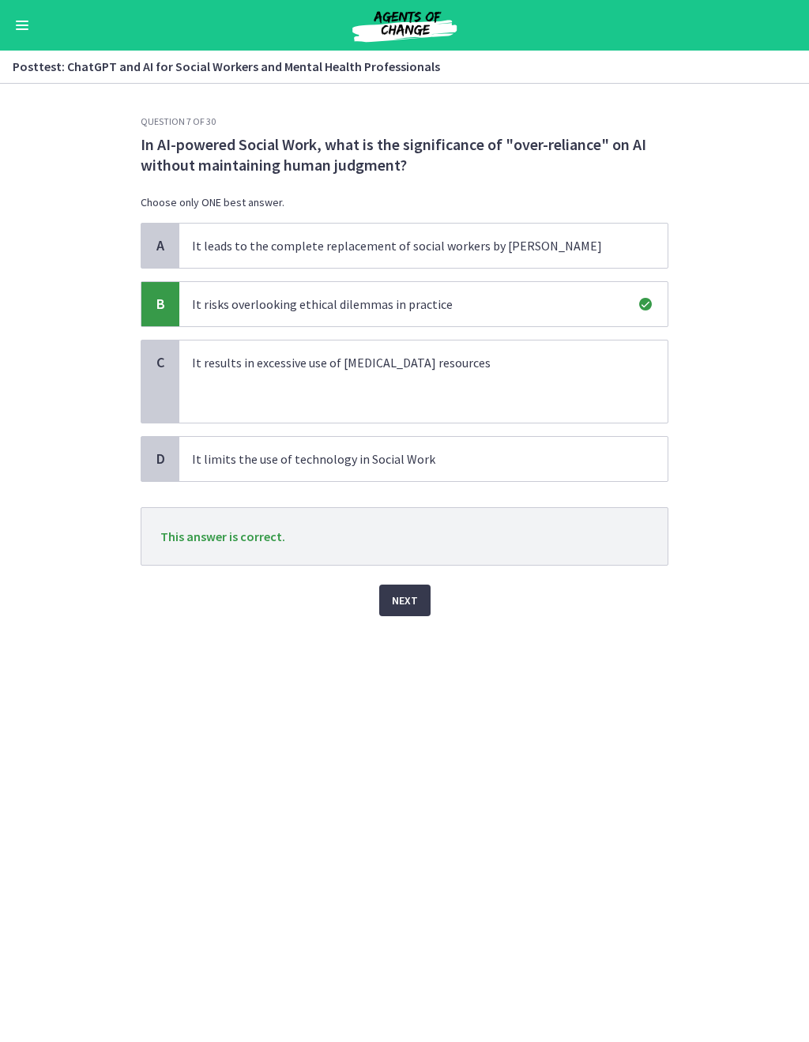
click at [418, 594] on button "Next" at bounding box center [404, 601] width 51 height 32
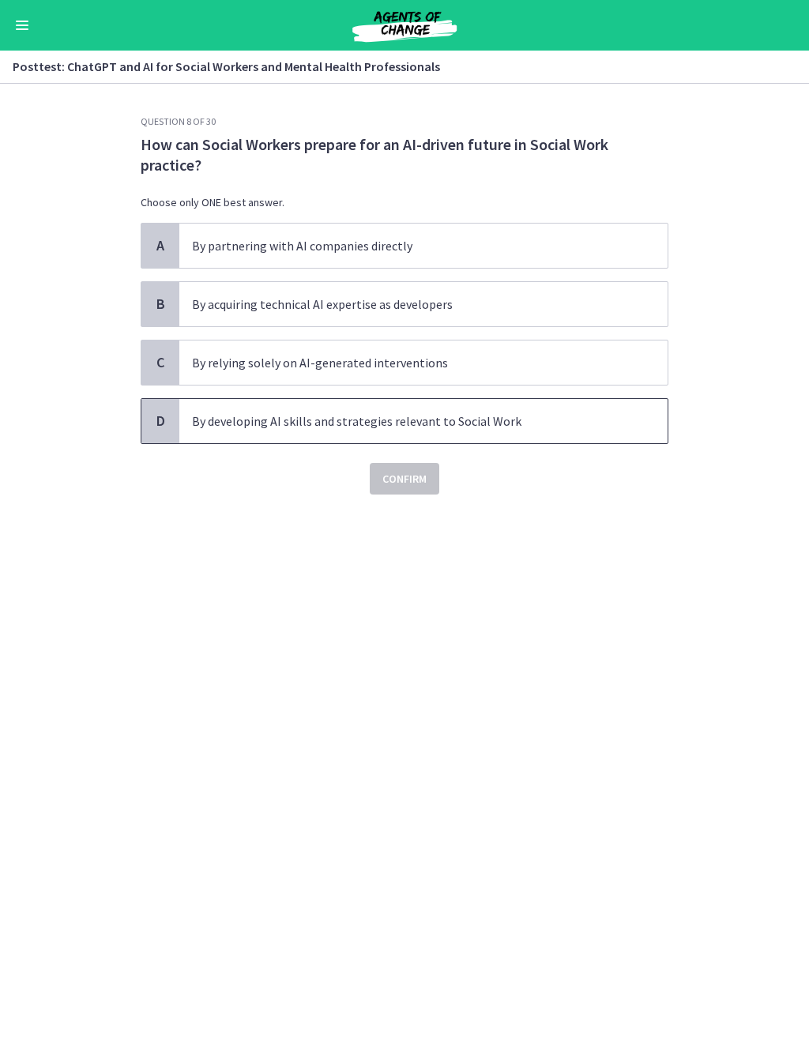
click at [579, 421] on p "By developing AI skills and strategies relevant to Social Work" at bounding box center [408, 421] width 432 height 19
click at [420, 483] on span "Confirm" at bounding box center [405, 478] width 44 height 19
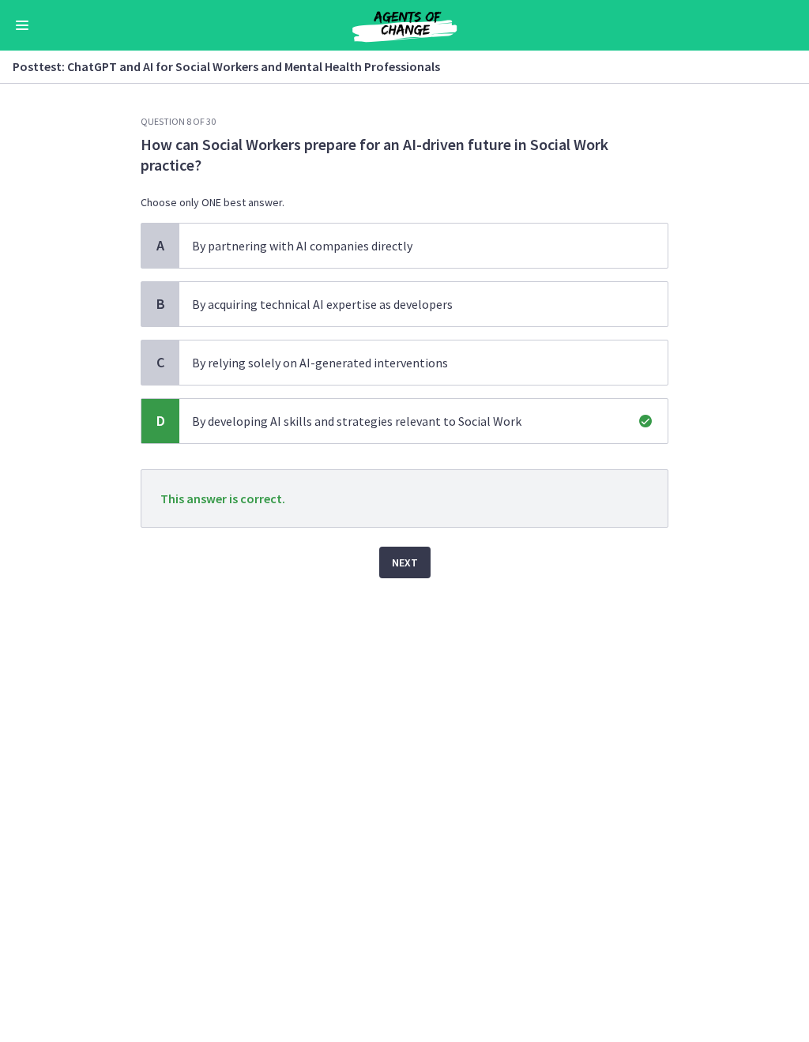
click at [405, 561] on span "Next" at bounding box center [405, 562] width 26 height 19
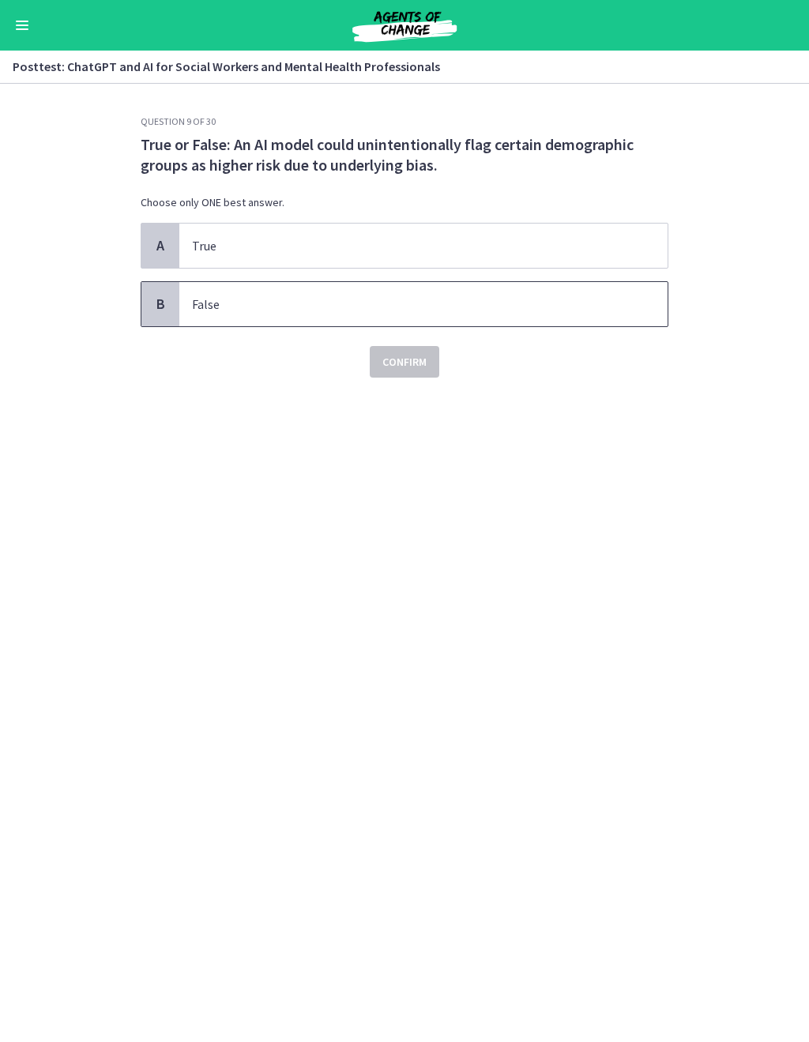
click at [554, 298] on p "False" at bounding box center [408, 304] width 432 height 19
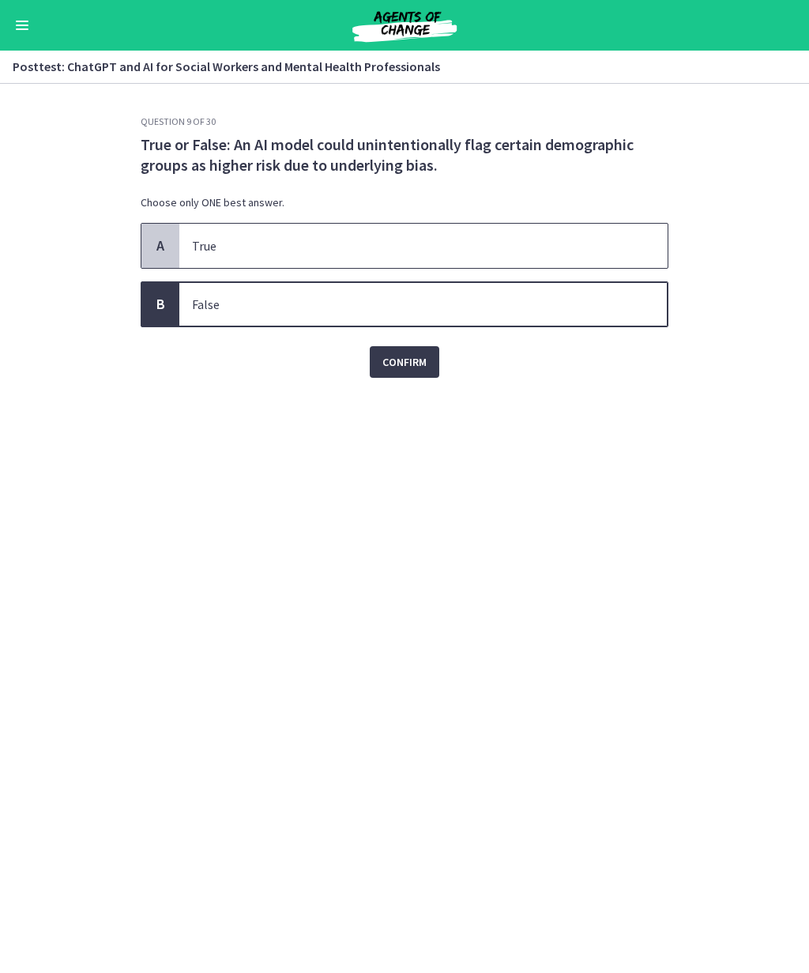
click at [457, 233] on span "True" at bounding box center [423, 246] width 488 height 44
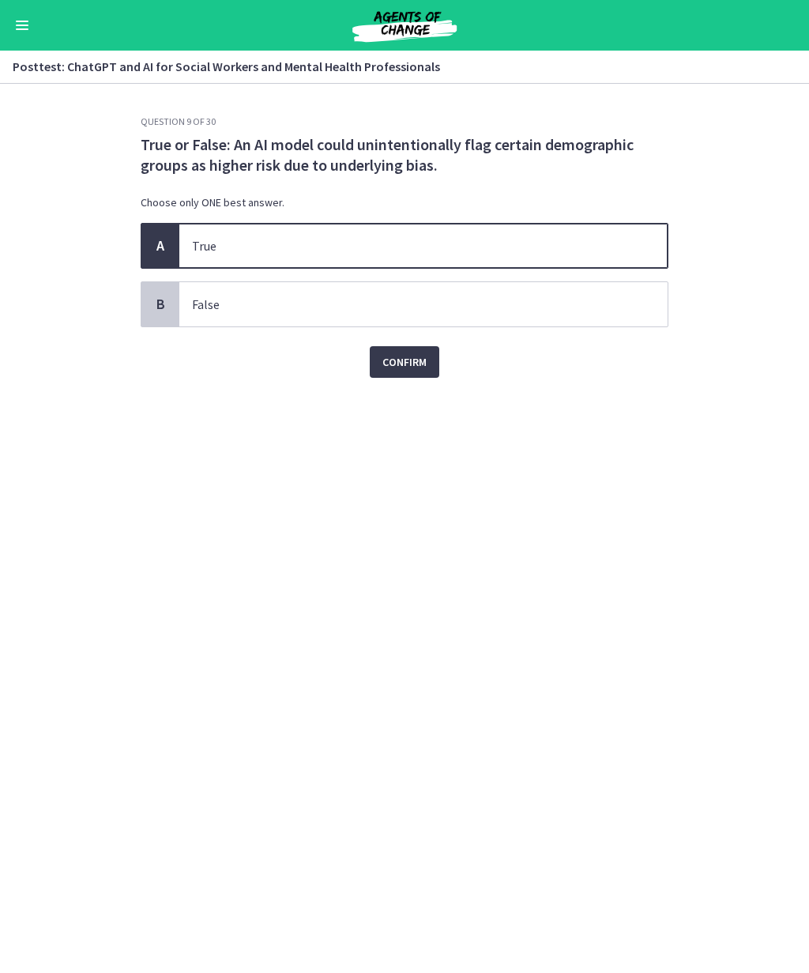
click at [408, 367] on span "Confirm" at bounding box center [405, 361] width 44 height 19
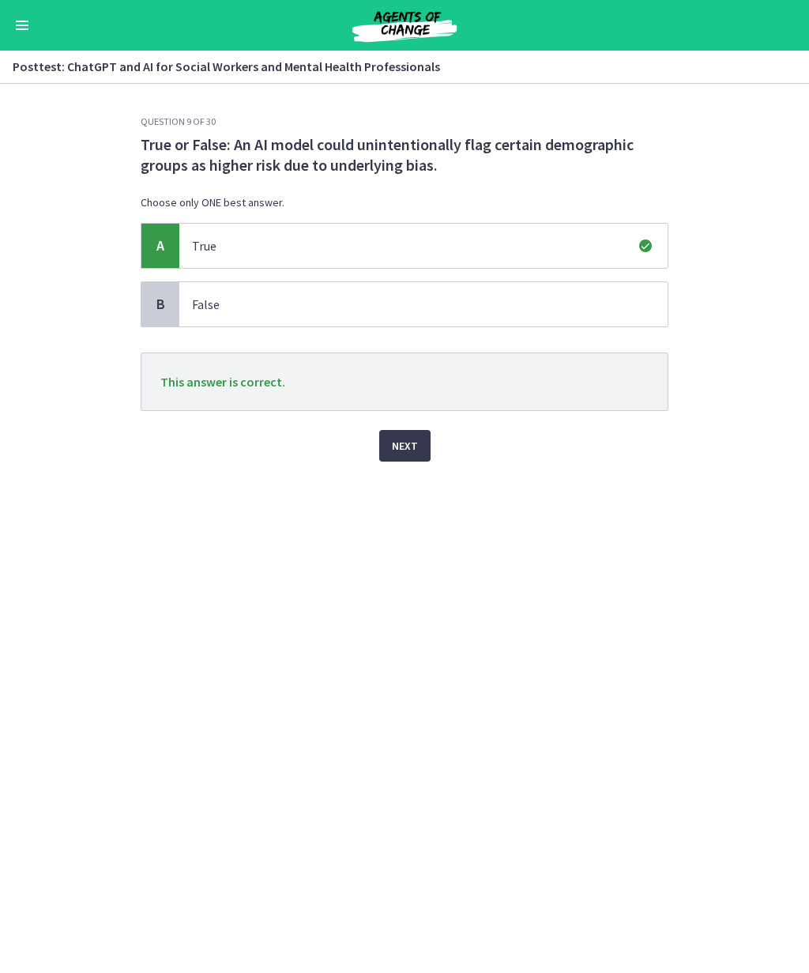
click at [412, 456] on button "Next" at bounding box center [404, 446] width 51 height 32
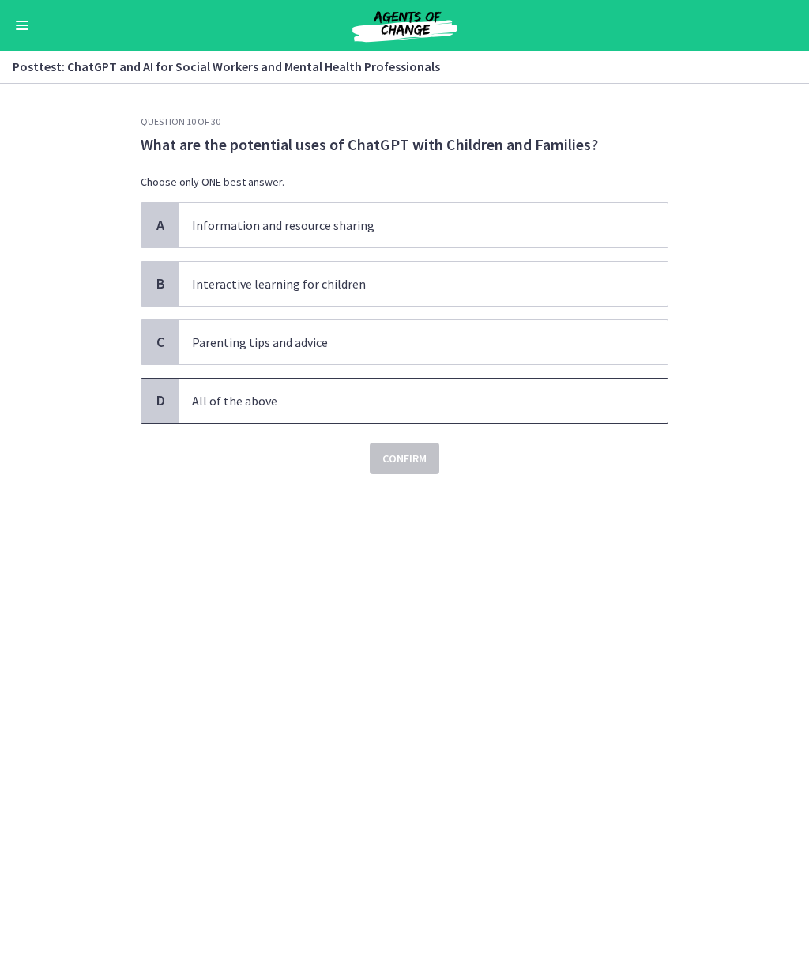
click at [279, 407] on p "All of the above" at bounding box center [408, 400] width 432 height 19
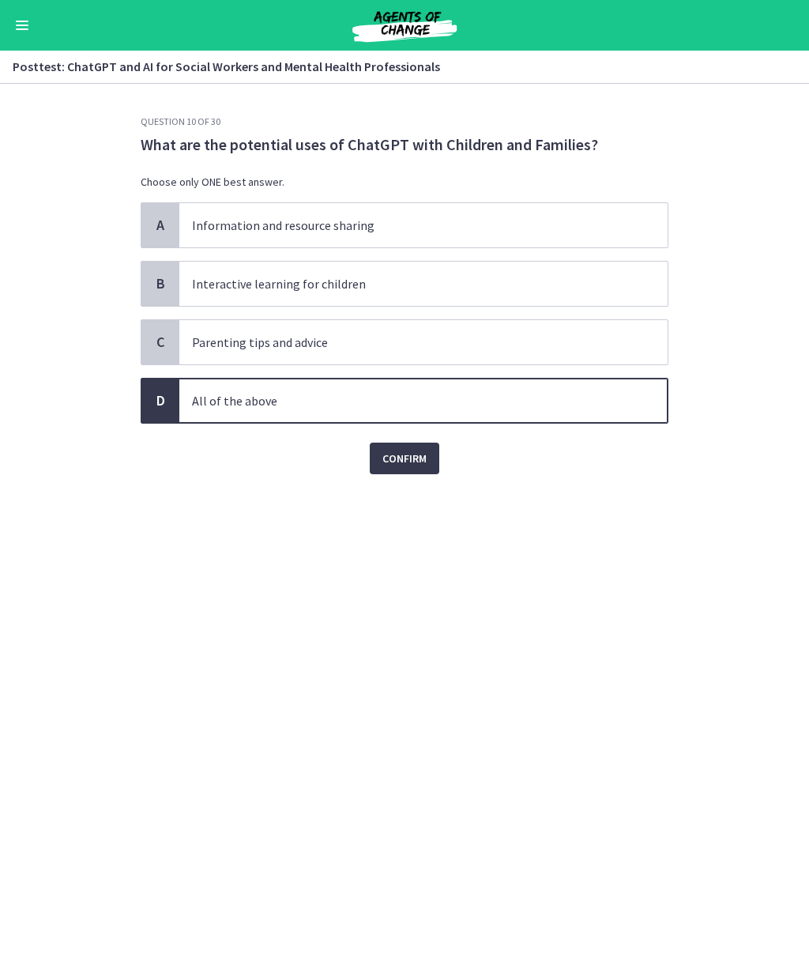
click at [418, 473] on button "Confirm" at bounding box center [405, 459] width 70 height 32
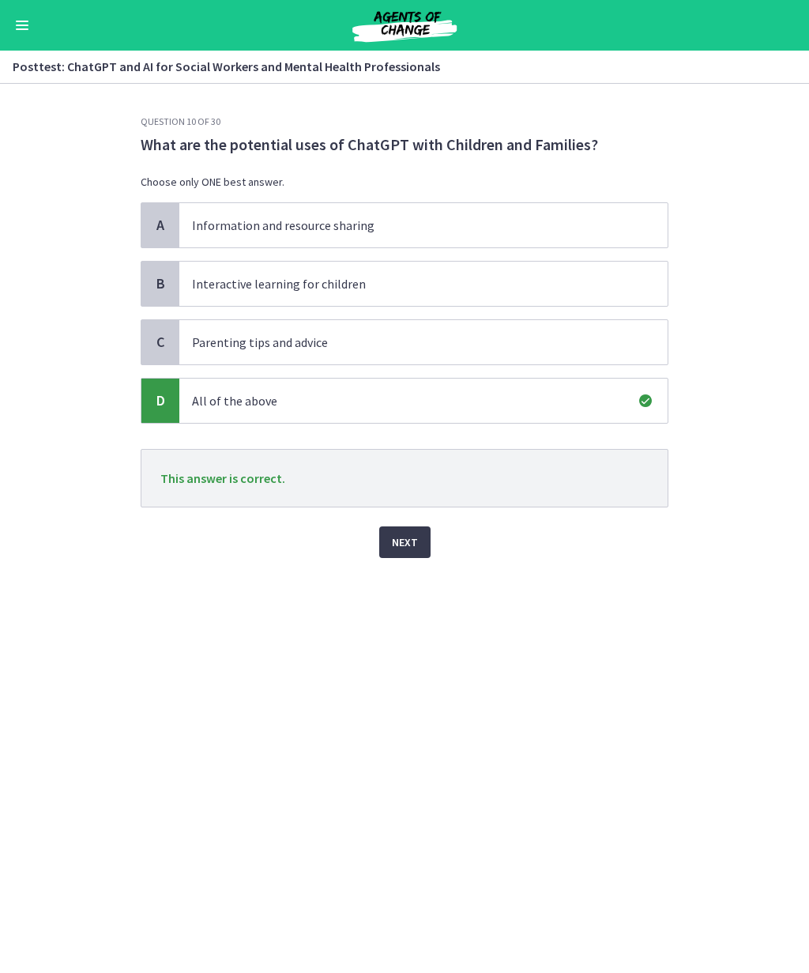
click at [401, 549] on span "Next" at bounding box center [405, 542] width 26 height 19
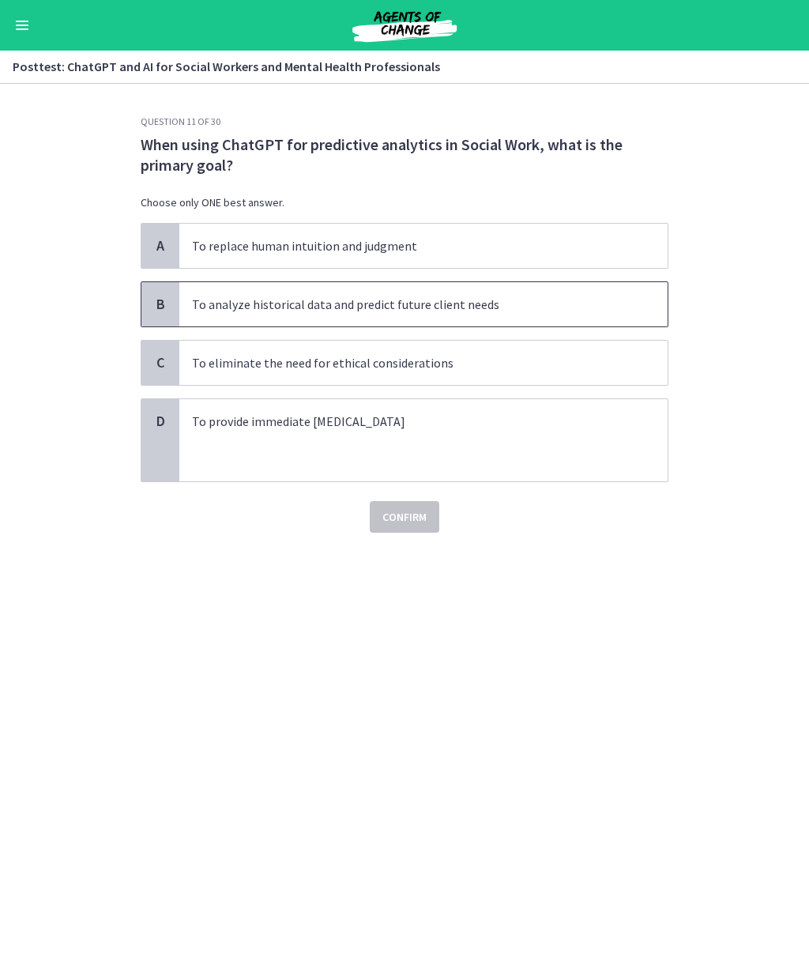
click at [583, 311] on p "To analyze historical data and predict future client needs" at bounding box center [408, 304] width 432 height 19
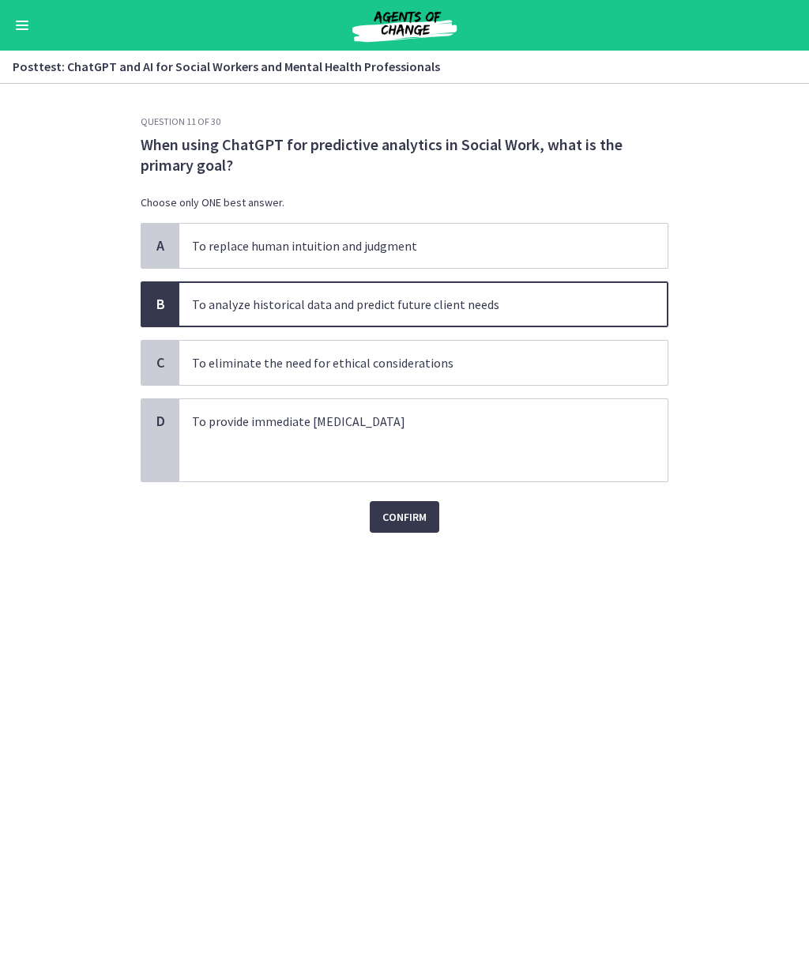
click at [429, 519] on button "Confirm" at bounding box center [405, 517] width 70 height 32
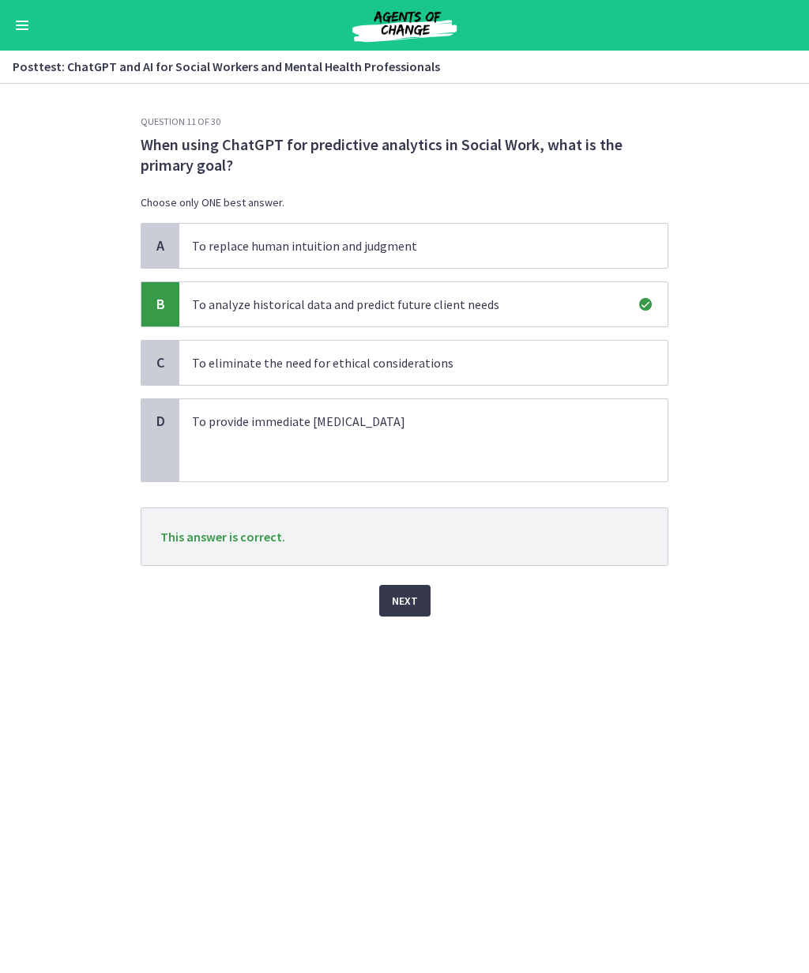
click at [414, 612] on button "Next" at bounding box center [404, 601] width 51 height 32
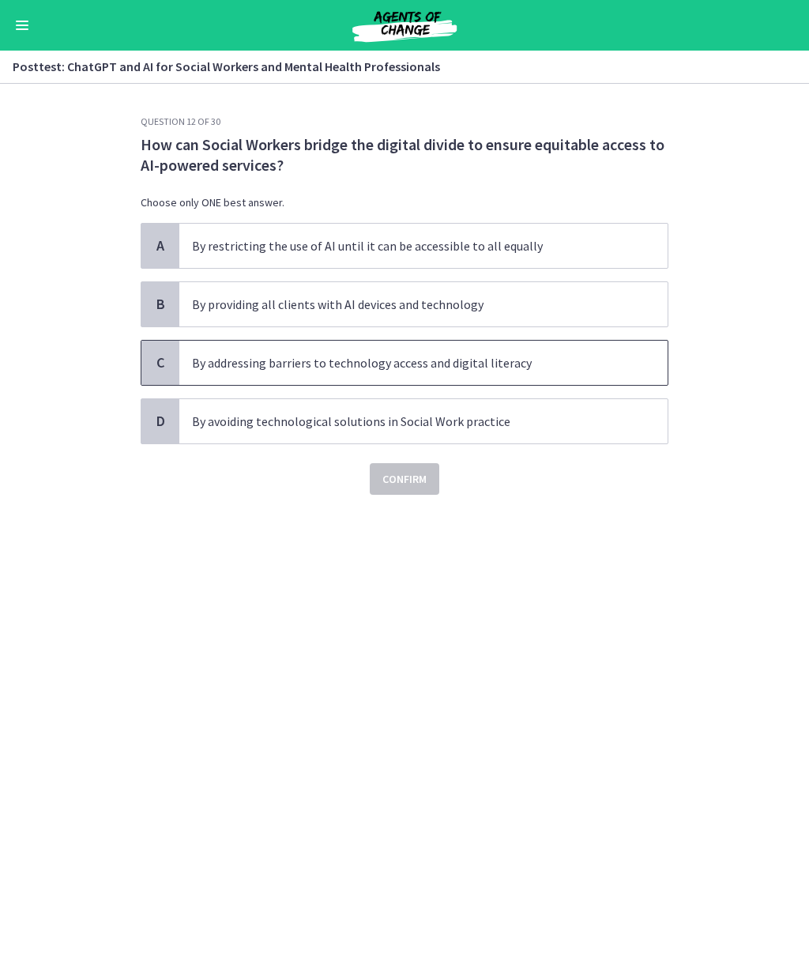
click at [568, 352] on span "By addressing barriers to technology access and digital literacy" at bounding box center [423, 363] width 488 height 44
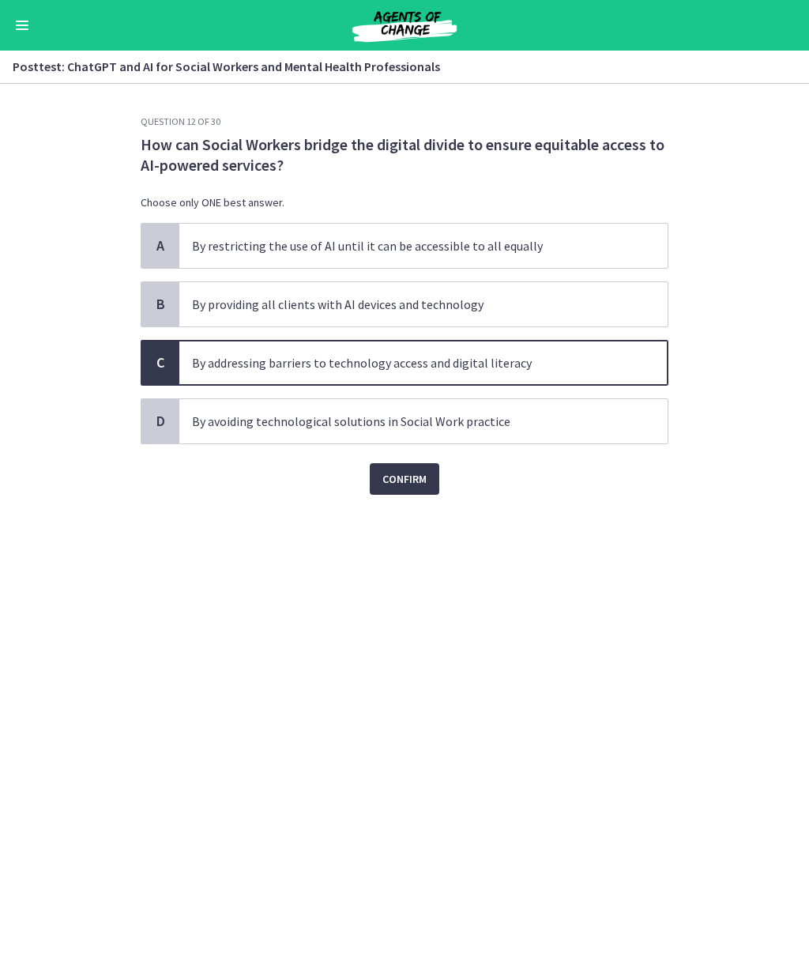
click at [424, 481] on span "Confirm" at bounding box center [405, 478] width 44 height 19
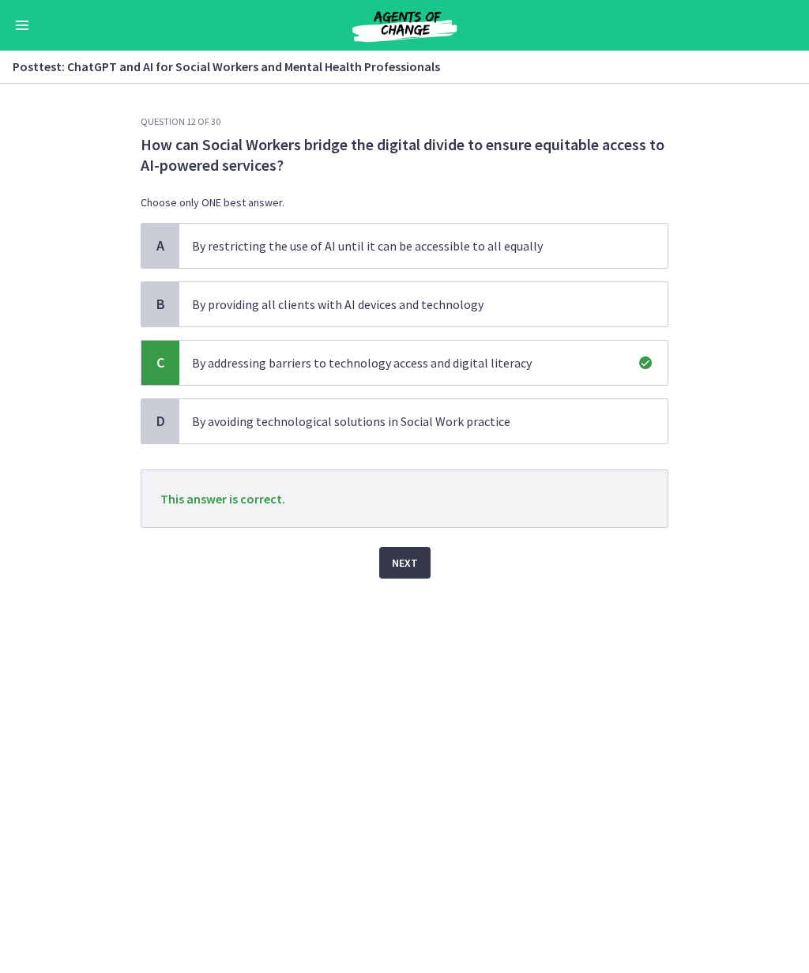
click at [409, 575] on button "Next" at bounding box center [404, 563] width 51 height 32
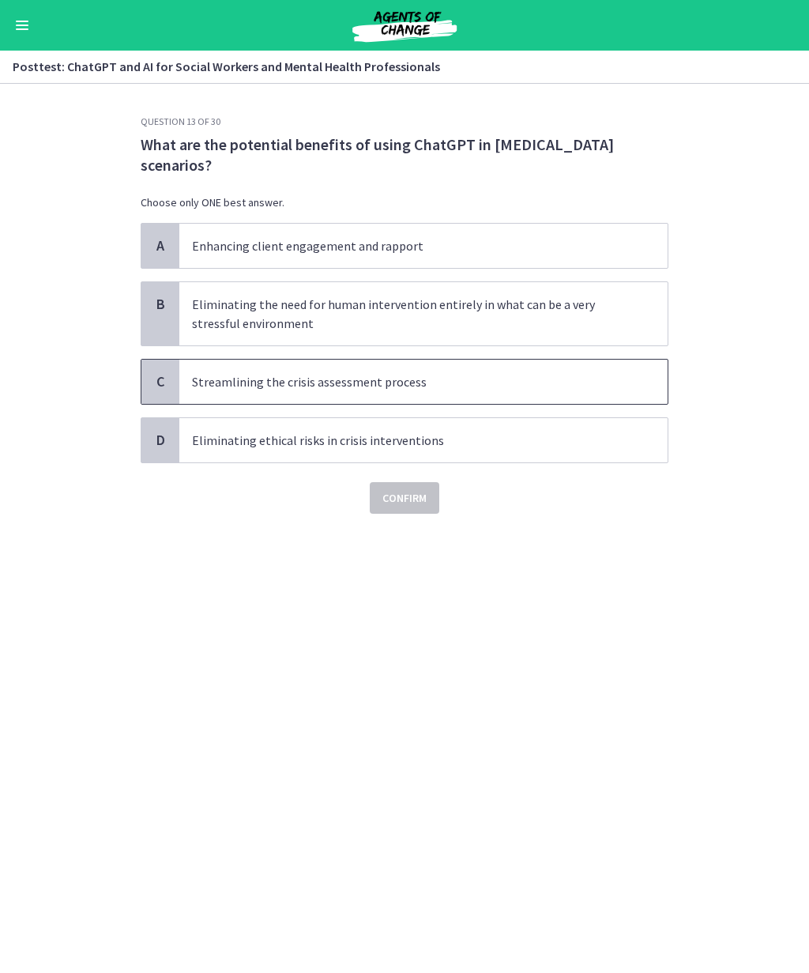
click at [481, 381] on p "Streamlining the crisis assessment process" at bounding box center [408, 381] width 432 height 19
click at [405, 492] on span "Confirm" at bounding box center [405, 497] width 44 height 19
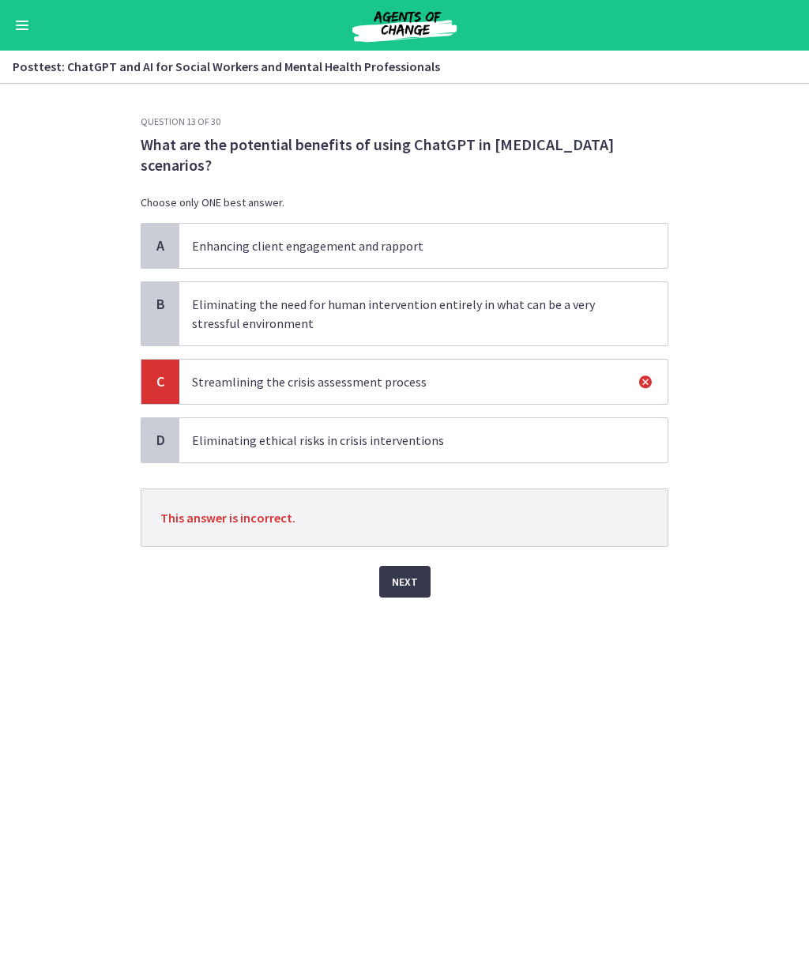
click at [411, 582] on span "Next" at bounding box center [405, 581] width 26 height 19
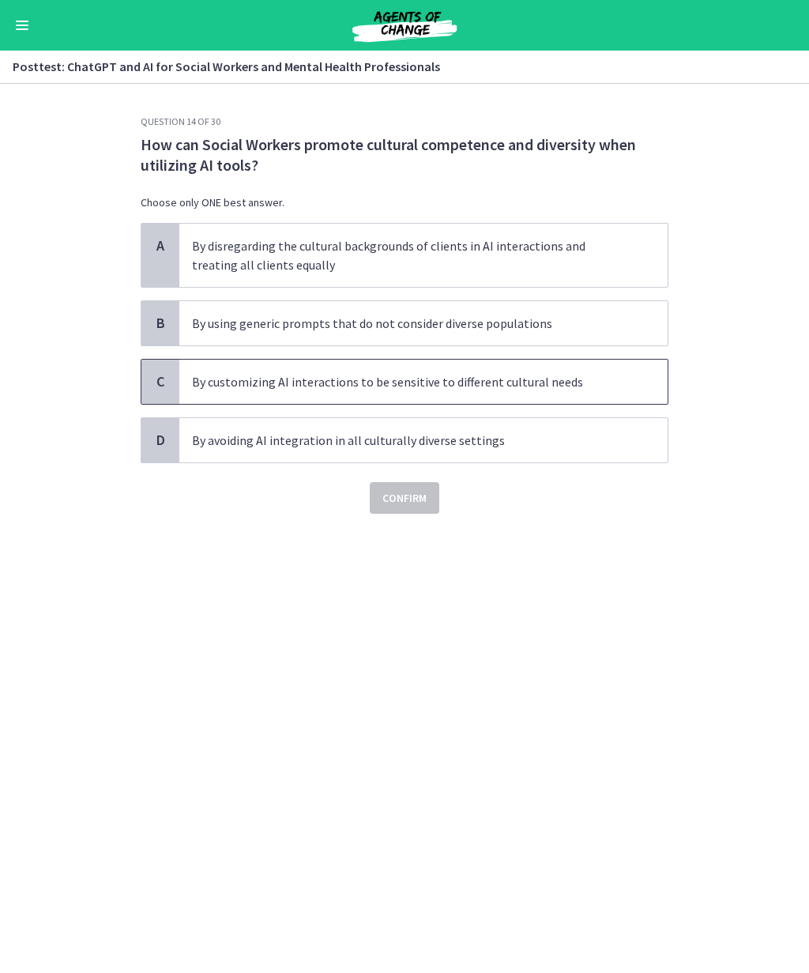
click at [579, 373] on p "By customizing AI interactions to be sensitive to different cultural needs" at bounding box center [408, 381] width 432 height 19
click at [408, 501] on span "Confirm" at bounding box center [405, 497] width 44 height 19
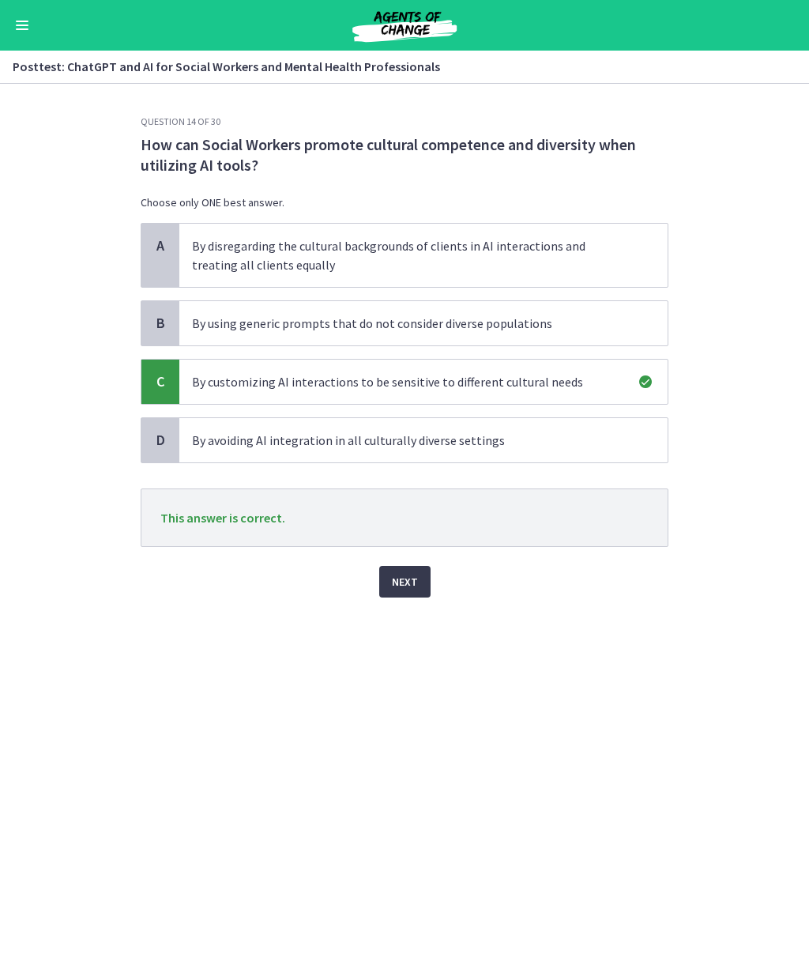
click at [422, 588] on button "Next" at bounding box center [404, 582] width 51 height 32
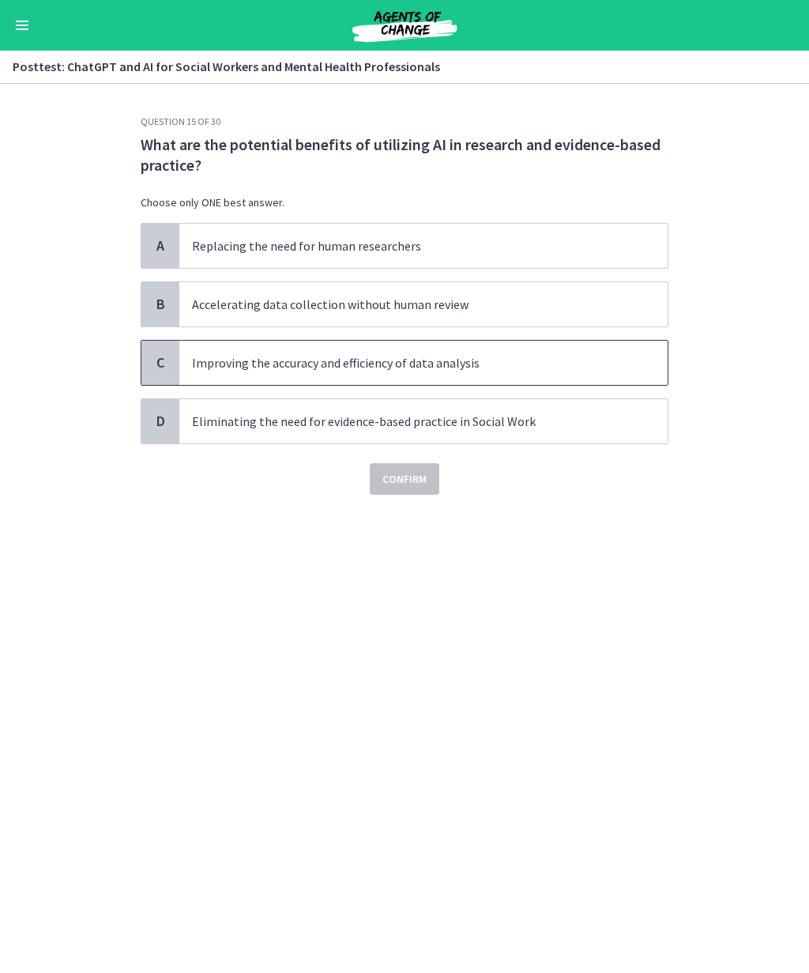
click at [591, 360] on p "Improving the accuracy and efficiency of data analysis" at bounding box center [408, 362] width 432 height 19
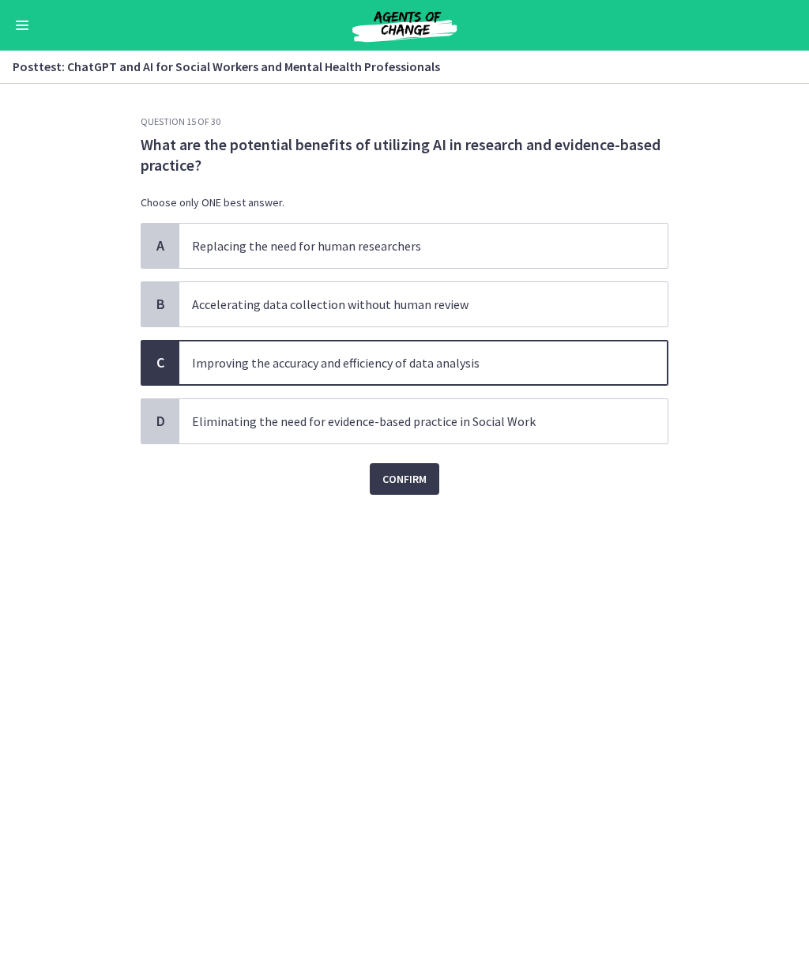
click at [417, 485] on span "Confirm" at bounding box center [405, 478] width 44 height 19
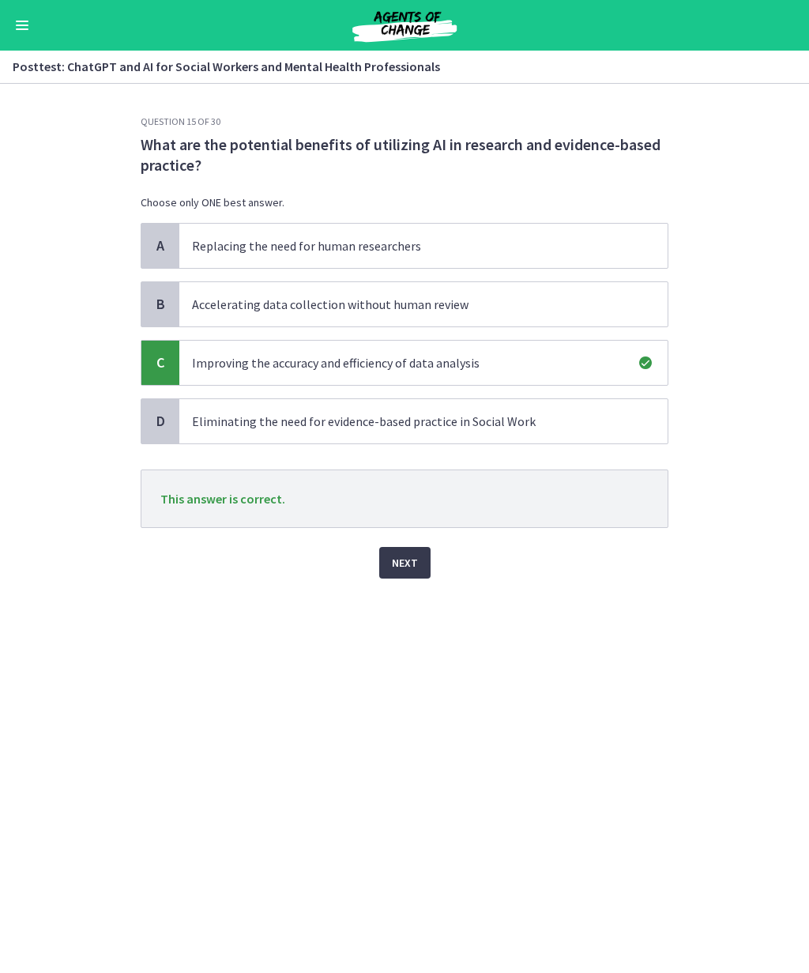
click at [410, 571] on span "Next" at bounding box center [405, 562] width 26 height 19
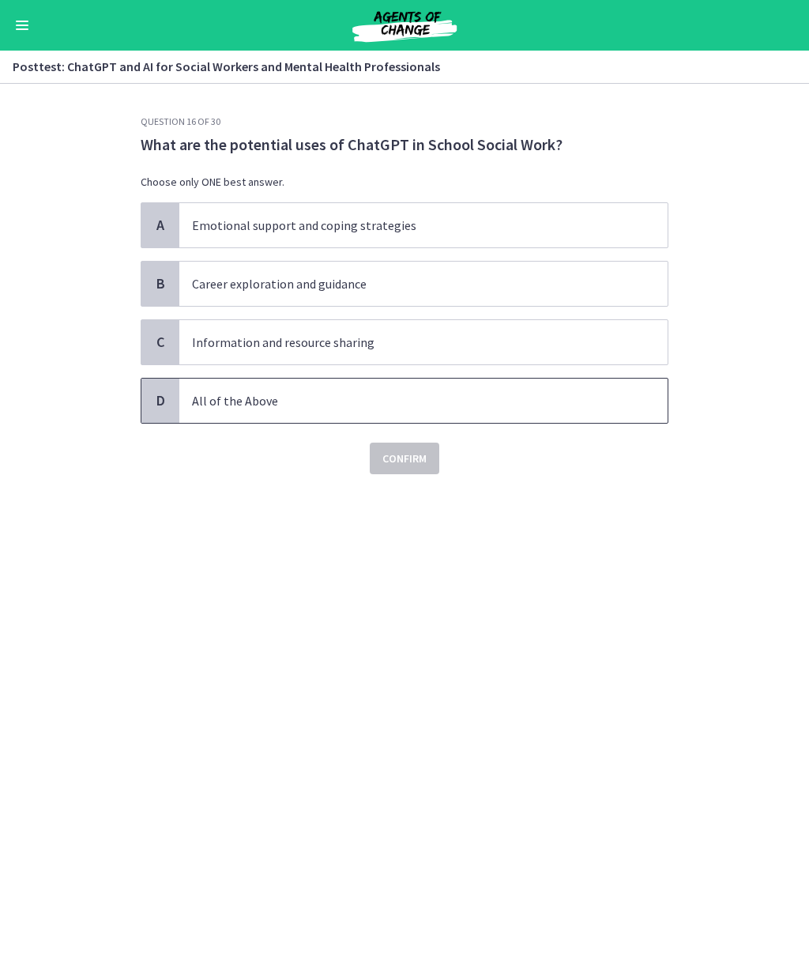
click at [337, 399] on p "All of the Above" at bounding box center [408, 400] width 432 height 19
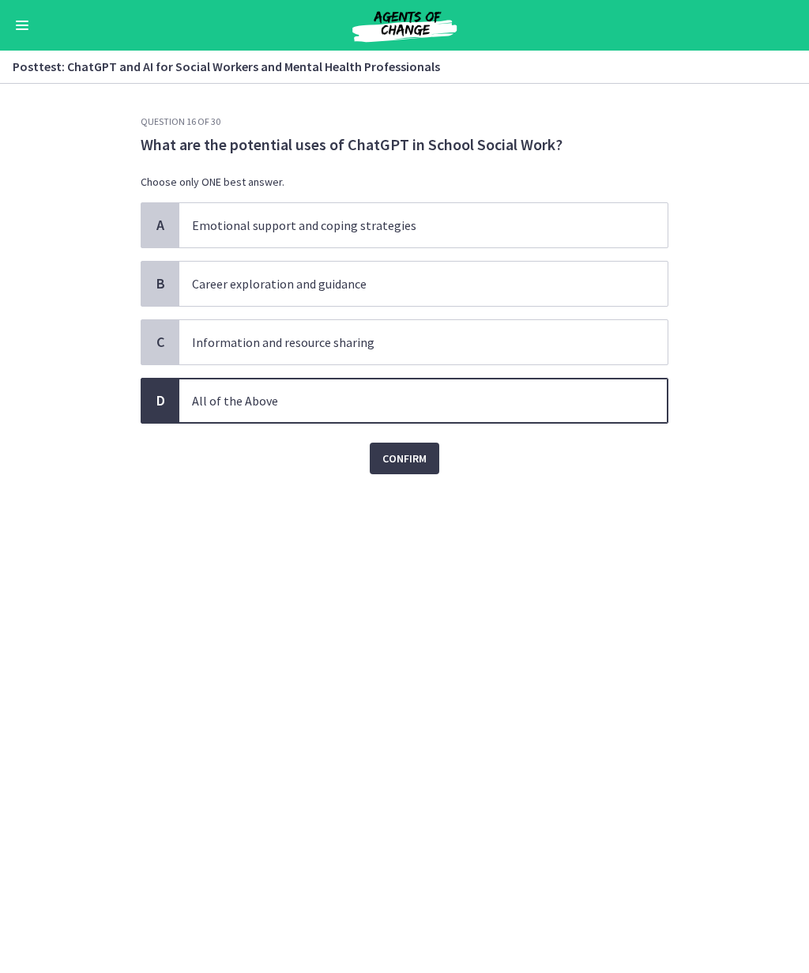
click at [425, 463] on span "Confirm" at bounding box center [405, 458] width 44 height 19
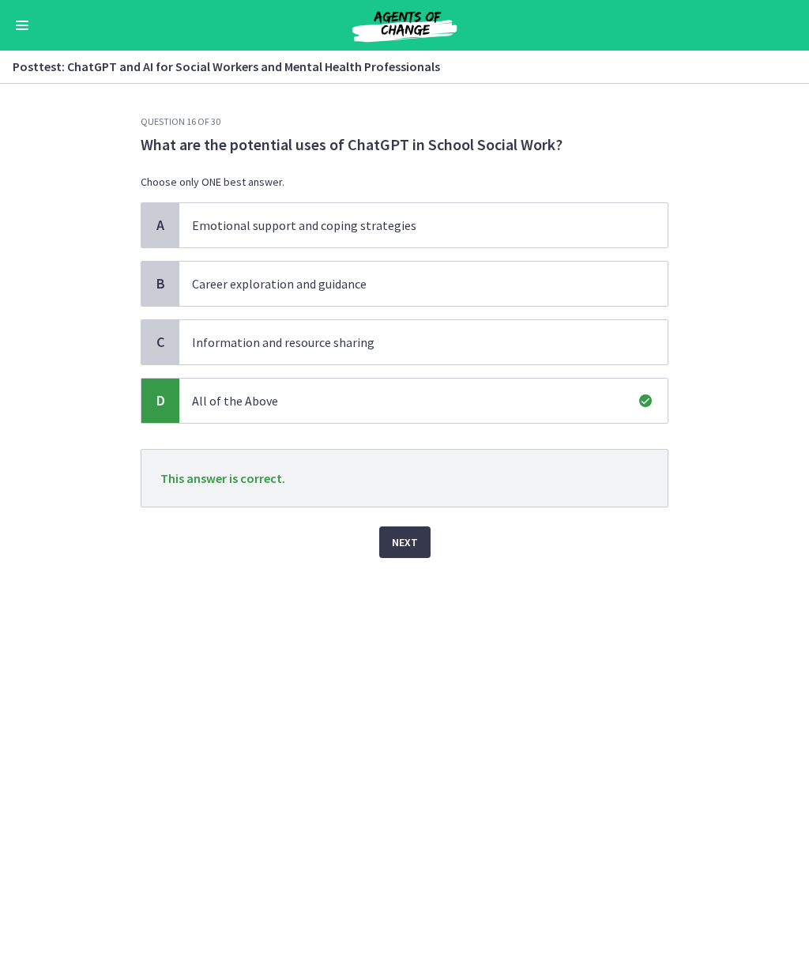
click at [420, 546] on button "Next" at bounding box center [404, 542] width 51 height 32
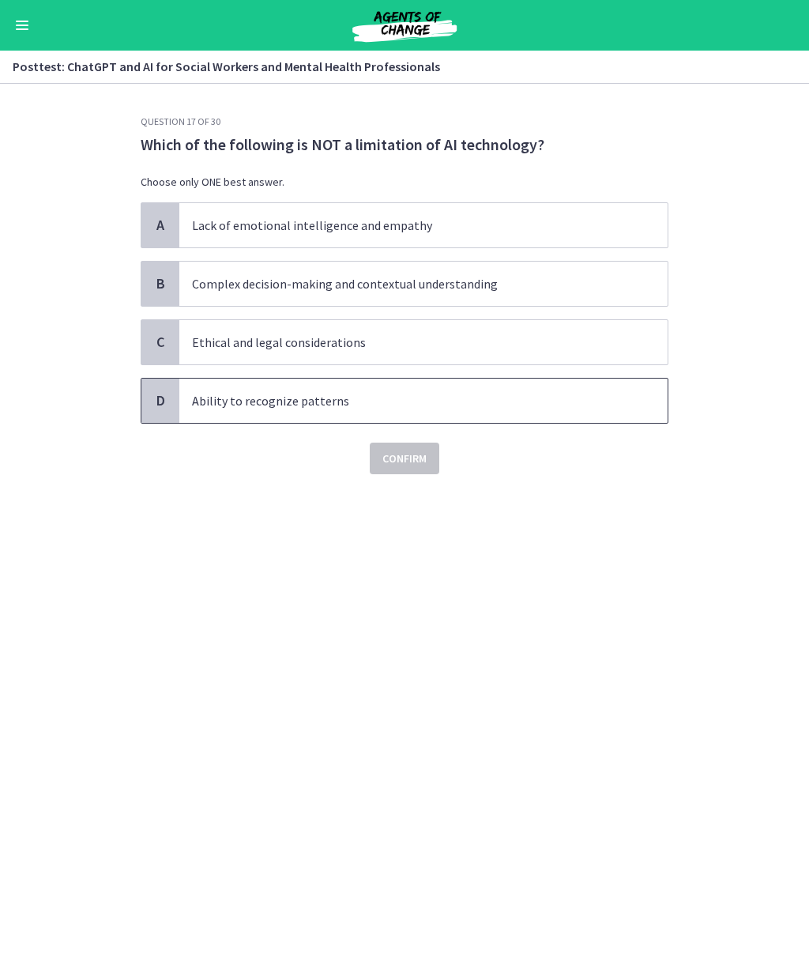
click at [462, 395] on p "Ability to recognize patterns" at bounding box center [408, 400] width 432 height 19
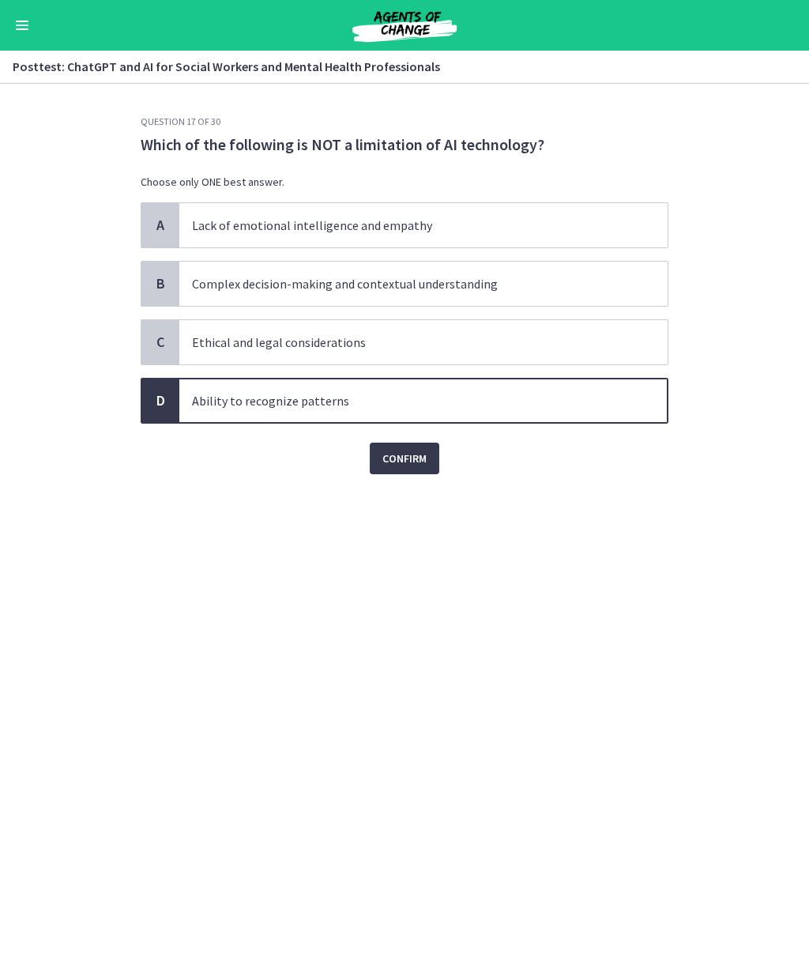
click at [414, 458] on span "Confirm" at bounding box center [405, 458] width 44 height 19
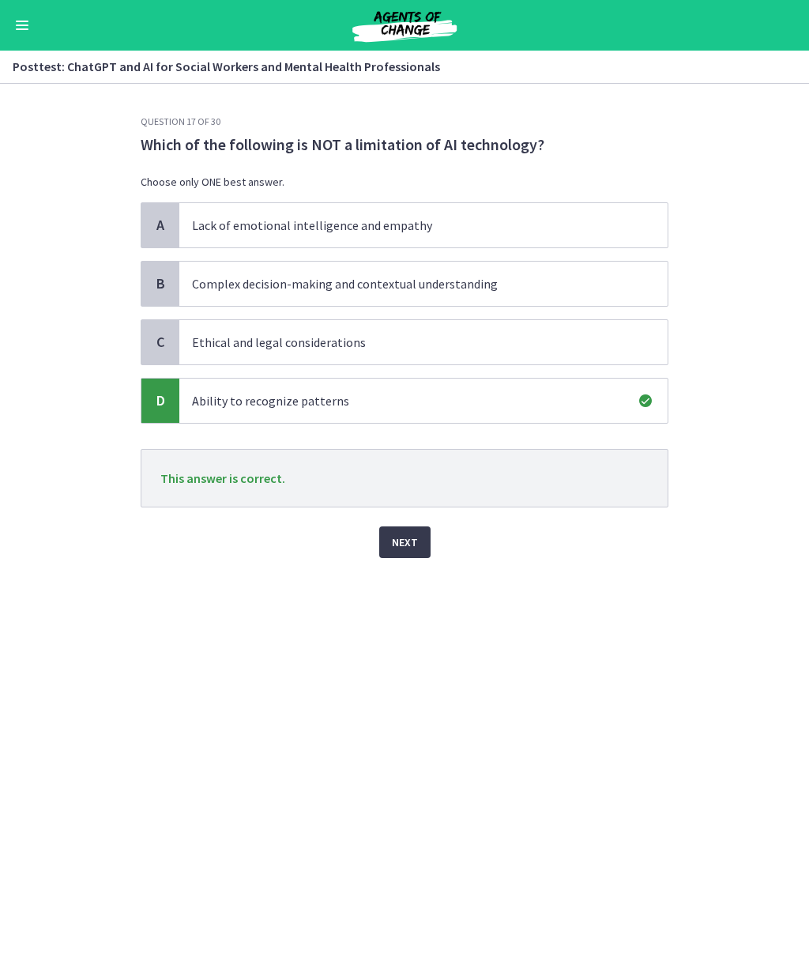
click at [413, 542] on span "Next" at bounding box center [405, 542] width 26 height 19
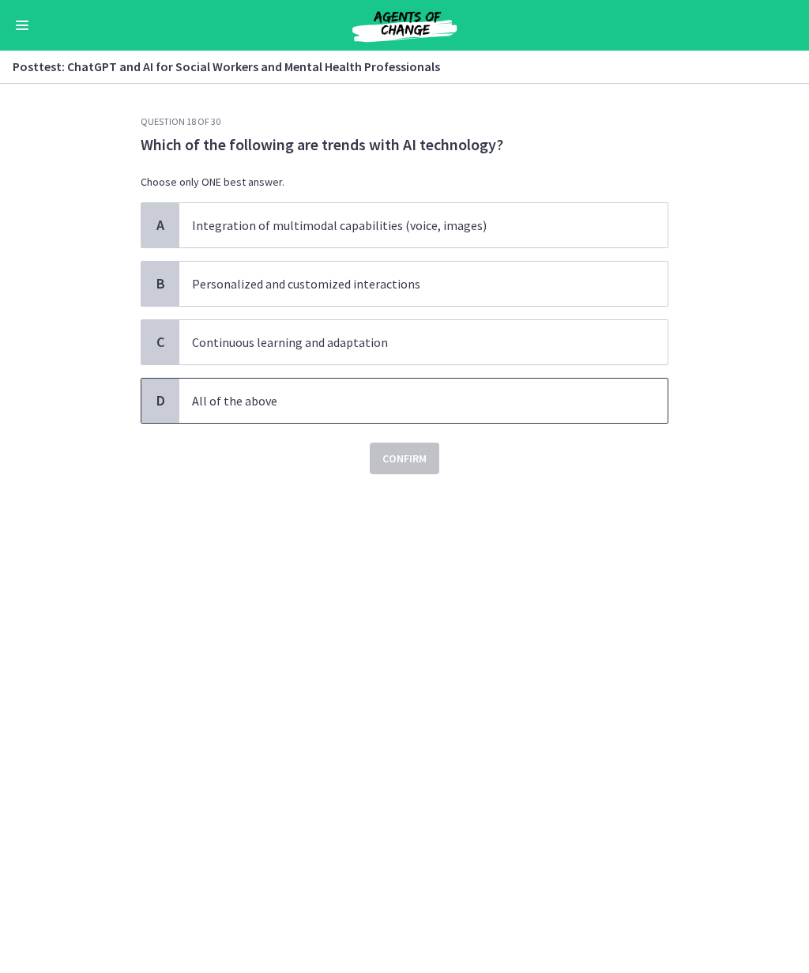
click at [337, 395] on p "All of the above" at bounding box center [408, 400] width 432 height 19
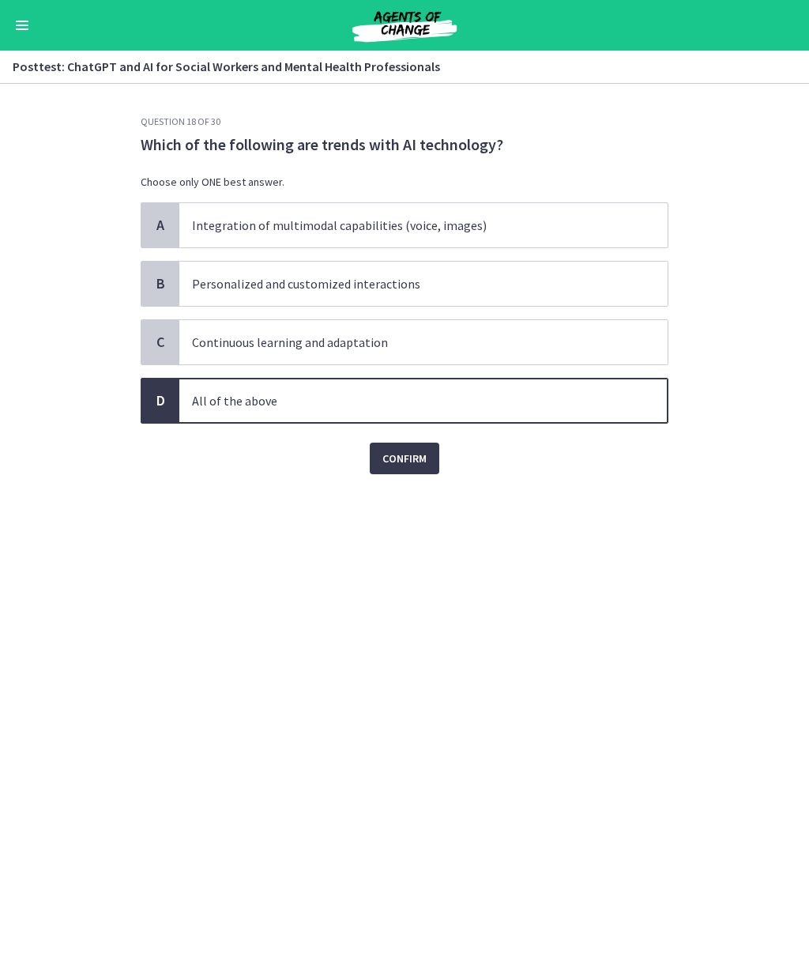
click at [415, 469] on button "Confirm" at bounding box center [405, 459] width 70 height 32
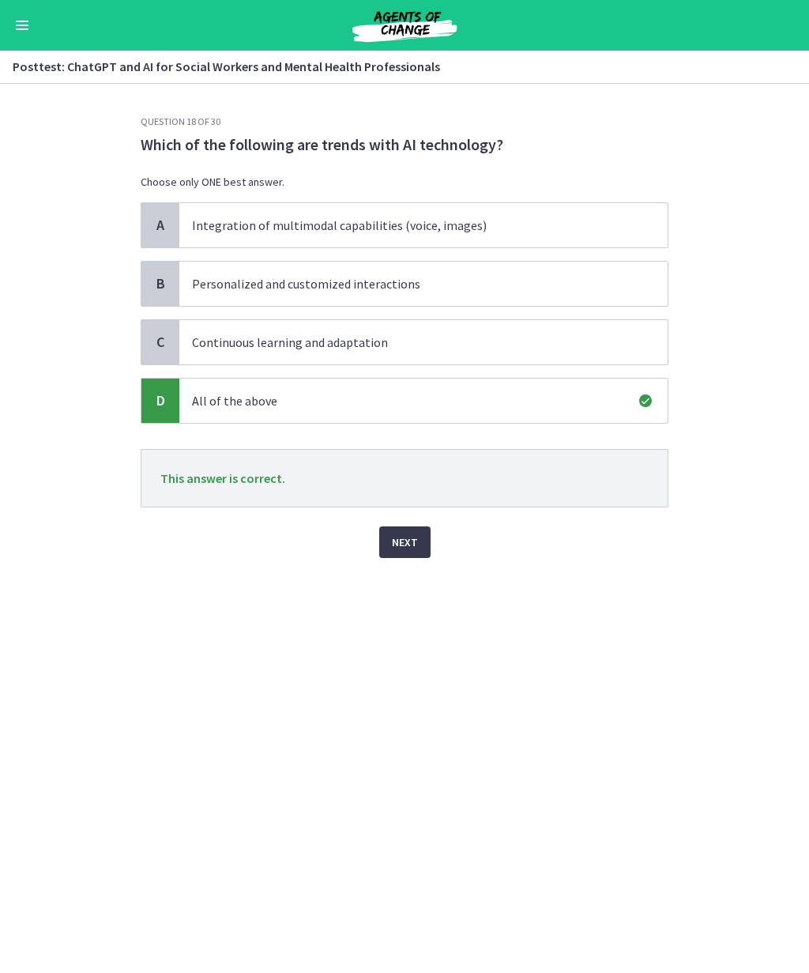
click at [414, 533] on span "Next" at bounding box center [405, 542] width 26 height 19
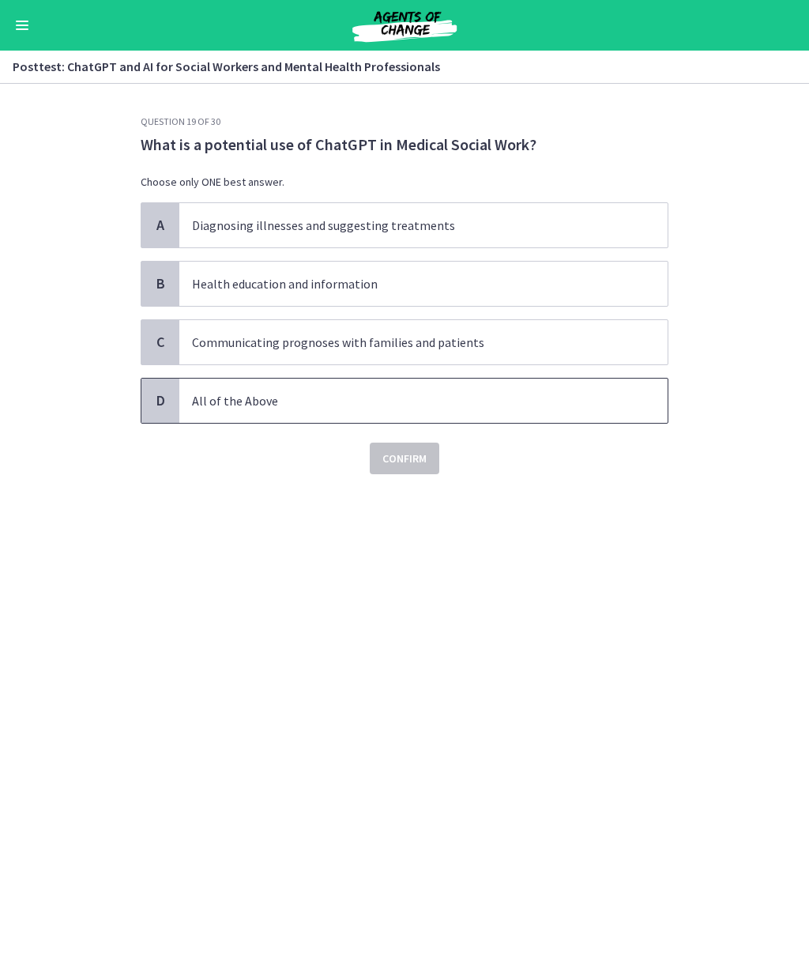
click at [317, 403] on p "All of the Above" at bounding box center [408, 400] width 432 height 19
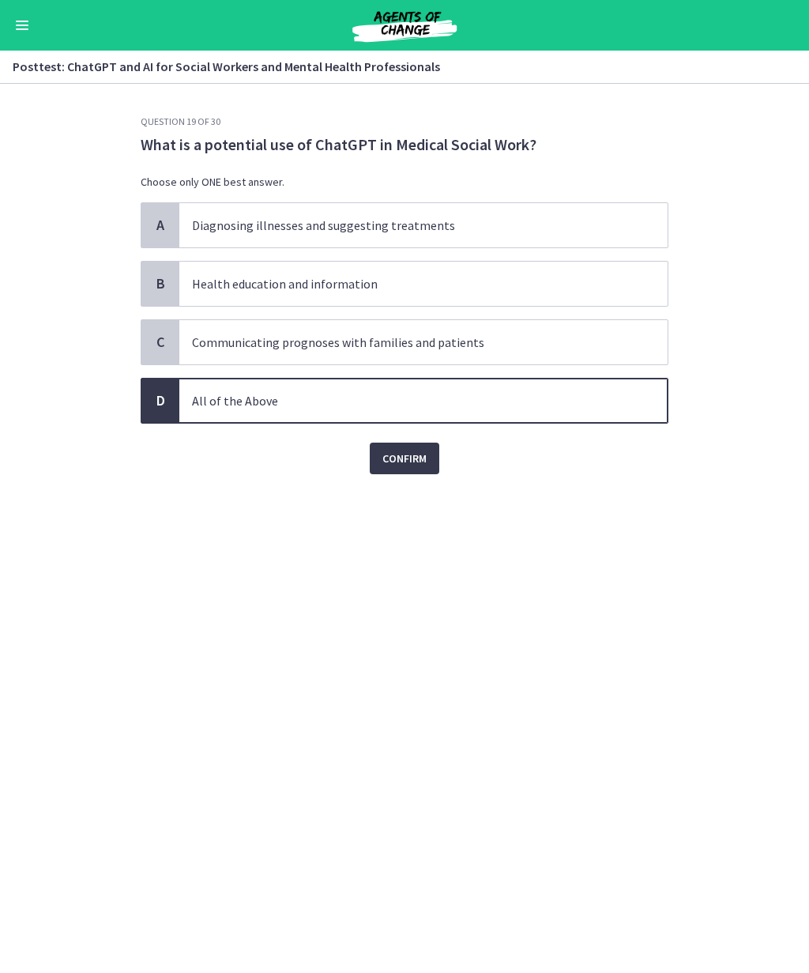
click at [426, 465] on span "Confirm" at bounding box center [405, 458] width 44 height 19
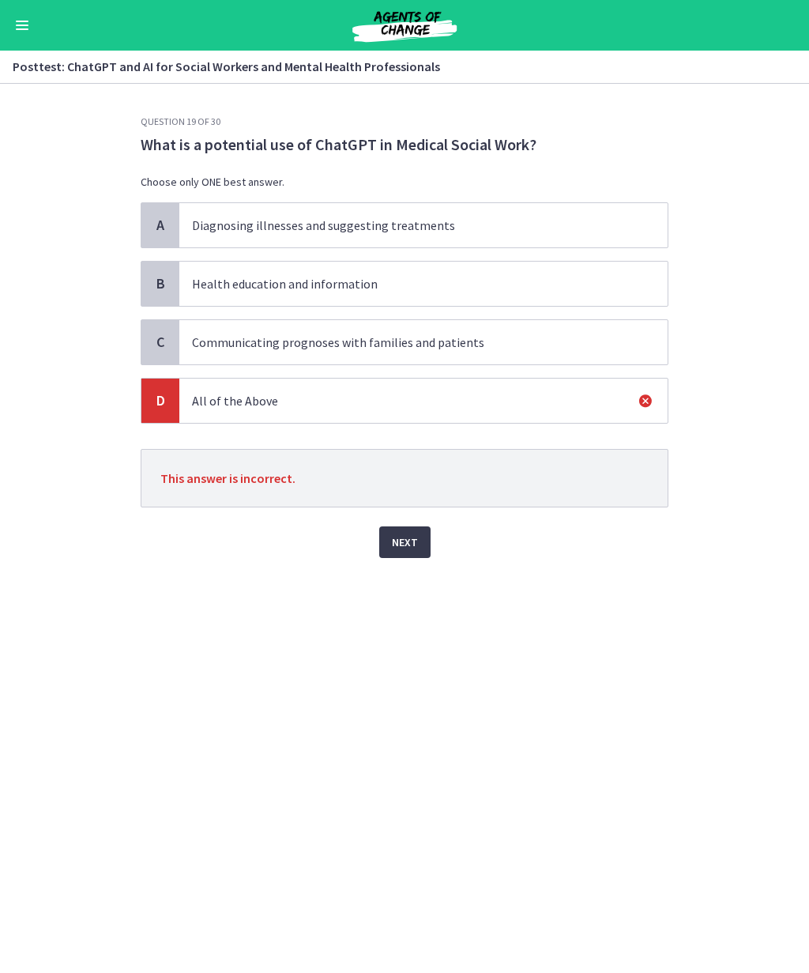
click at [413, 541] on span "Next" at bounding box center [405, 542] width 26 height 19
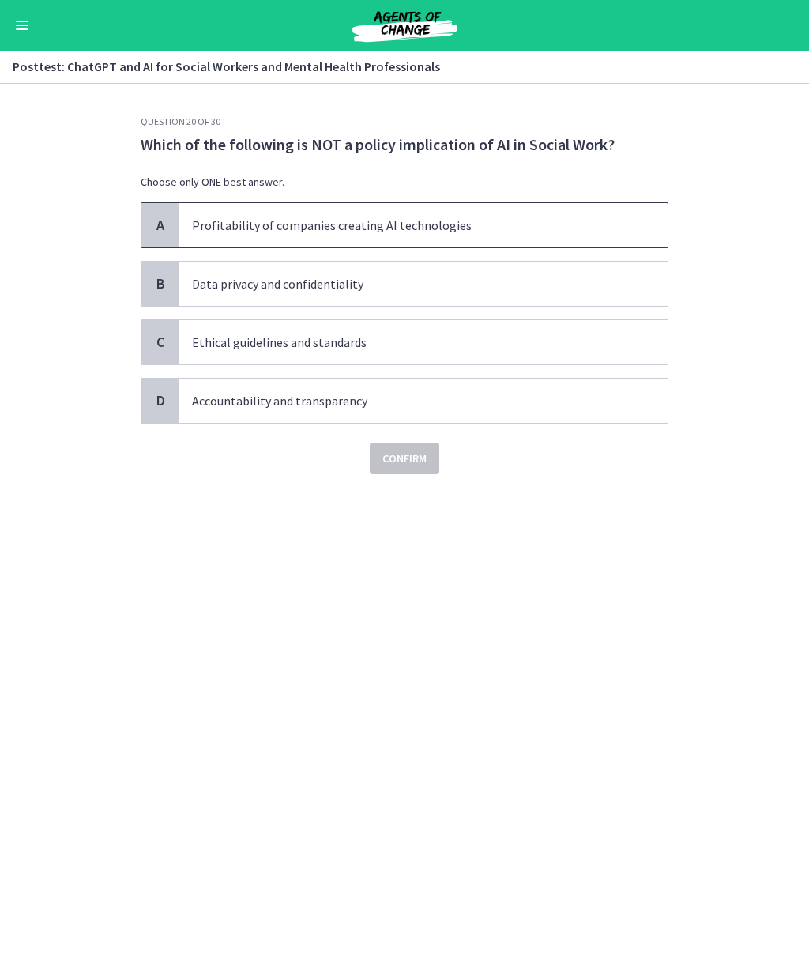
click at [545, 219] on p "Profitability of companies creating AI technologies" at bounding box center [408, 225] width 432 height 19
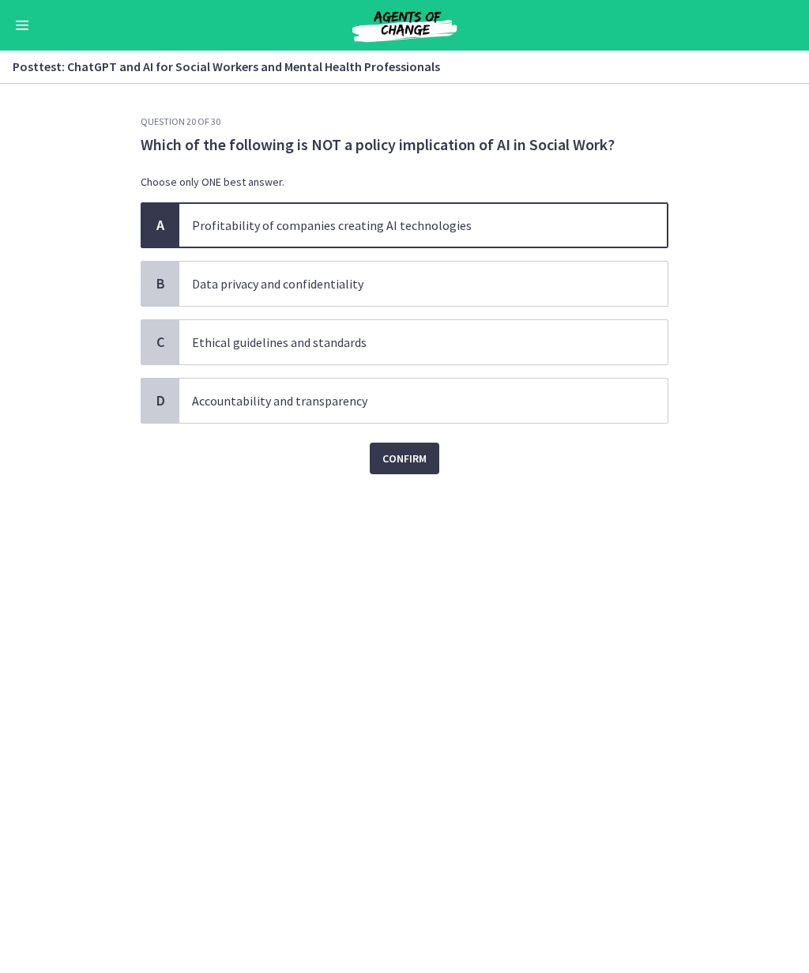
click at [417, 462] on span "Confirm" at bounding box center [405, 458] width 44 height 19
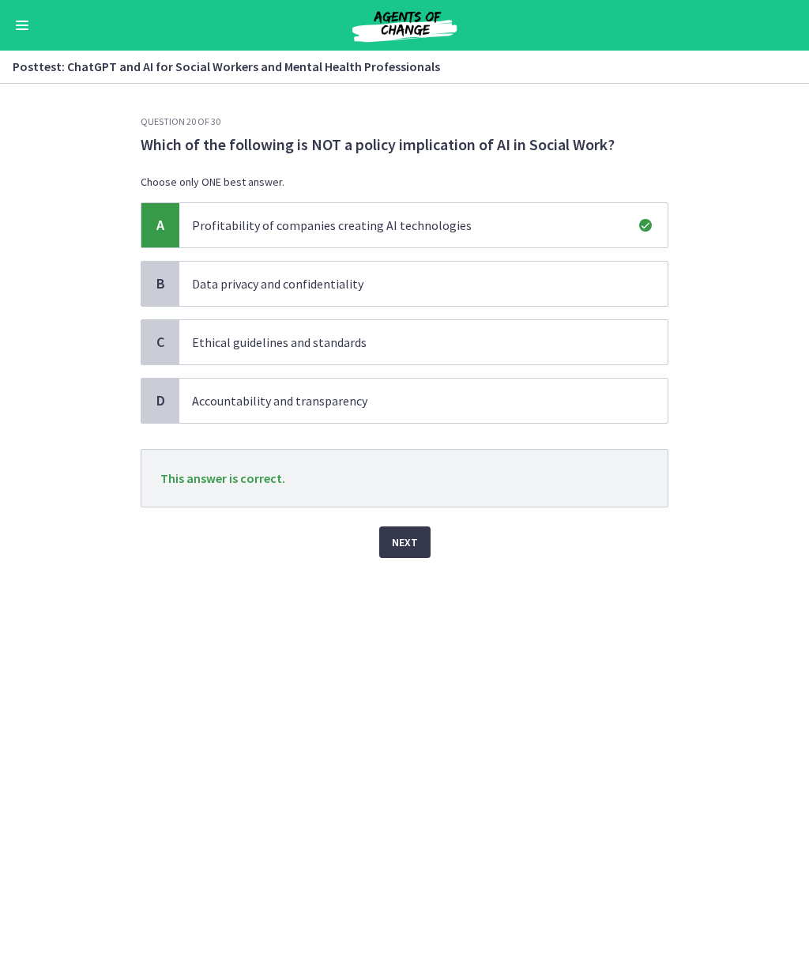
click at [409, 535] on span "Next" at bounding box center [405, 542] width 26 height 19
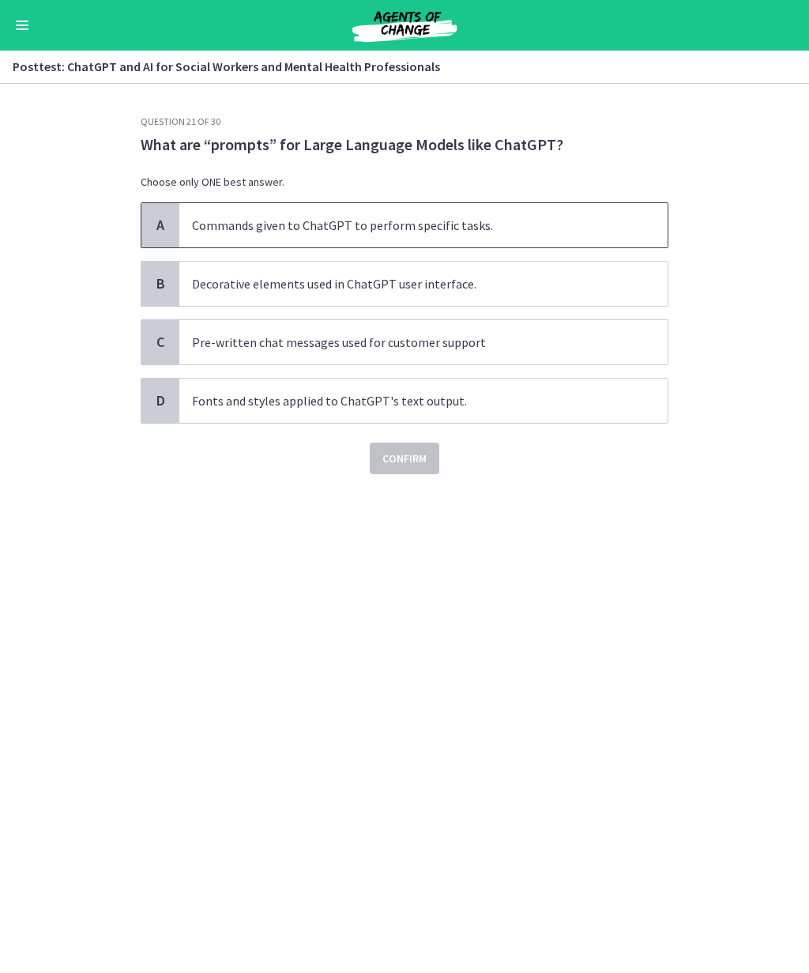
click at [614, 221] on p "Commands given to ChatGPT to perform specific tasks." at bounding box center [408, 225] width 432 height 19
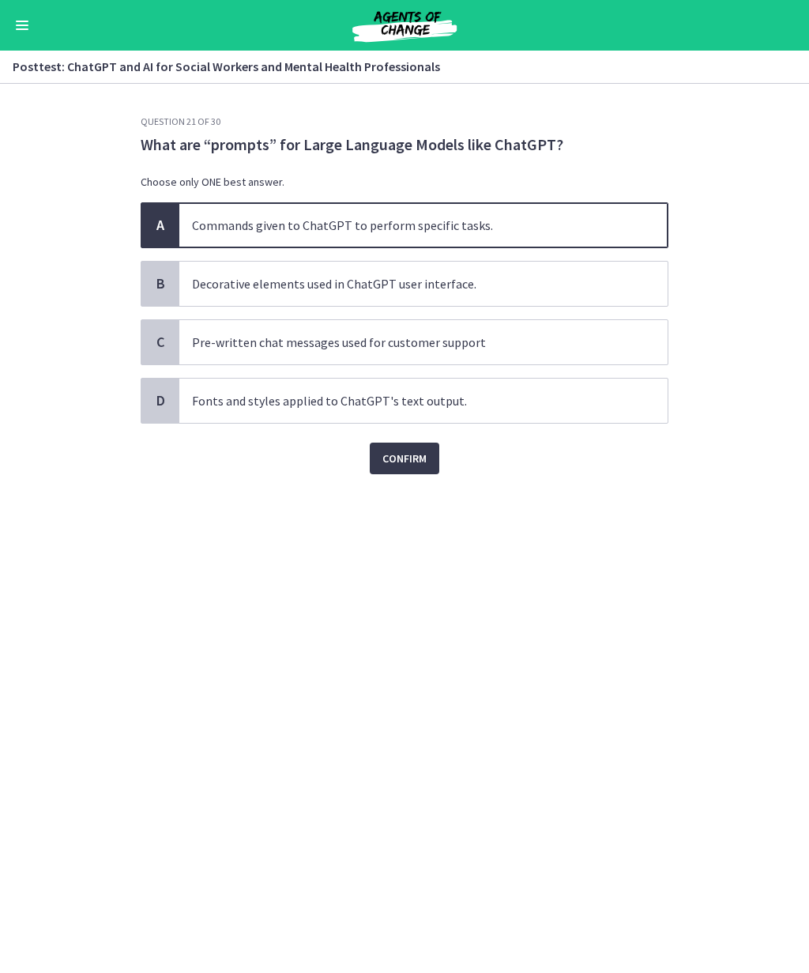
click at [421, 456] on span "Confirm" at bounding box center [405, 458] width 44 height 19
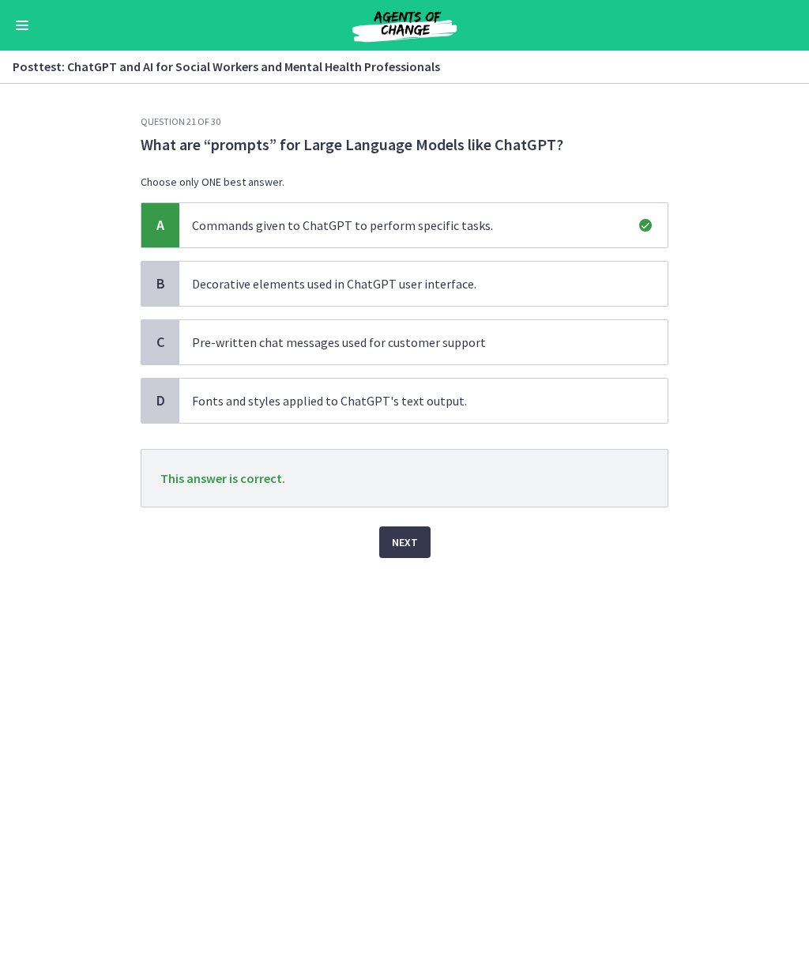
click at [416, 543] on span "Next" at bounding box center [405, 542] width 26 height 19
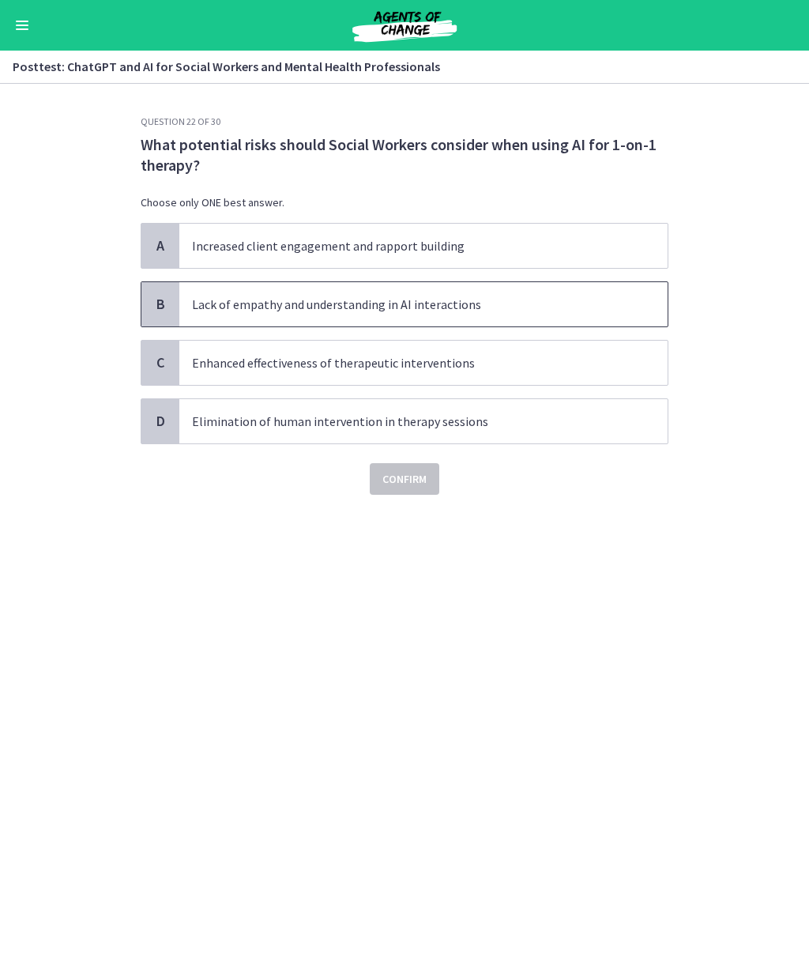
click at [496, 307] on p "Lack of empathy and understanding in AI interactions" at bounding box center [408, 304] width 432 height 19
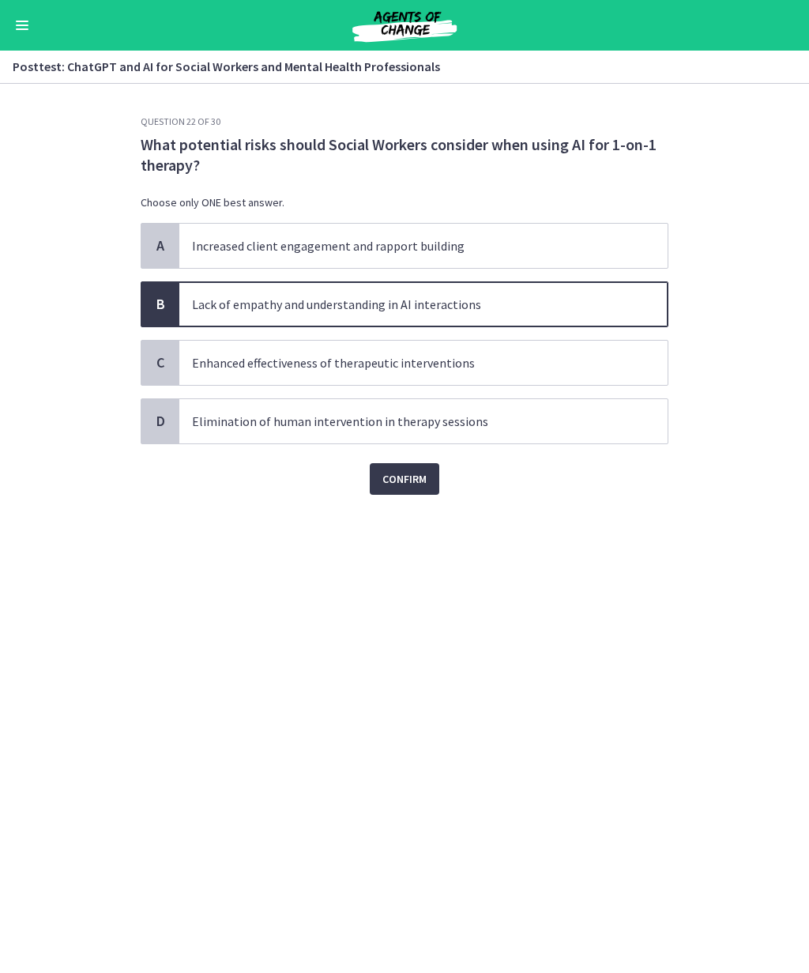
click at [414, 480] on span "Confirm" at bounding box center [405, 478] width 44 height 19
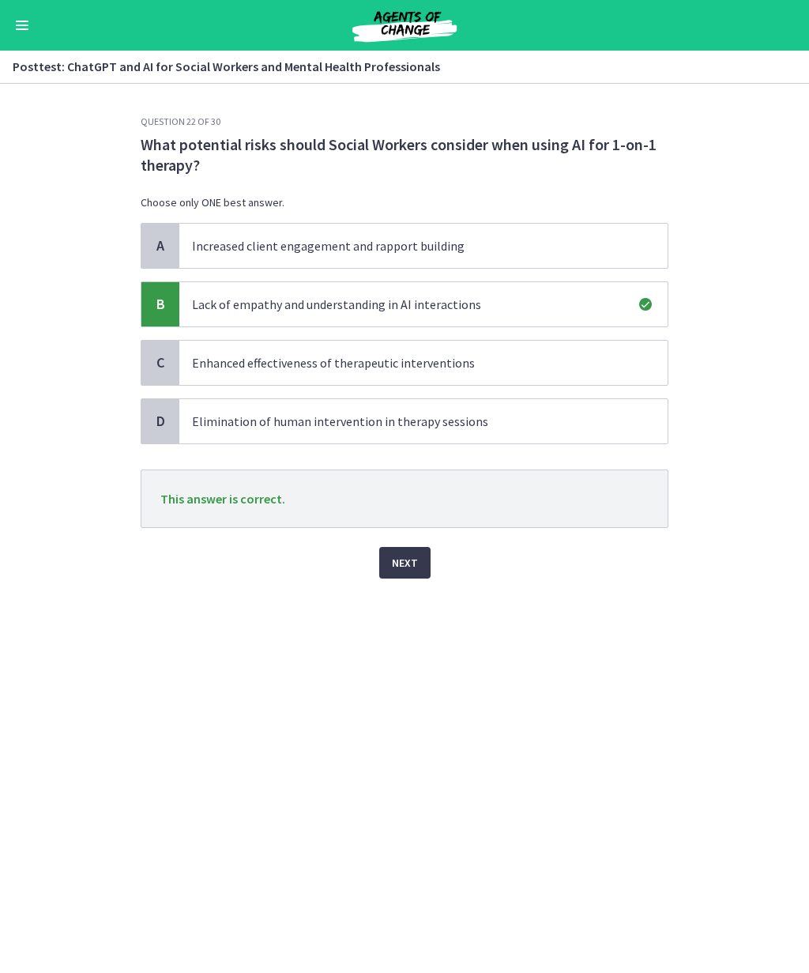
click at [414, 563] on span "Next" at bounding box center [405, 562] width 26 height 19
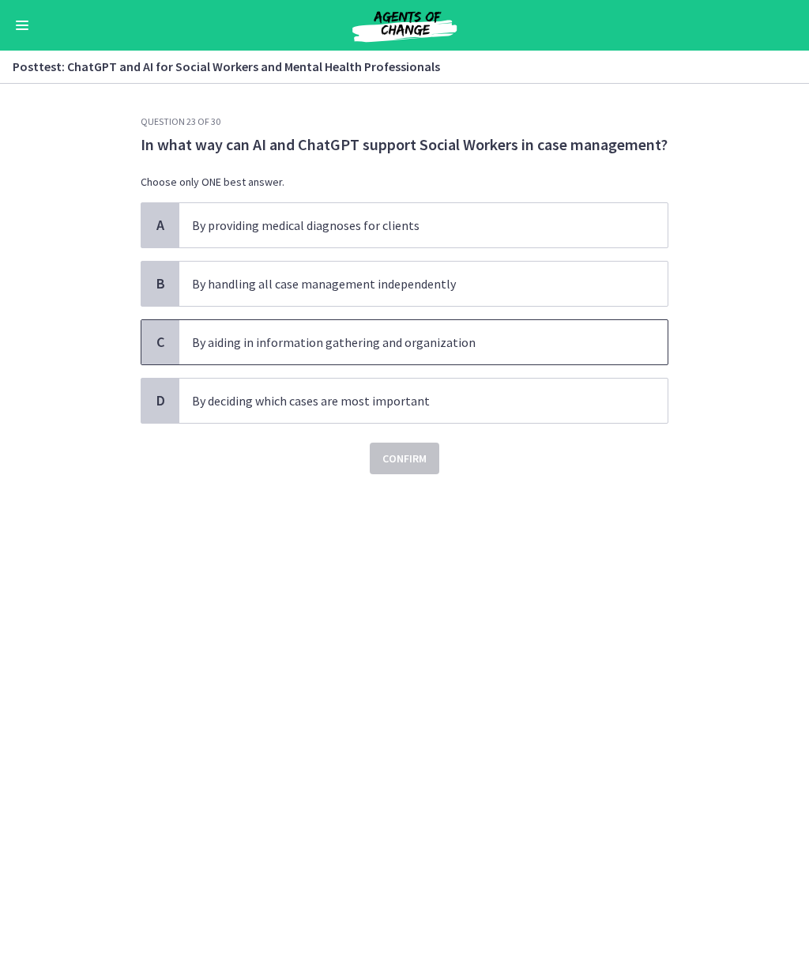
click at [482, 341] on p "By aiding in information gathering and organization" at bounding box center [408, 342] width 432 height 19
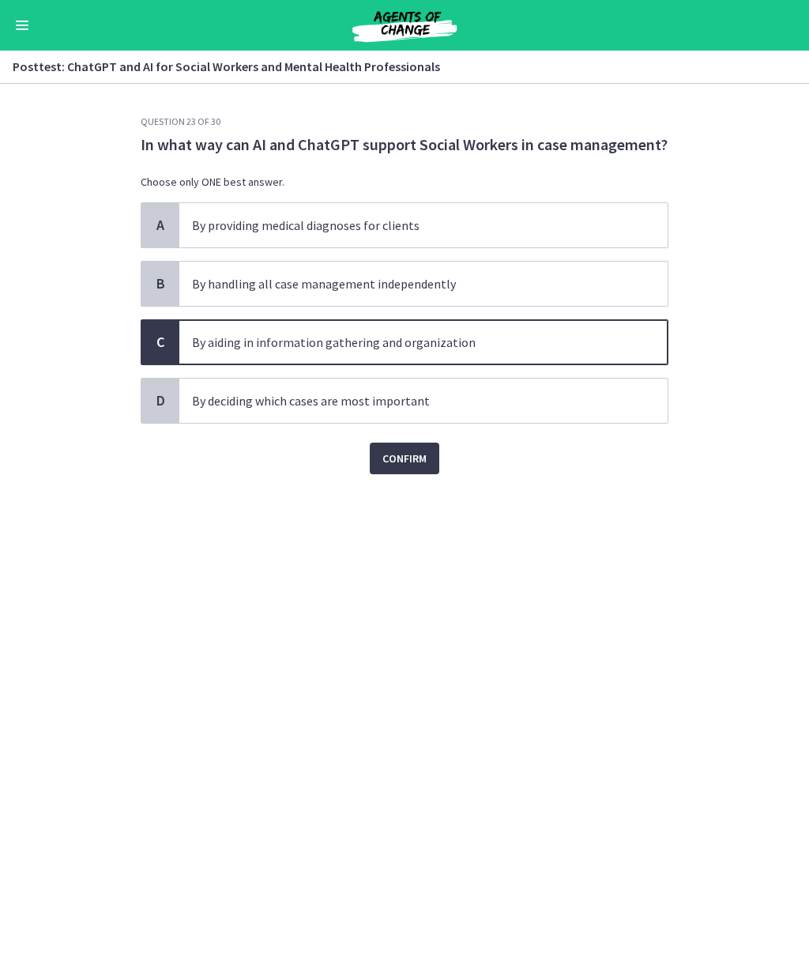
click at [409, 463] on span "Confirm" at bounding box center [405, 458] width 44 height 19
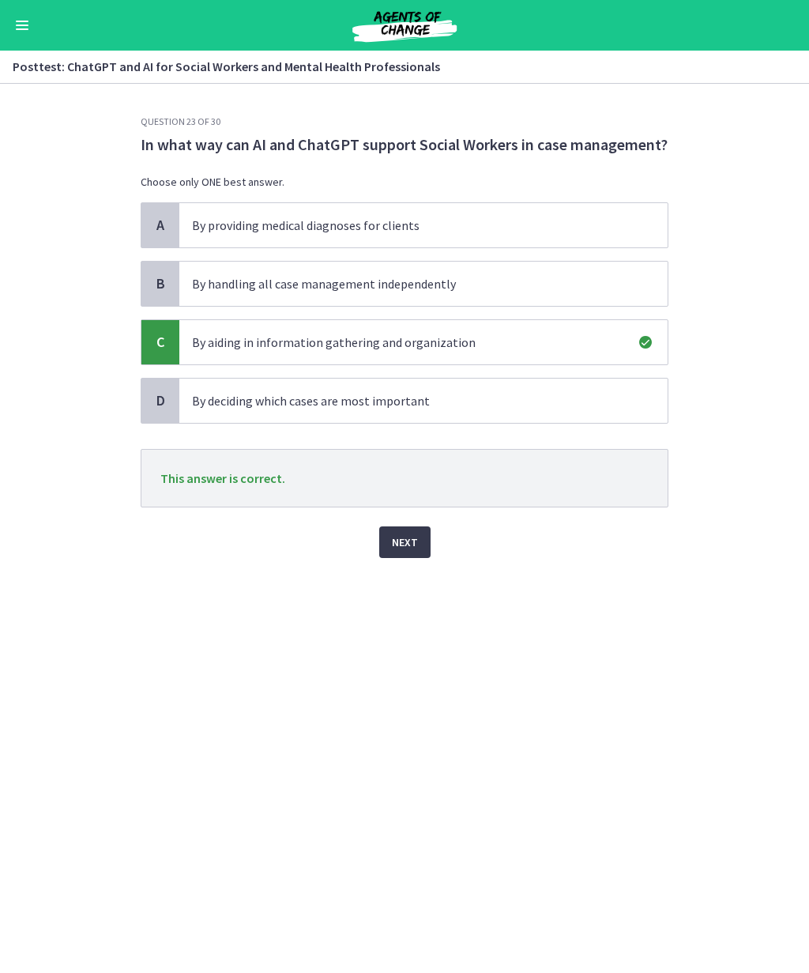
click at [418, 545] on button "Next" at bounding box center [404, 542] width 51 height 32
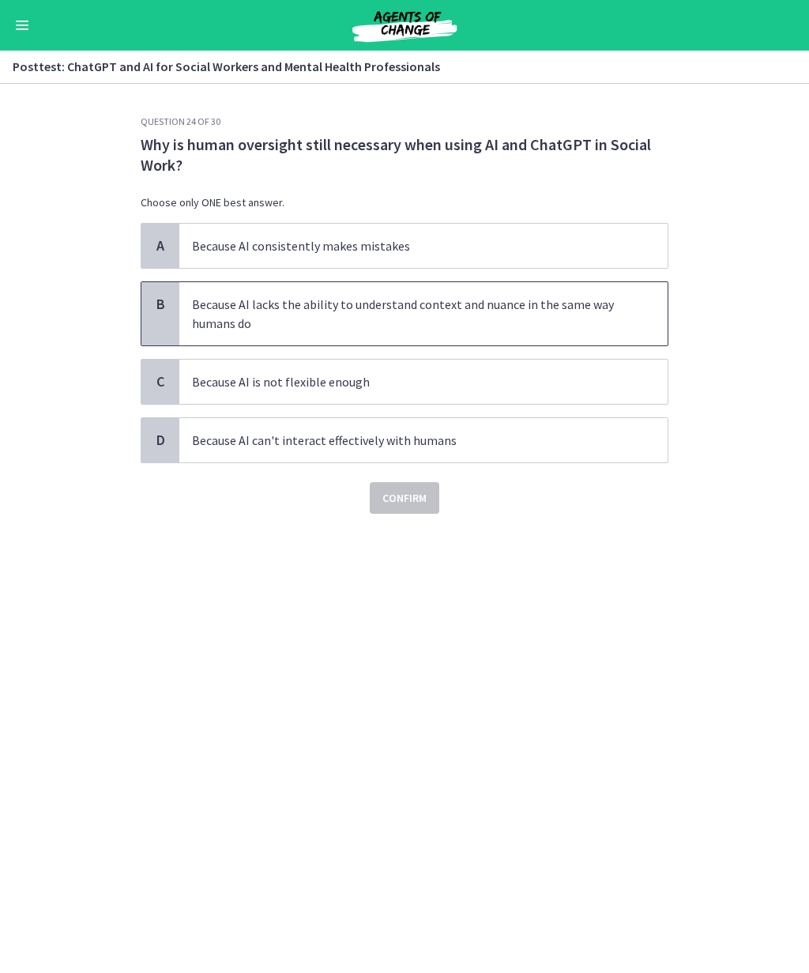
click at [453, 311] on p "Because AI lacks the ability to understand context and nuance in the same way h…" at bounding box center [408, 314] width 432 height 38
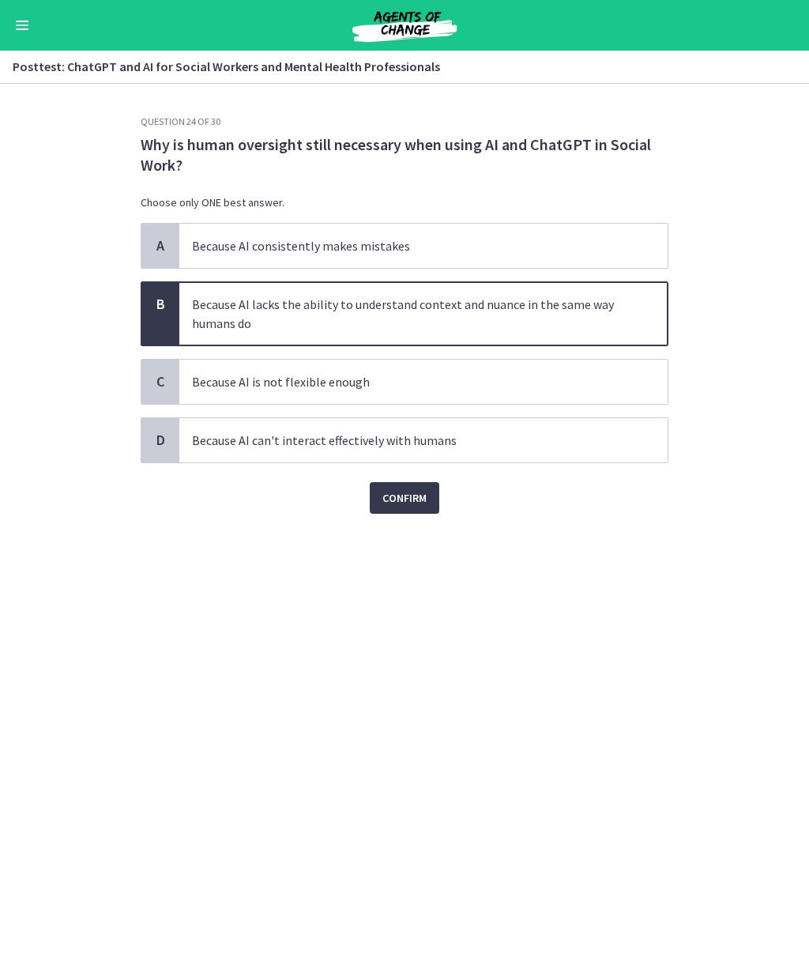
click at [416, 504] on span "Confirm" at bounding box center [405, 497] width 44 height 19
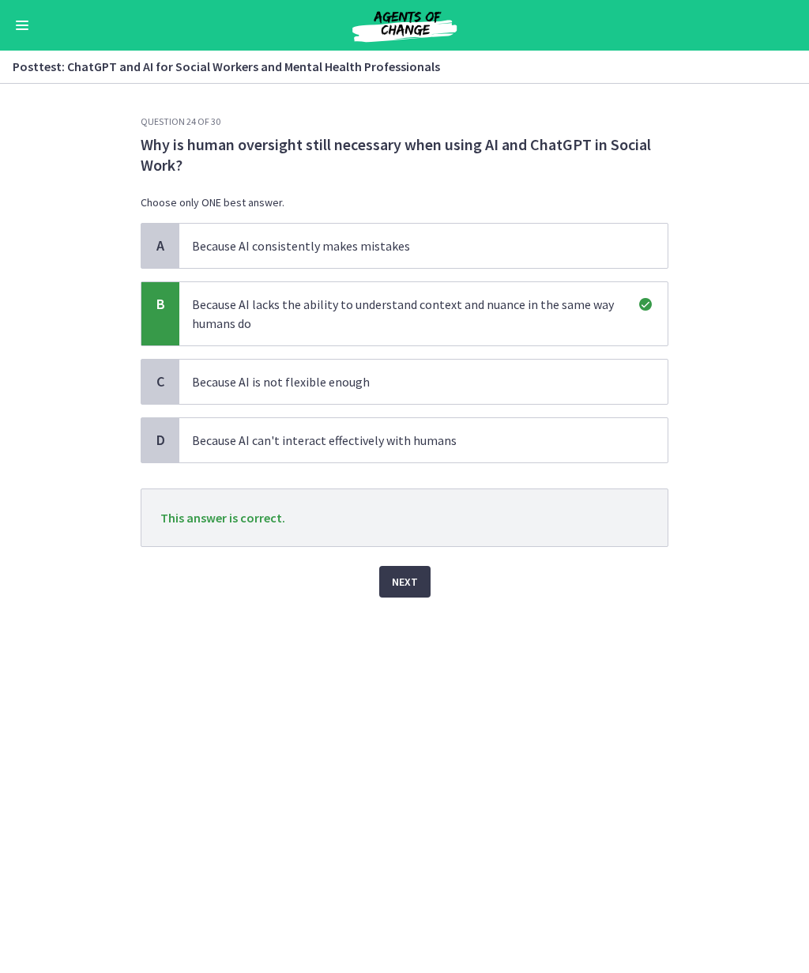
click at [415, 583] on span "Next" at bounding box center [405, 581] width 26 height 19
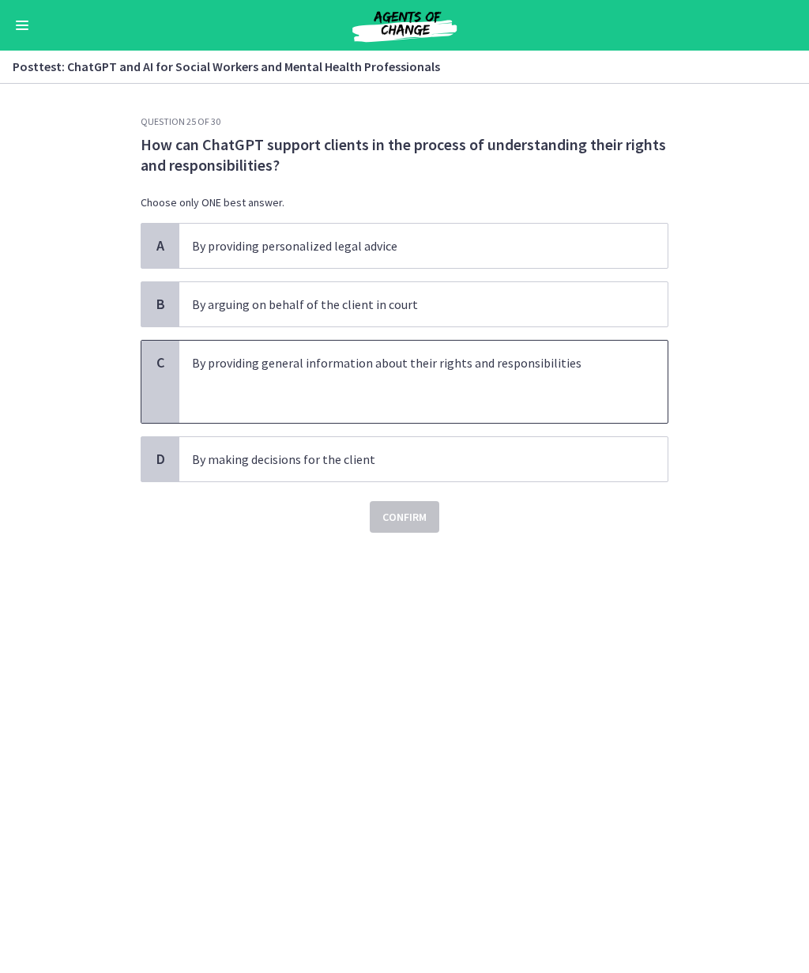
click at [475, 382] on p at bounding box center [408, 381] width 432 height 19
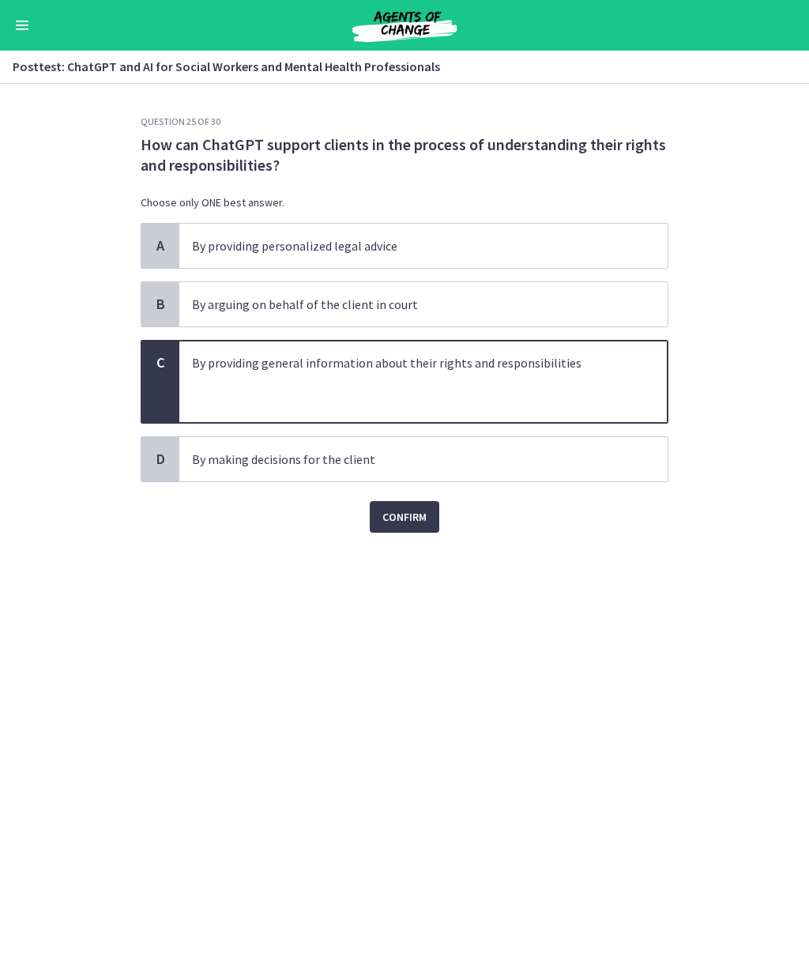
click at [407, 526] on span "Confirm" at bounding box center [405, 516] width 44 height 19
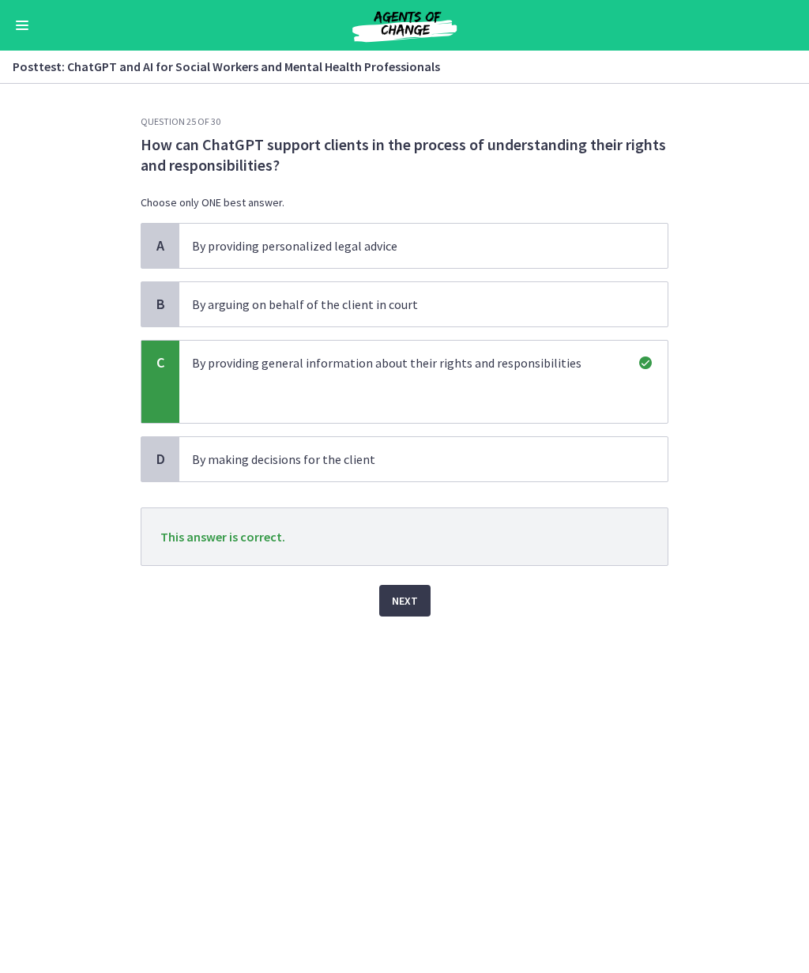
click at [415, 604] on span "Next" at bounding box center [405, 600] width 26 height 19
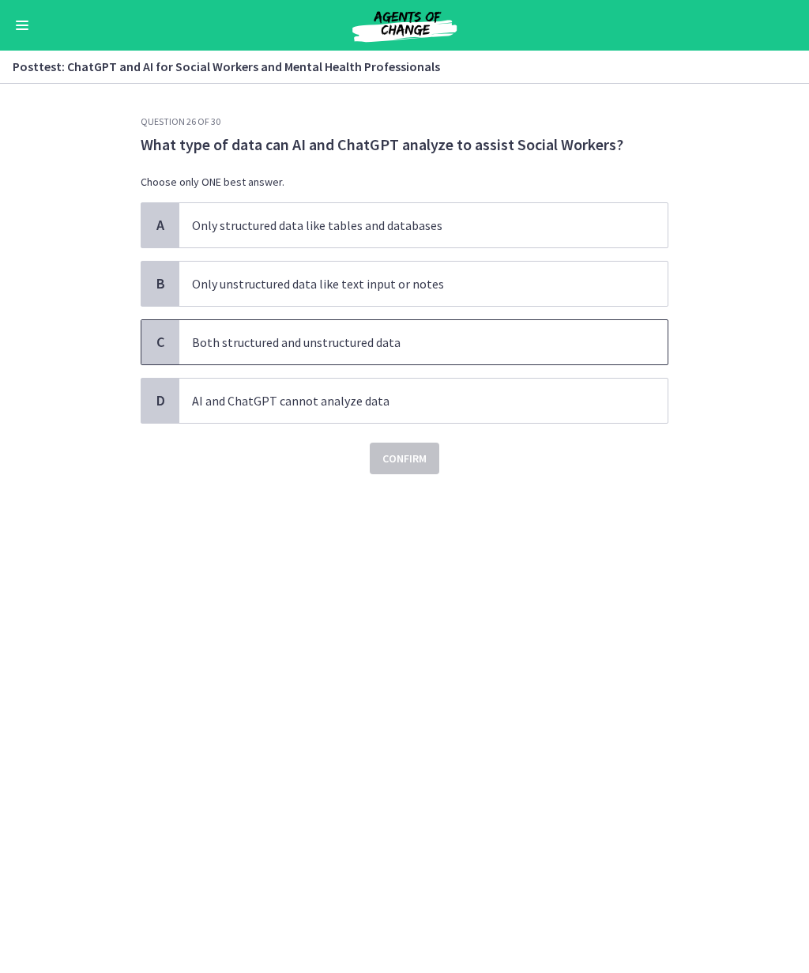
click at [470, 341] on p "Both structured and unstructured data" at bounding box center [408, 342] width 432 height 19
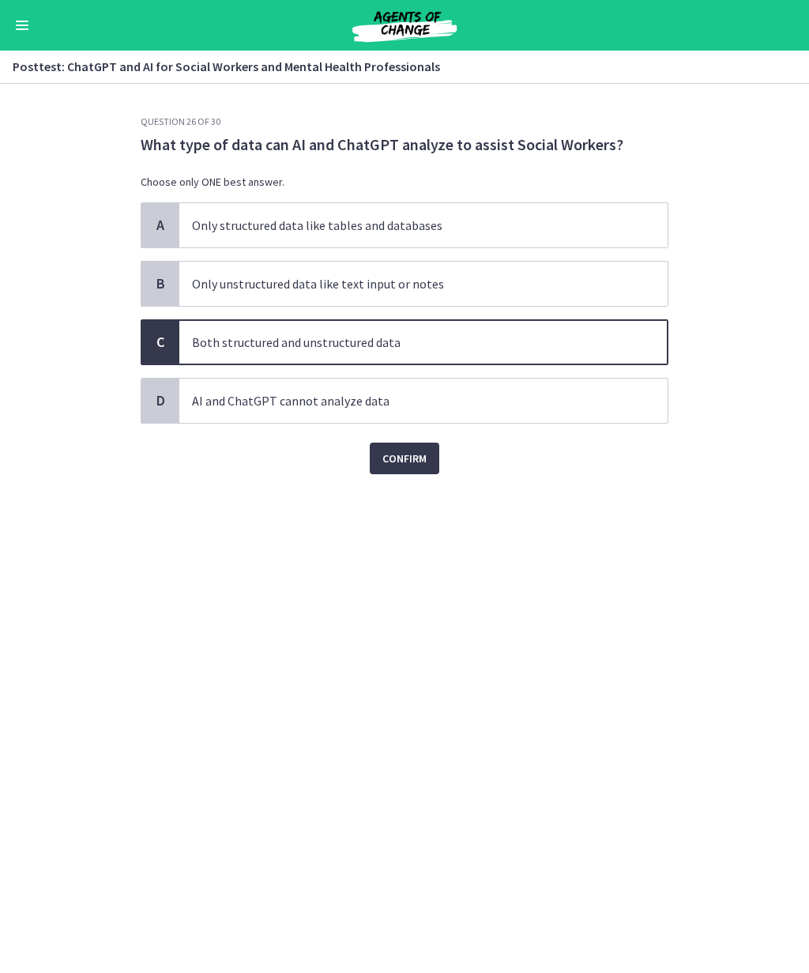
click at [422, 457] on span "Confirm" at bounding box center [405, 458] width 44 height 19
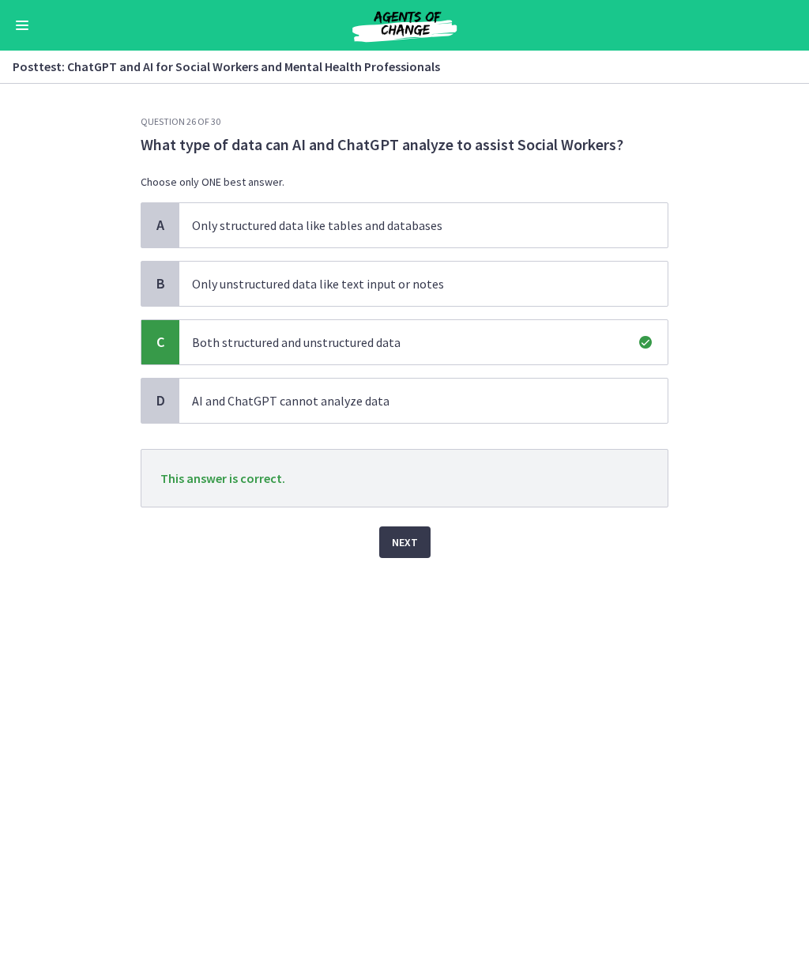
click at [421, 542] on button "Next" at bounding box center [404, 542] width 51 height 32
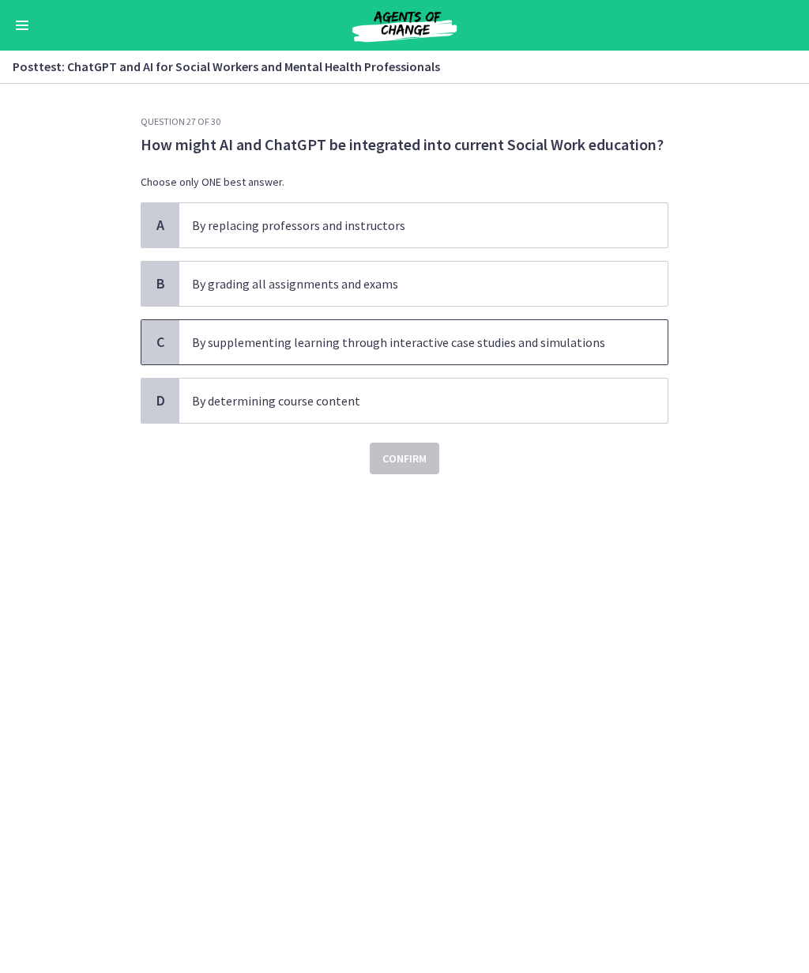
click at [505, 341] on p "By supplementing learning through interactive case studies and simulations" at bounding box center [408, 342] width 432 height 19
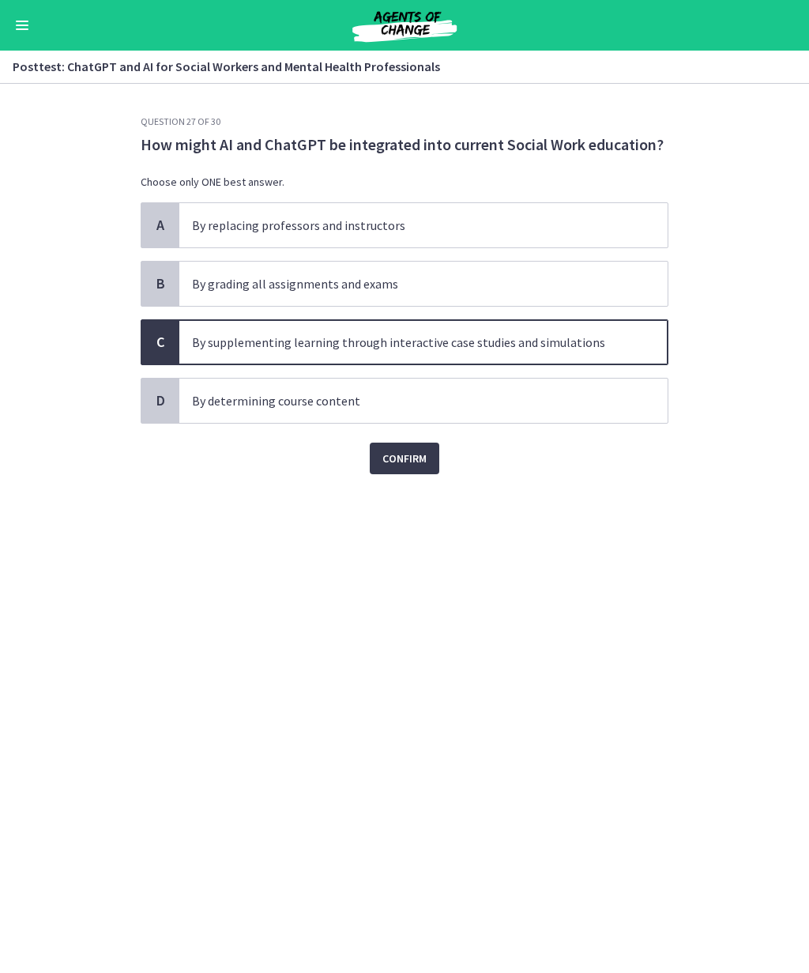
click at [409, 461] on span "Confirm" at bounding box center [405, 458] width 44 height 19
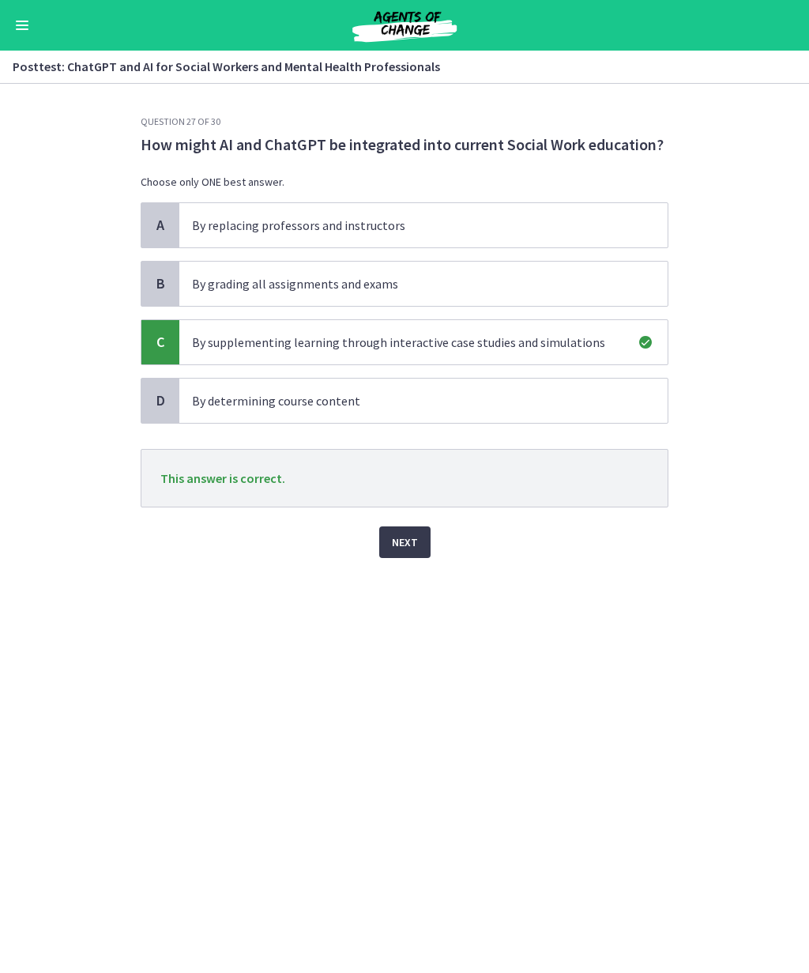
click at [420, 542] on button "Next" at bounding box center [404, 542] width 51 height 32
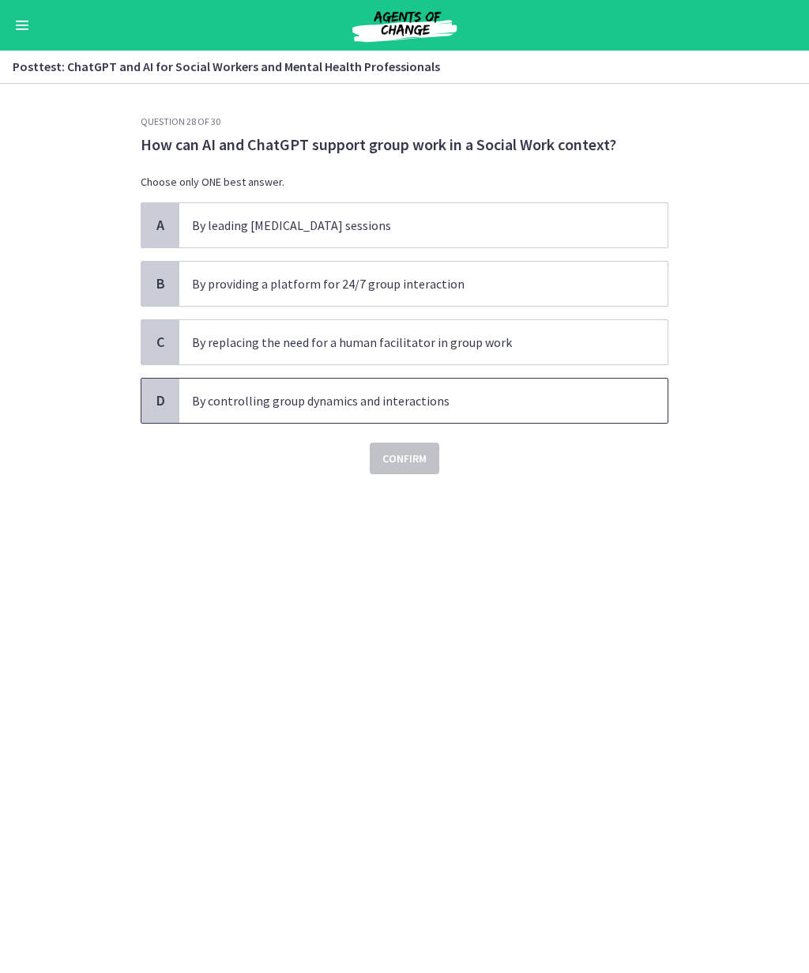
click at [349, 406] on p "By controlling group dynamics and interactions" at bounding box center [408, 400] width 432 height 19
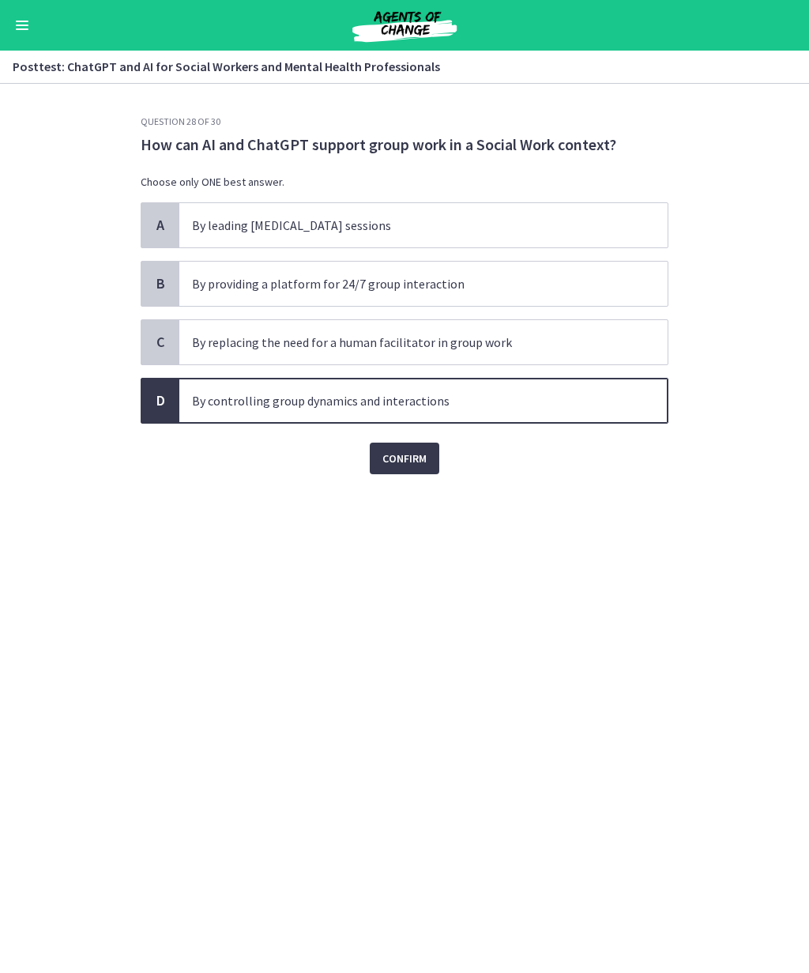
click at [421, 468] on button "Confirm" at bounding box center [405, 459] width 70 height 32
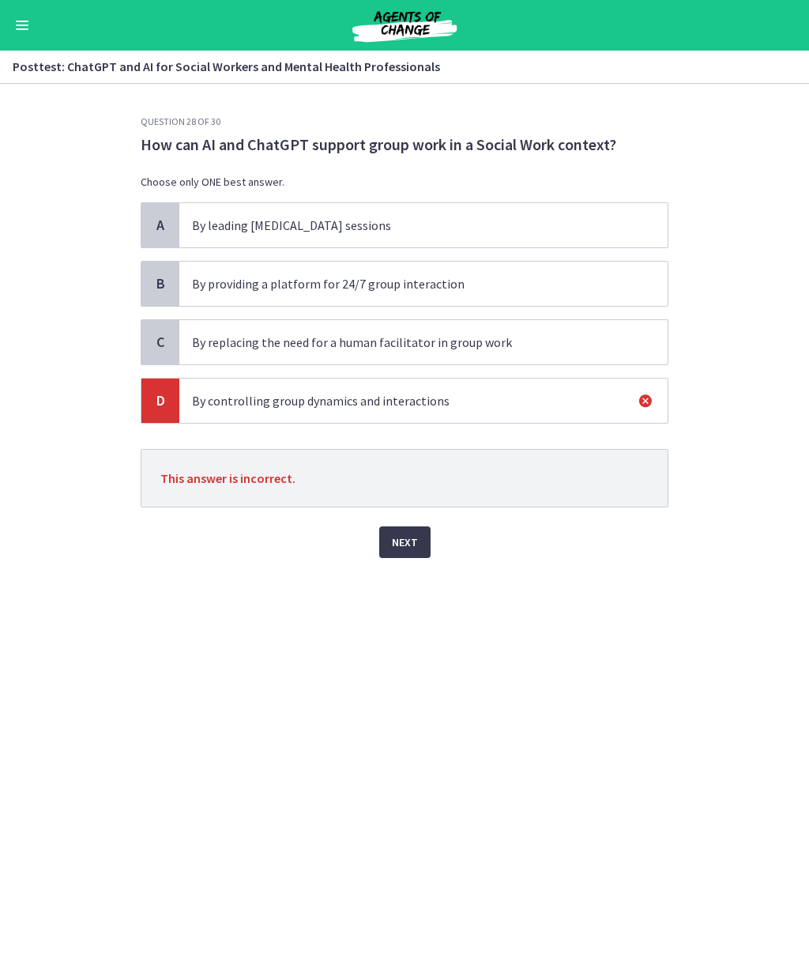
click at [420, 556] on button "Next" at bounding box center [404, 542] width 51 height 32
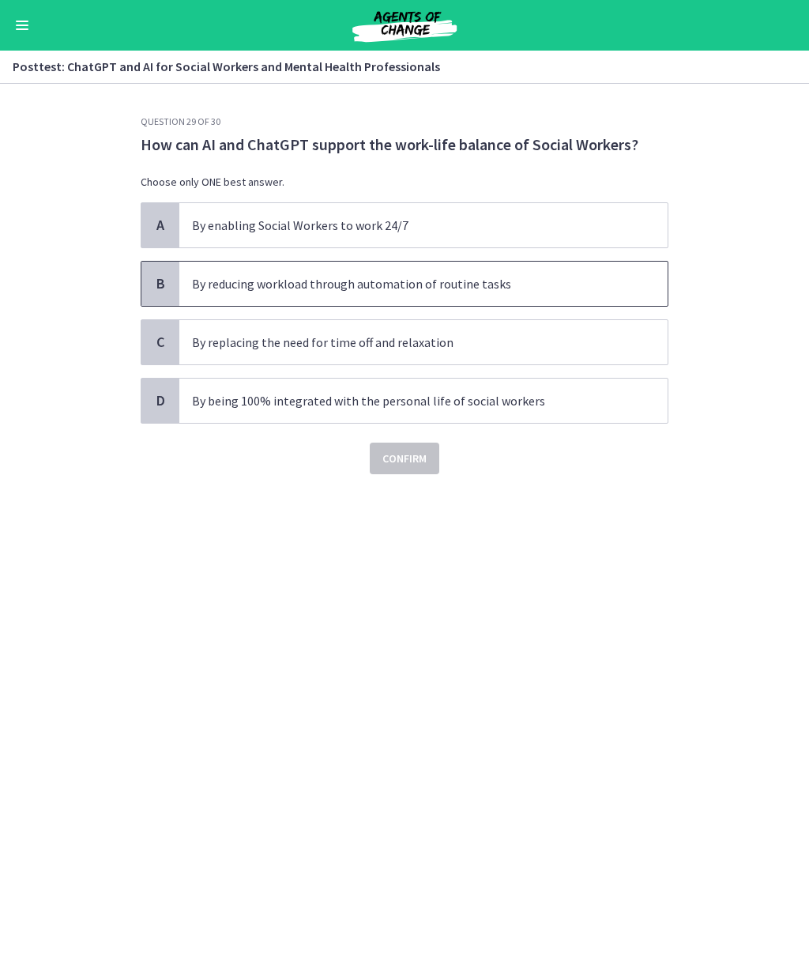
click at [492, 286] on p "By reducing workload through automation of routine tasks" at bounding box center [408, 283] width 432 height 19
click at [413, 458] on span "Confirm" at bounding box center [405, 458] width 44 height 19
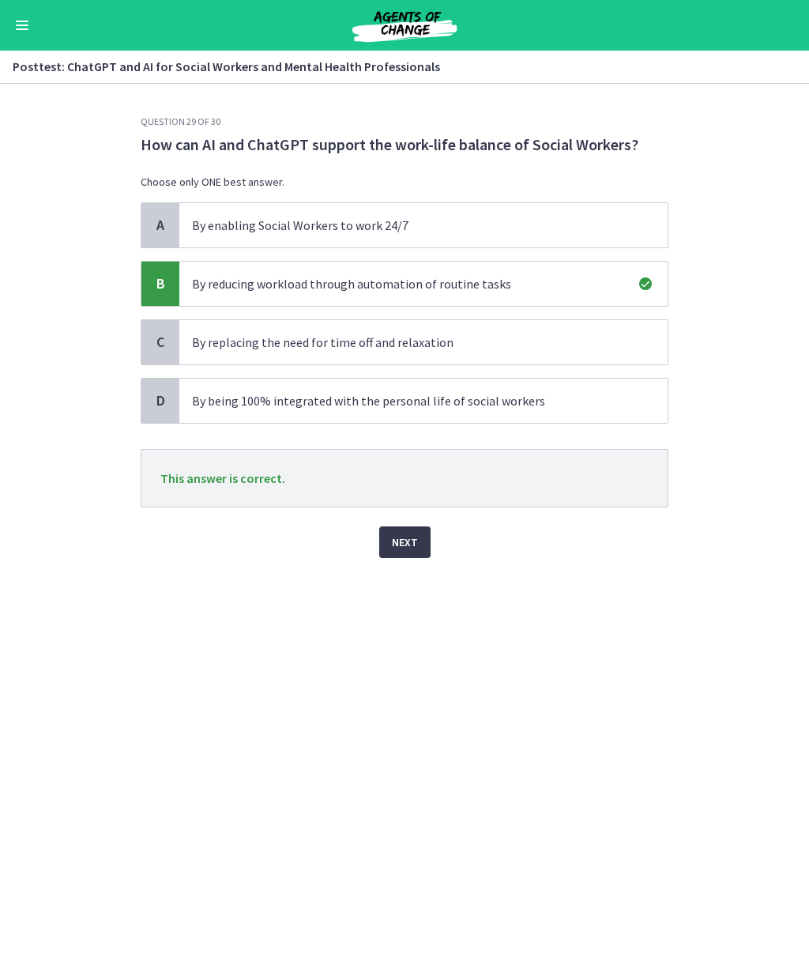
click at [413, 532] on button "Next" at bounding box center [404, 542] width 51 height 32
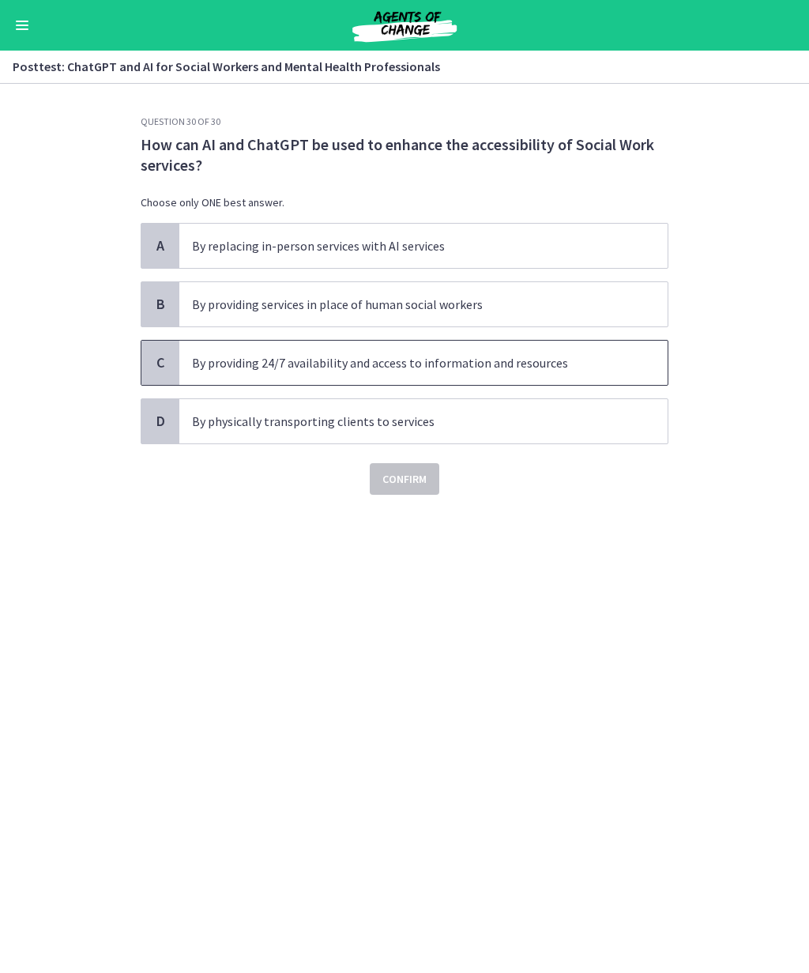
click at [422, 360] on p "By providing 24/7 availability and access to information and resources" at bounding box center [408, 362] width 432 height 19
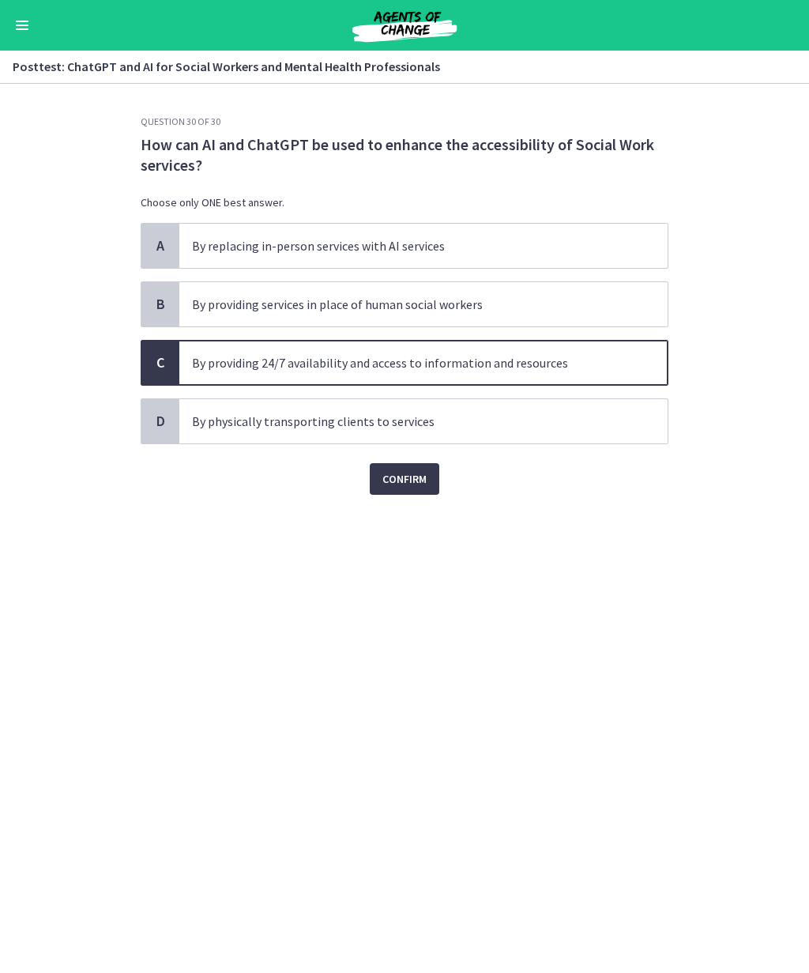
click at [420, 483] on span "Confirm" at bounding box center [405, 478] width 44 height 19
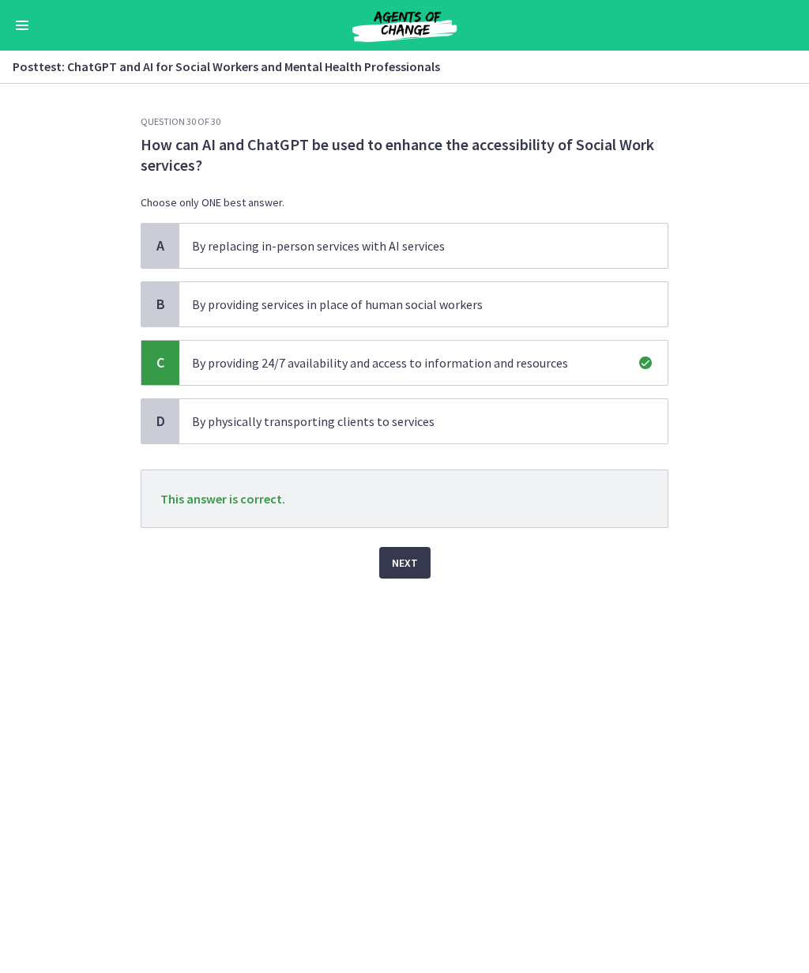
click at [413, 560] on span "Next" at bounding box center [405, 562] width 26 height 19
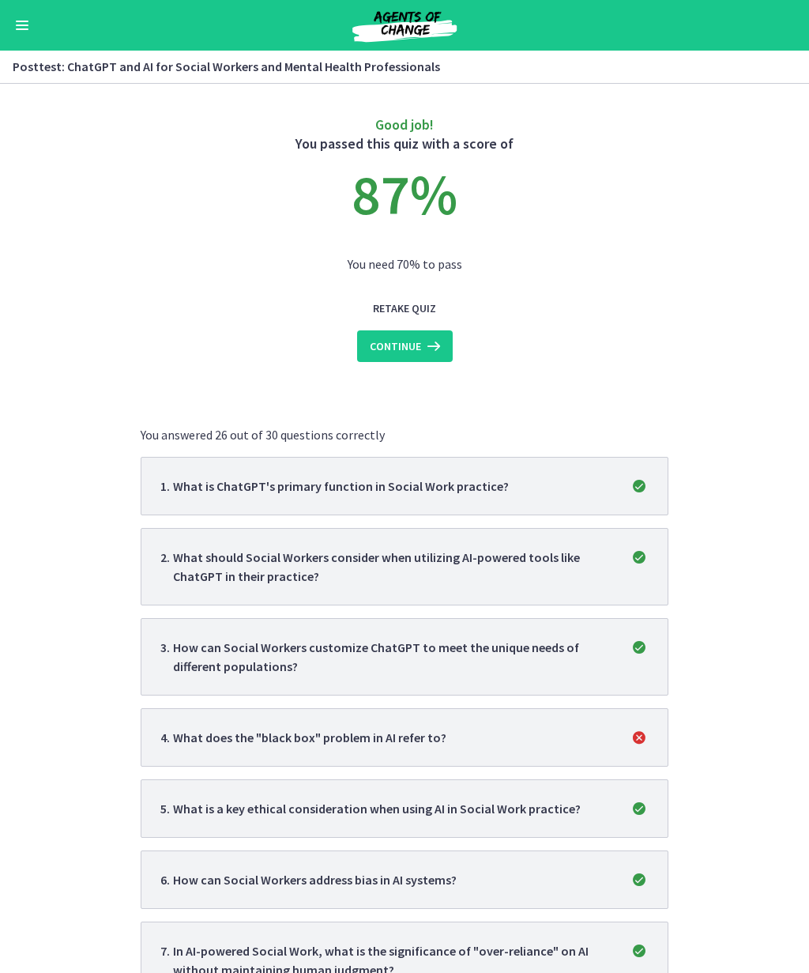
click at [402, 345] on span "Continue" at bounding box center [395, 346] width 51 height 19
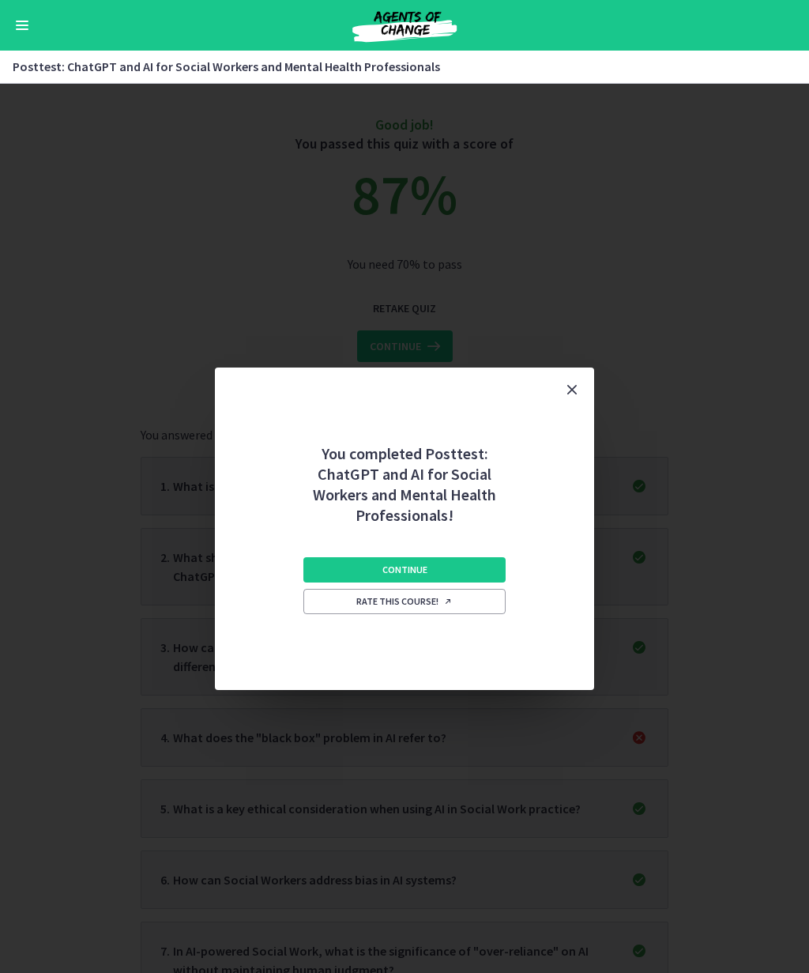
click at [449, 571] on button "Continue" at bounding box center [404, 569] width 202 height 25
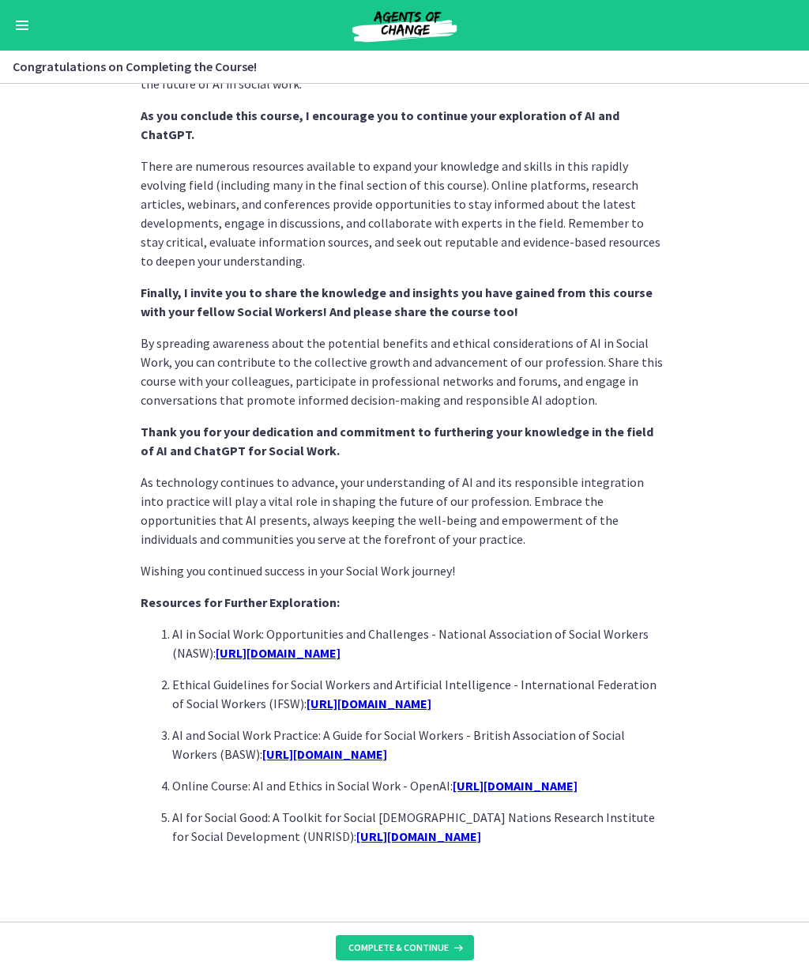
scroll to position [1005, 0]
click at [428, 948] on span "Complete & continue" at bounding box center [399, 947] width 100 height 13
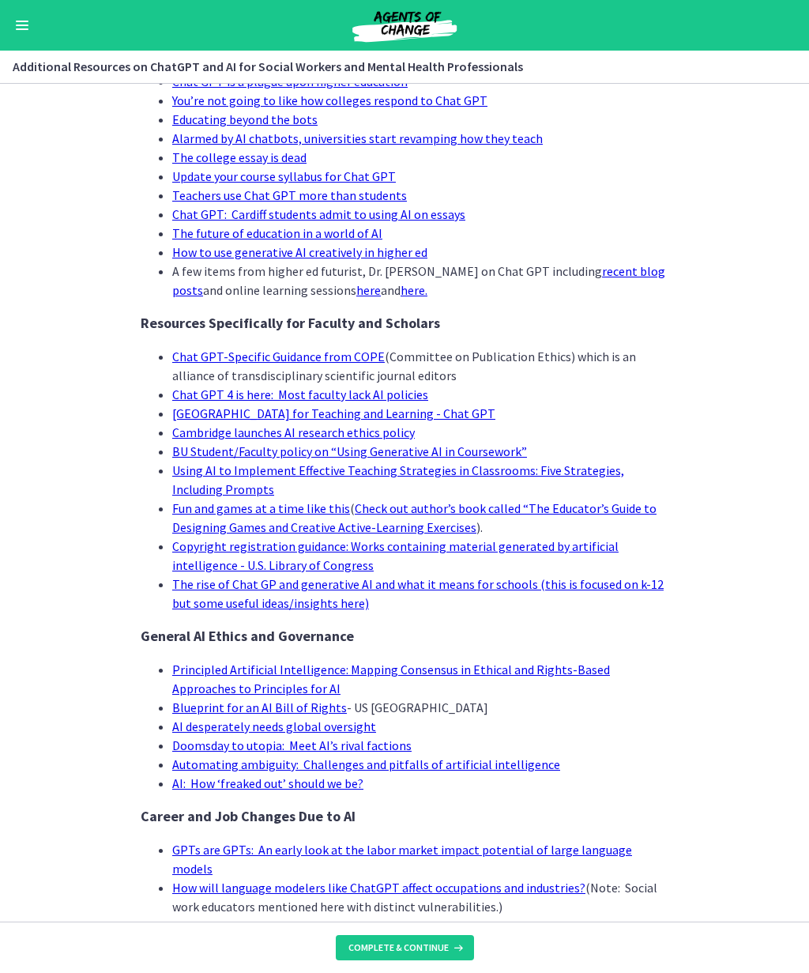
click at [424, 949] on span "Complete & continue" at bounding box center [399, 947] width 100 height 13
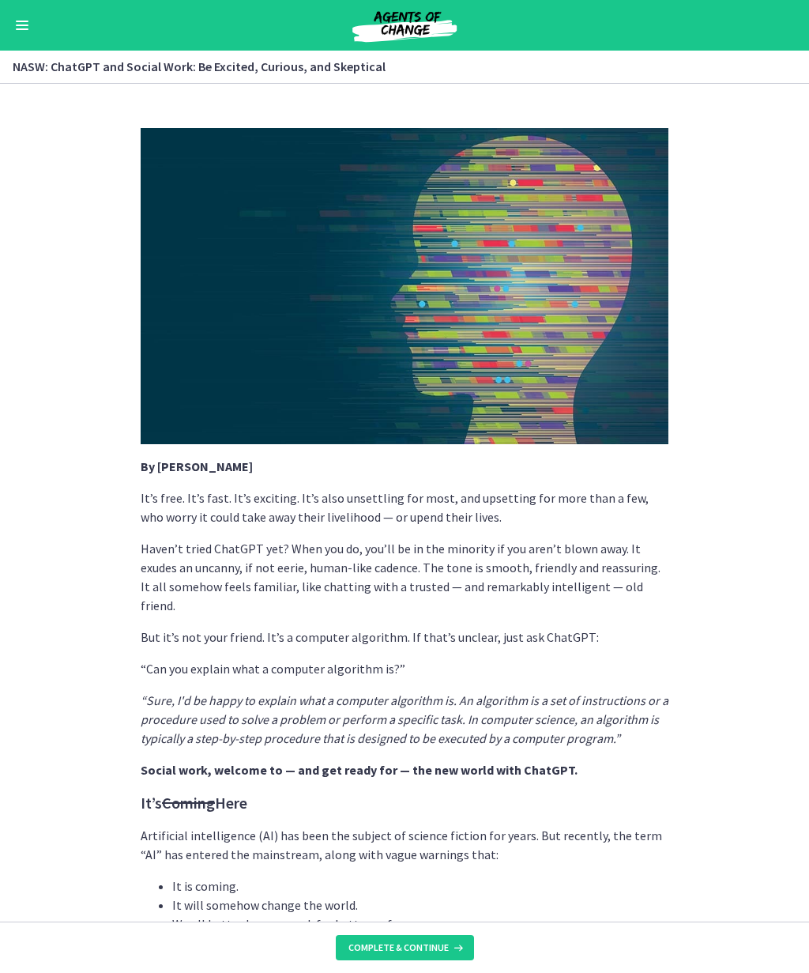
click at [418, 946] on span "Complete & continue" at bounding box center [399, 947] width 100 height 13
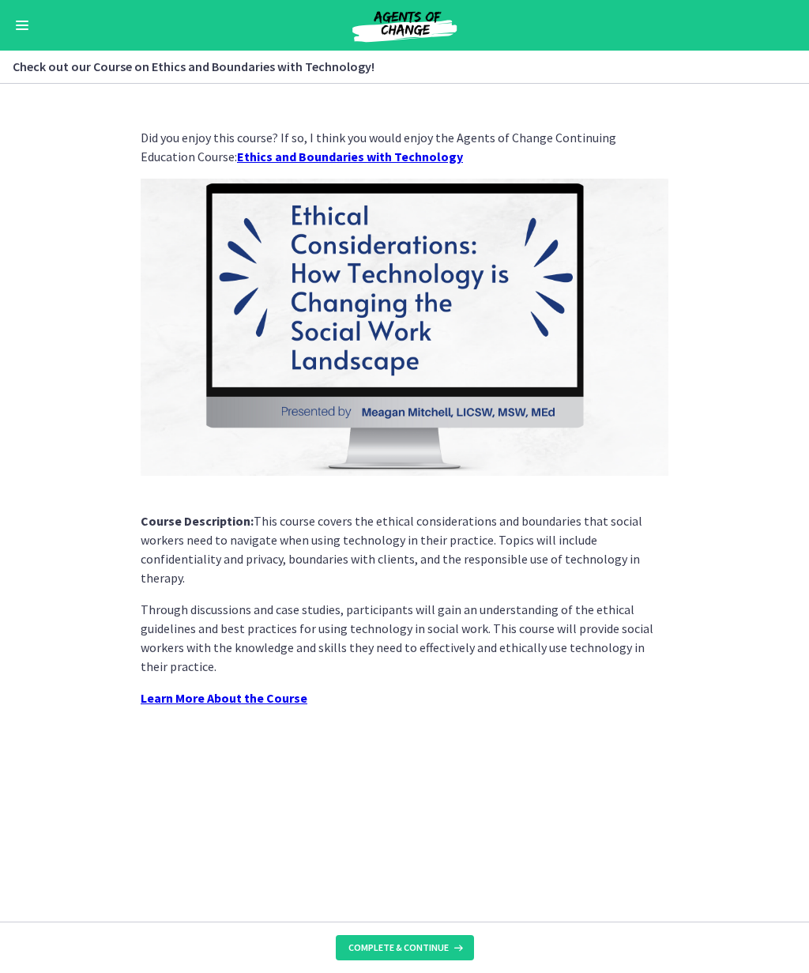
click at [424, 945] on span "Complete & continue" at bounding box center [399, 947] width 100 height 13
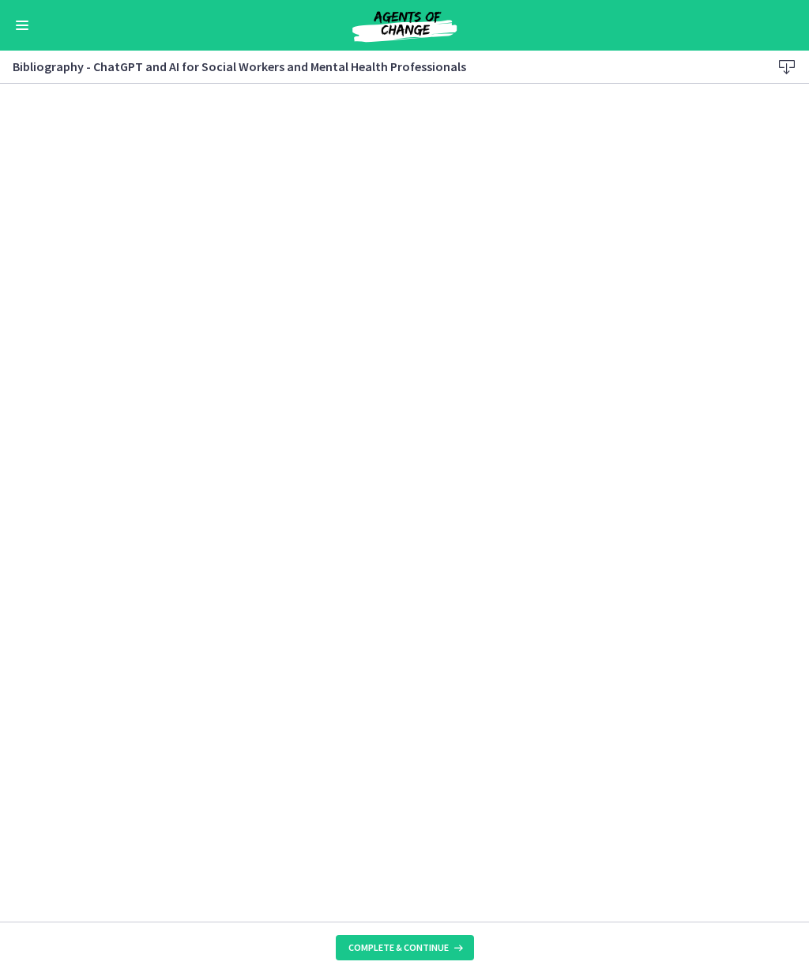
click at [428, 946] on span "Complete & continue" at bounding box center [399, 947] width 100 height 13
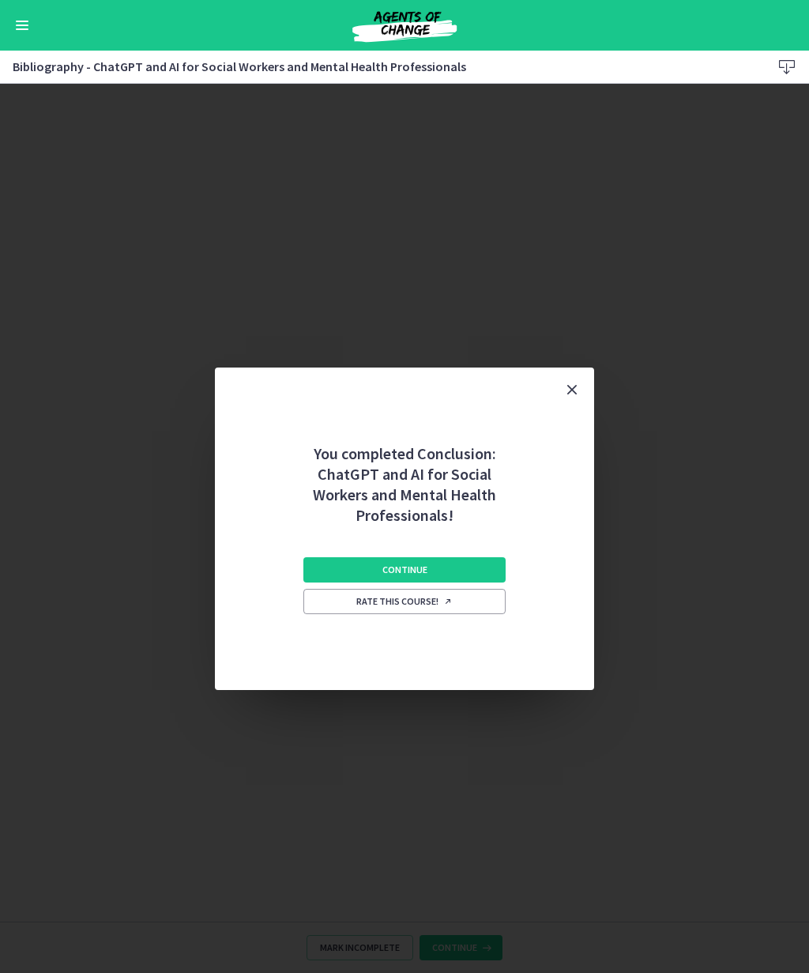
click at [456, 571] on button "Continue" at bounding box center [404, 569] width 202 height 25
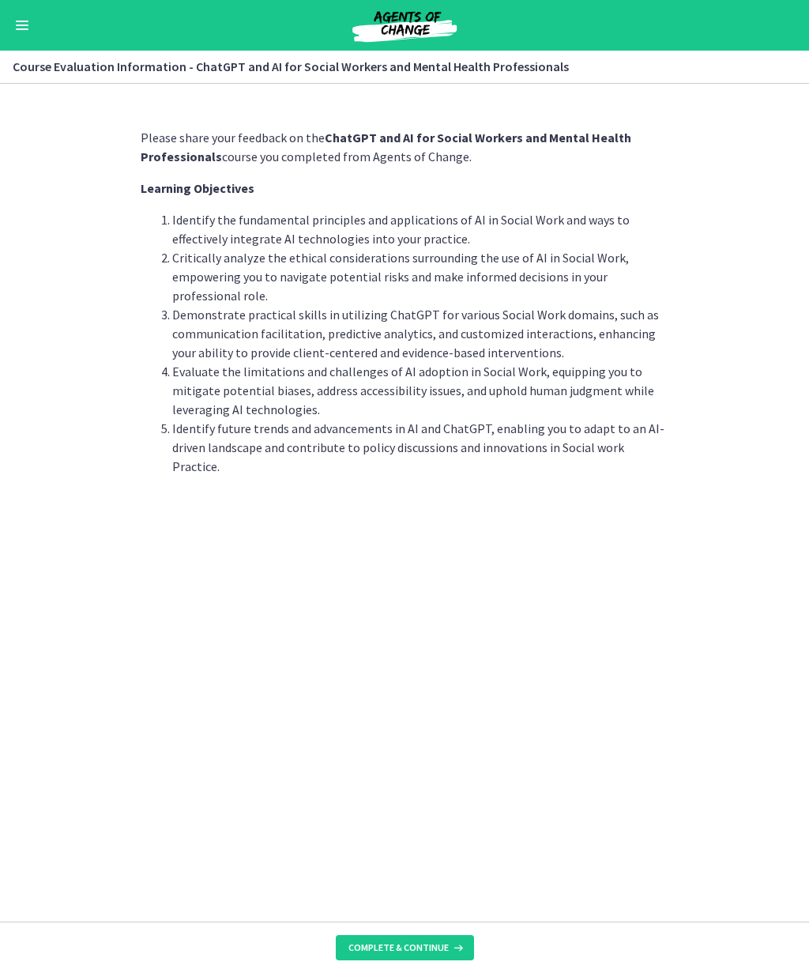
click at [424, 946] on span "Complete & continue" at bounding box center [399, 947] width 100 height 13
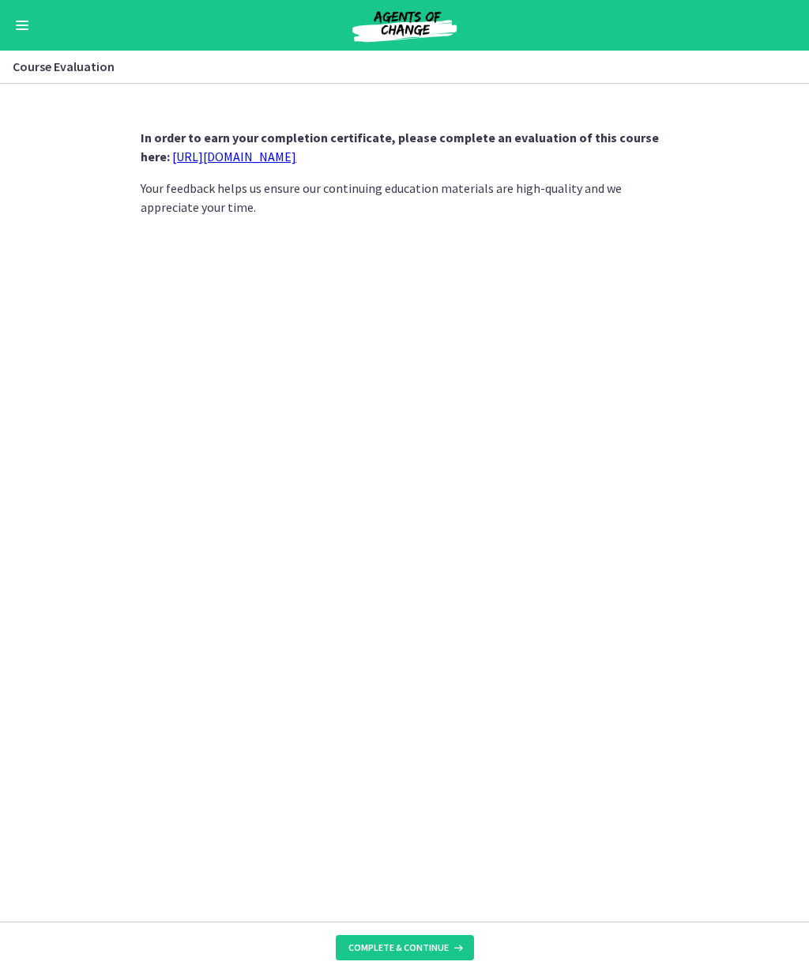
click at [296, 153] on link "[URL][DOMAIN_NAME]" at bounding box center [234, 157] width 124 height 16
